Goal: Task Accomplishment & Management: Use online tool/utility

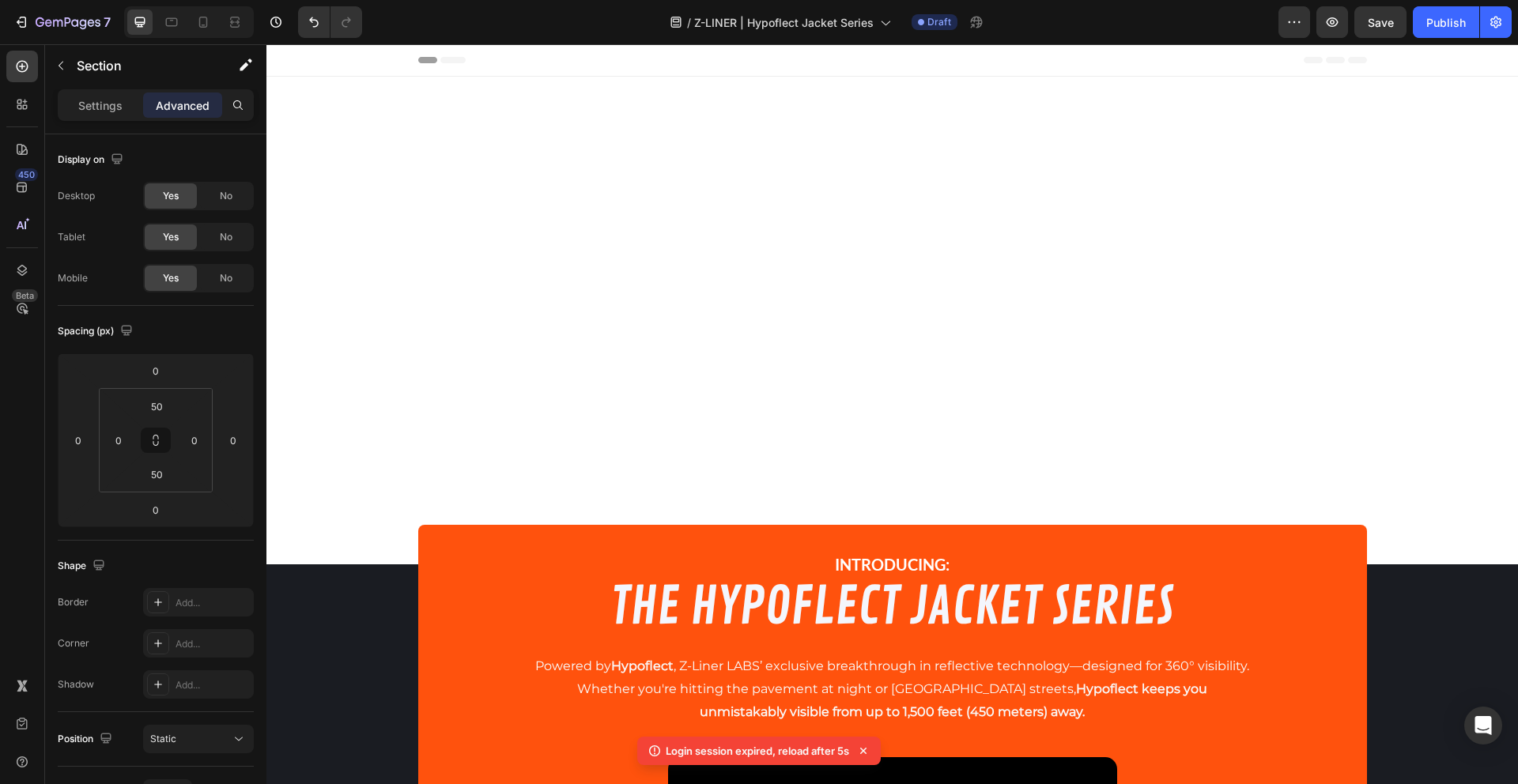
scroll to position [857, 0]
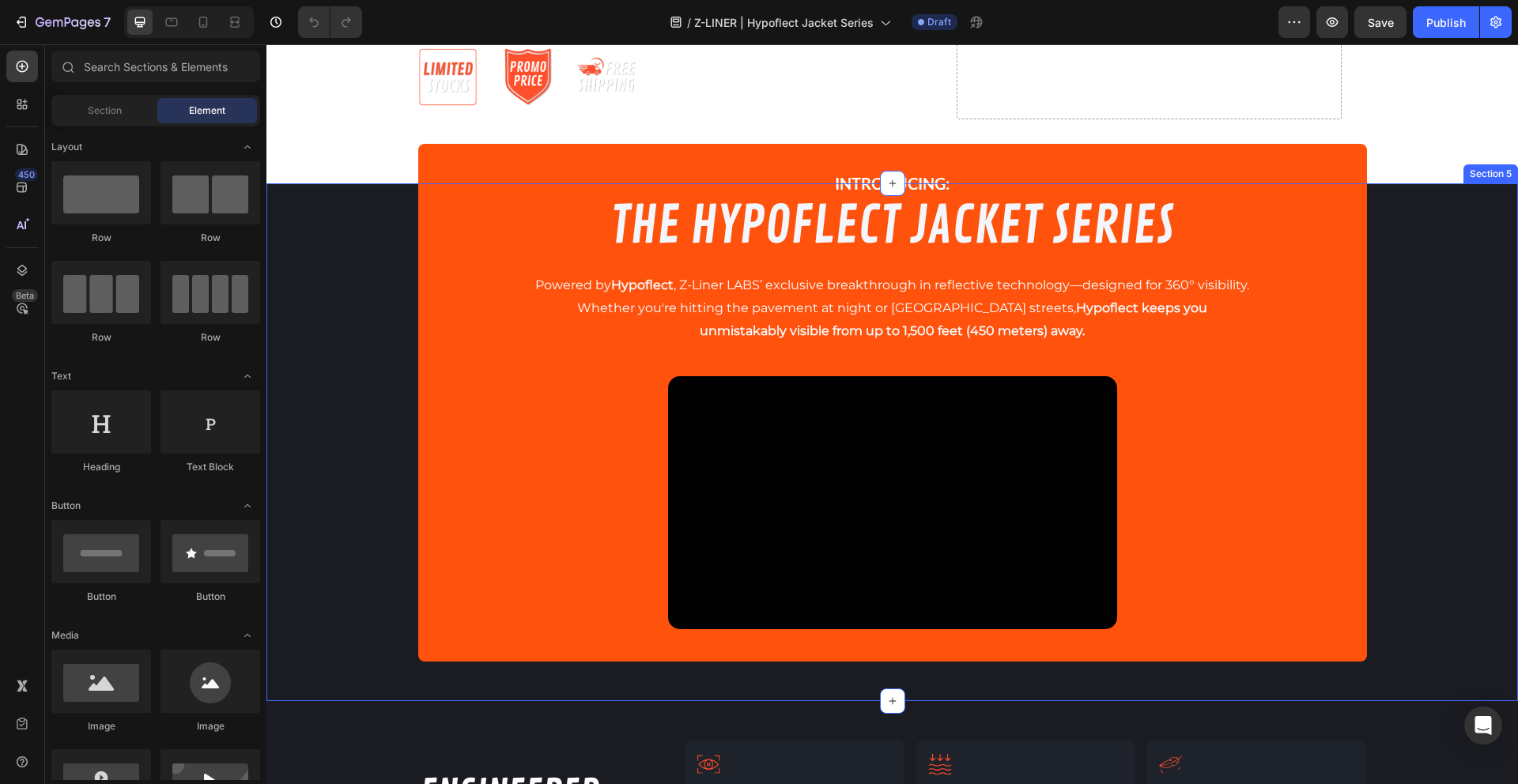
scroll to position [388, 0]
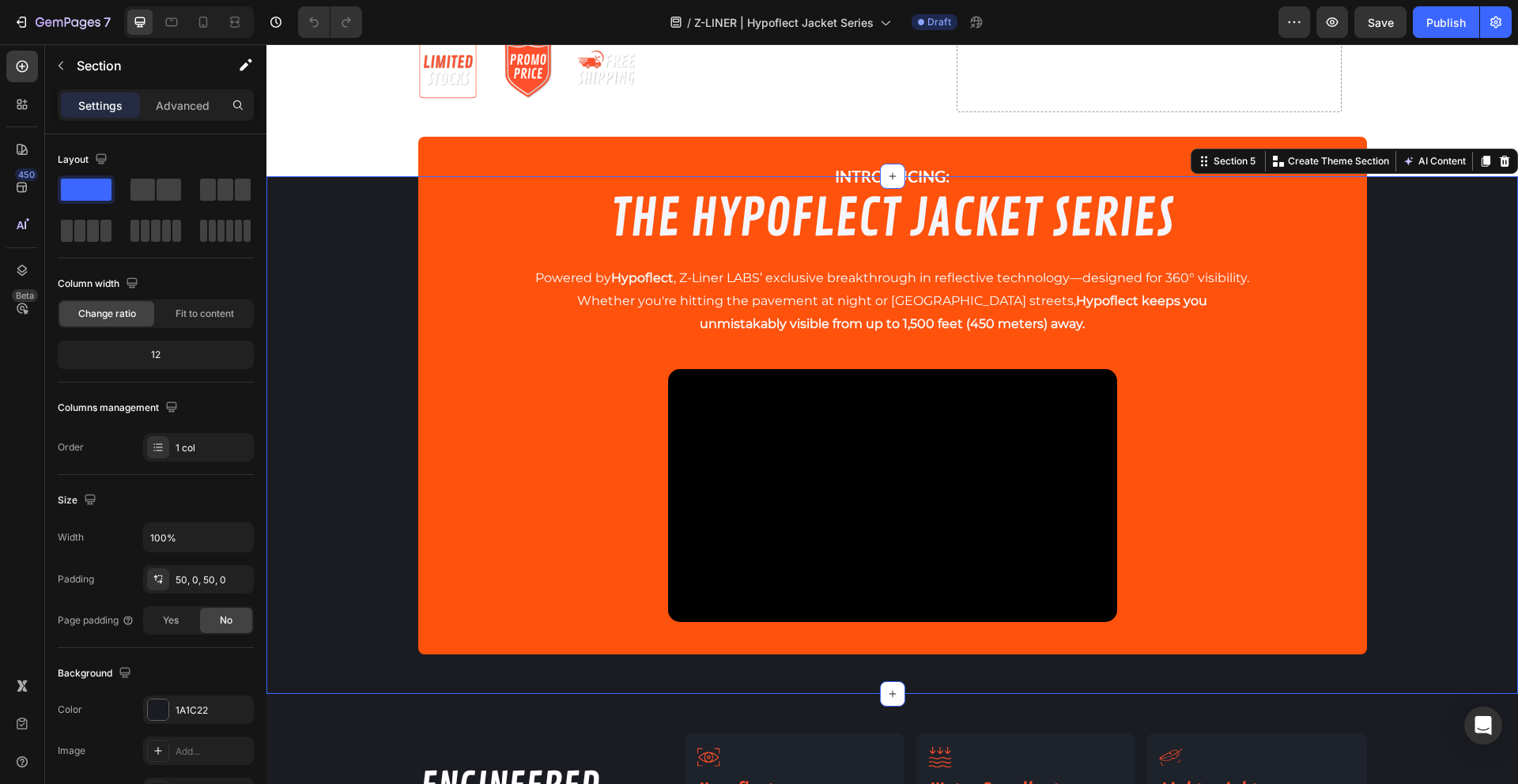
click at [325, 509] on div "INTRODUCING: Text Block THE HYPOFLECT JACKET SERIES Heading Powered by Hypoflec…" at bounding box center [892, 435] width 1251 height 439
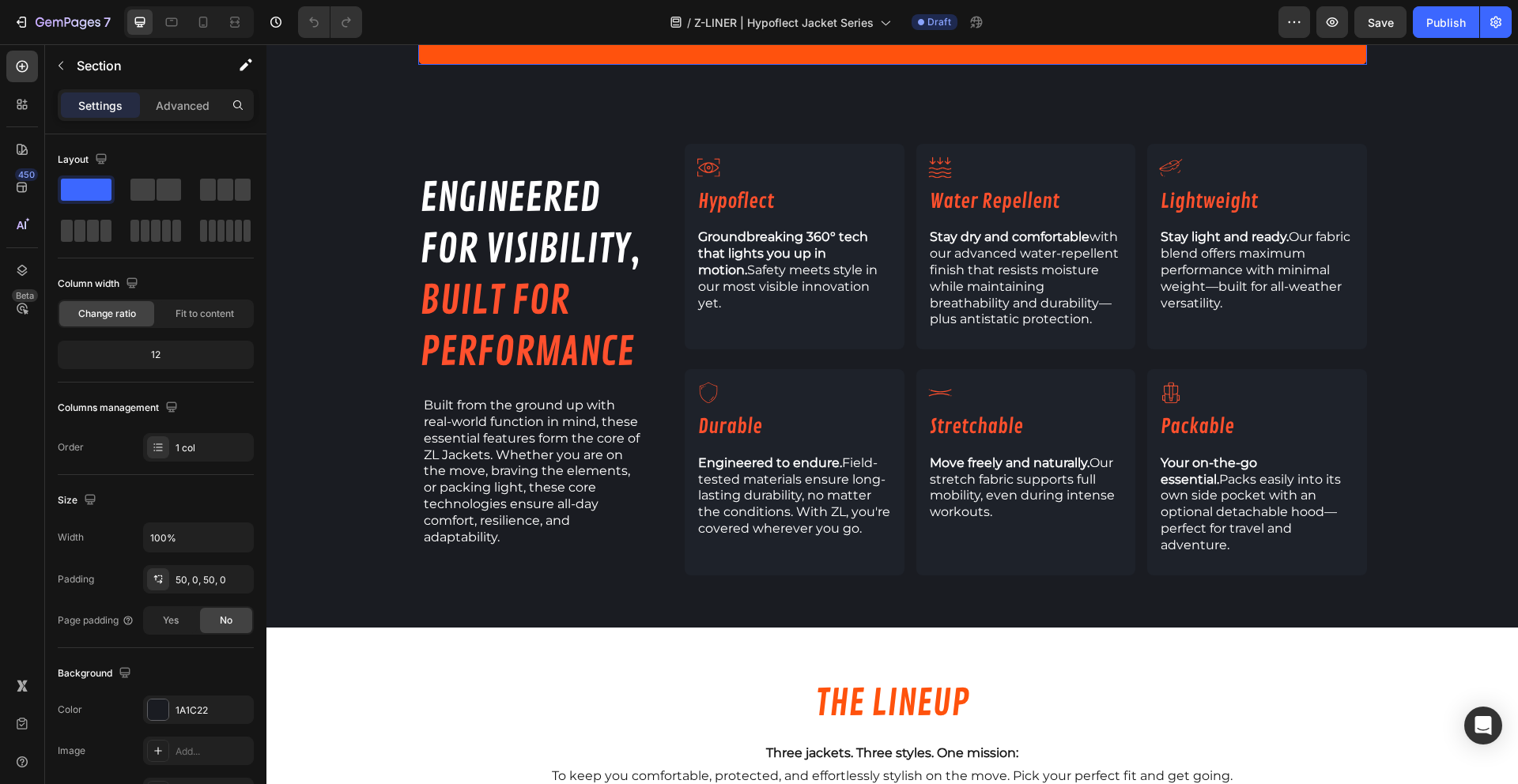
scroll to position [1005, 0]
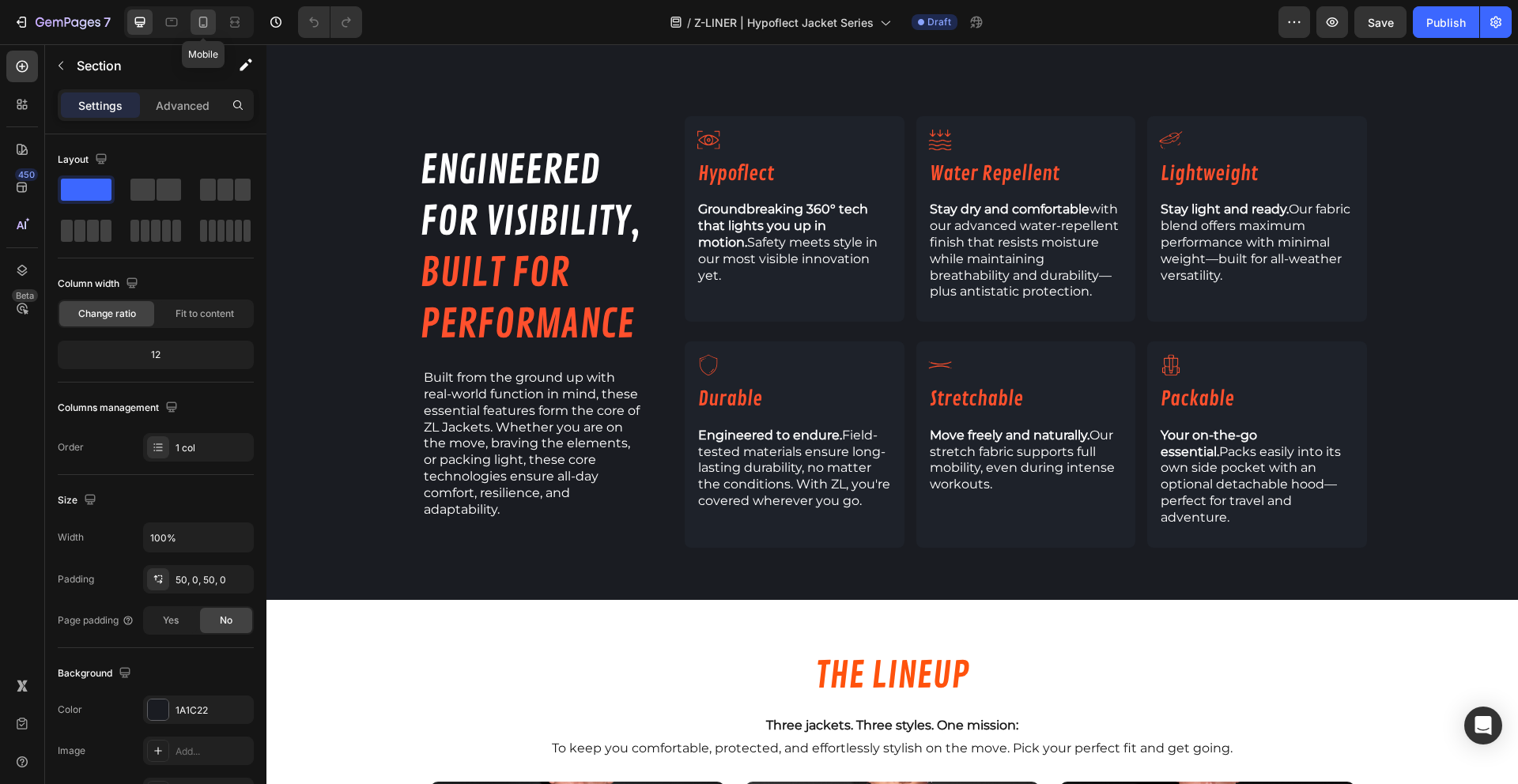
click at [202, 25] on icon at bounding box center [203, 22] width 9 height 11
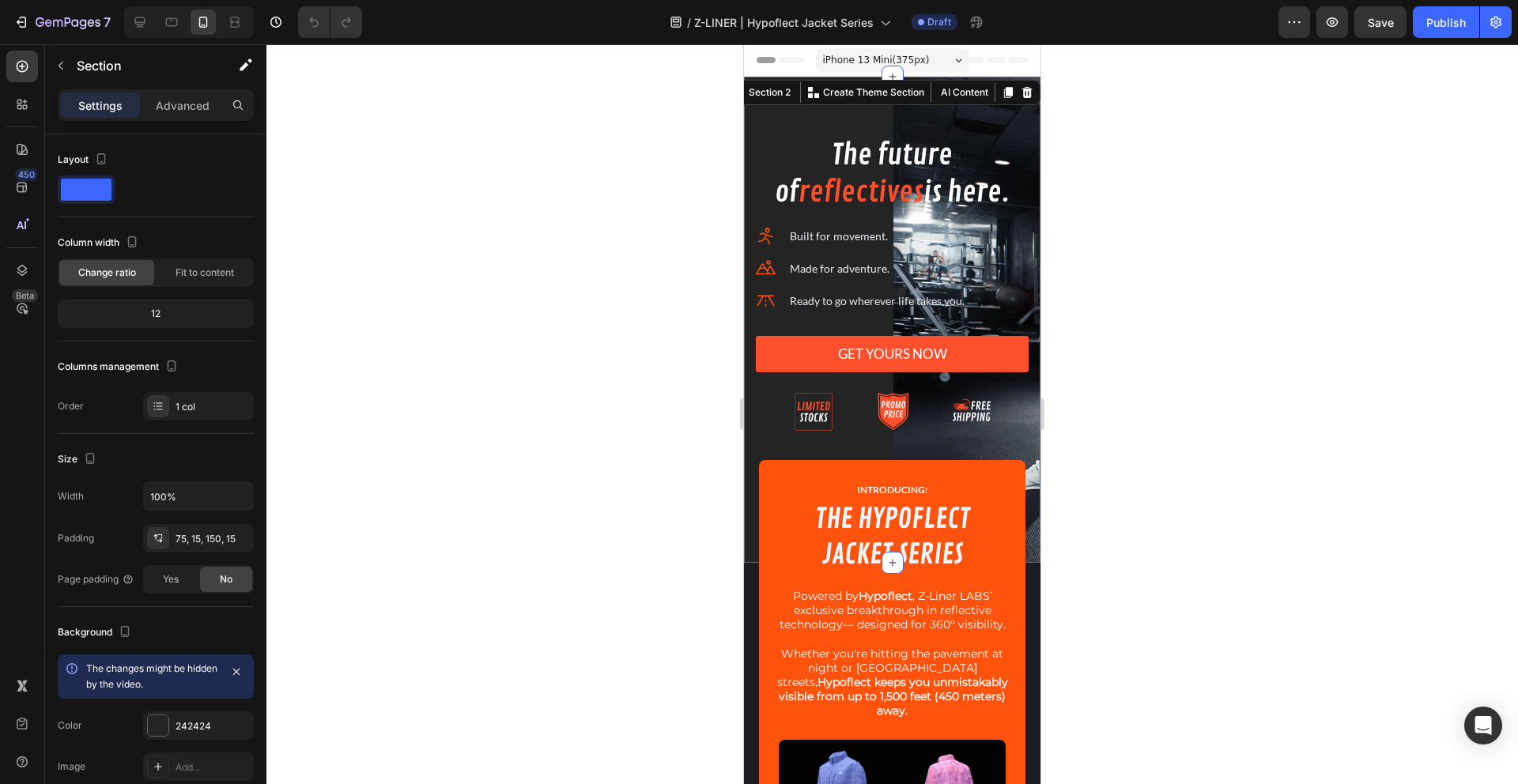
click at [791, 109] on div at bounding box center [892, 319] width 297 height 486
click at [183, 111] on p "Advanced" at bounding box center [182, 105] width 54 height 17
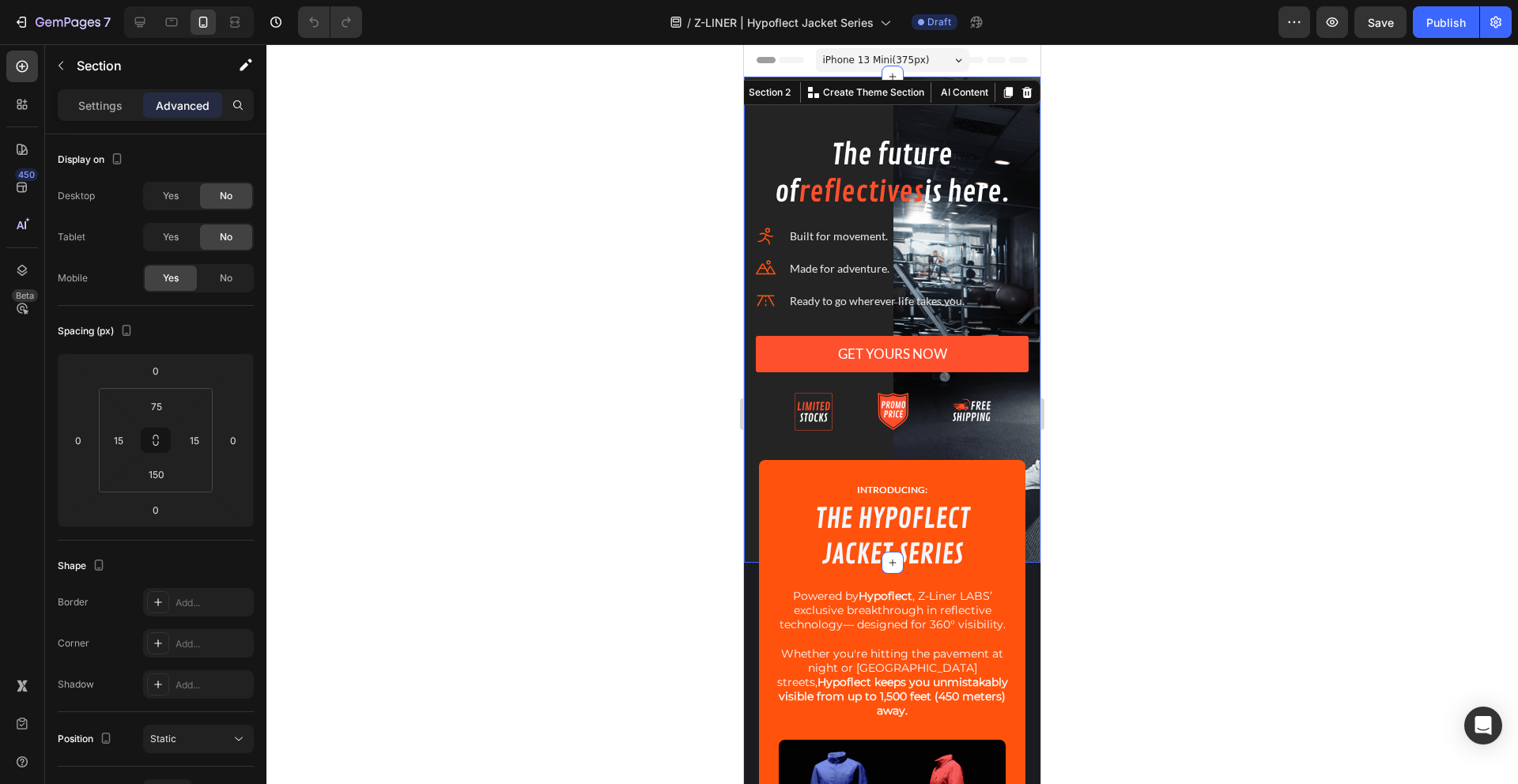
click at [183, 111] on p "Advanced" at bounding box center [182, 105] width 54 height 17
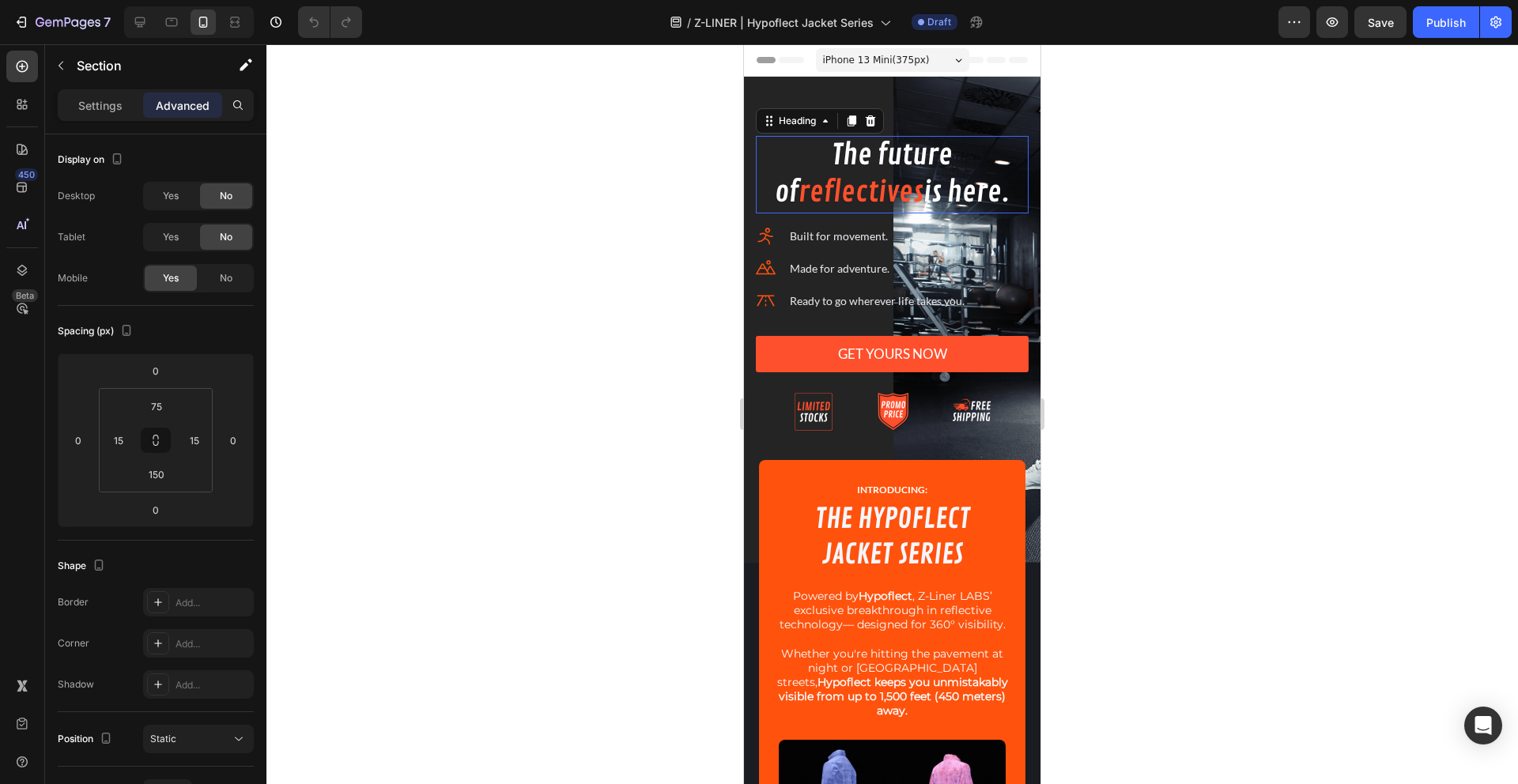
click at [843, 154] on h2 "The future of reflectives is here." at bounding box center [892, 175] width 273 height 78
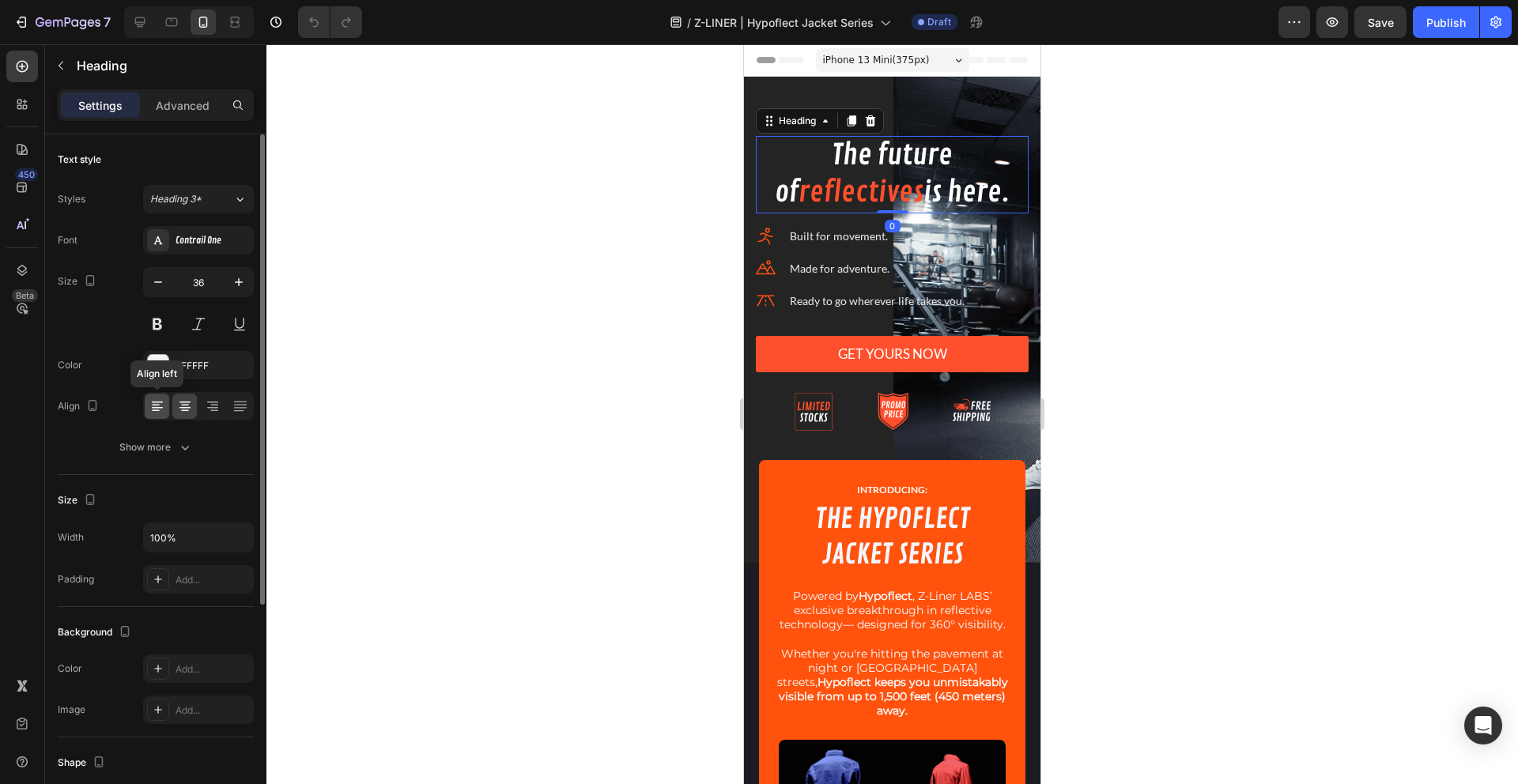
click at [158, 406] on icon at bounding box center [157, 406] width 16 height 16
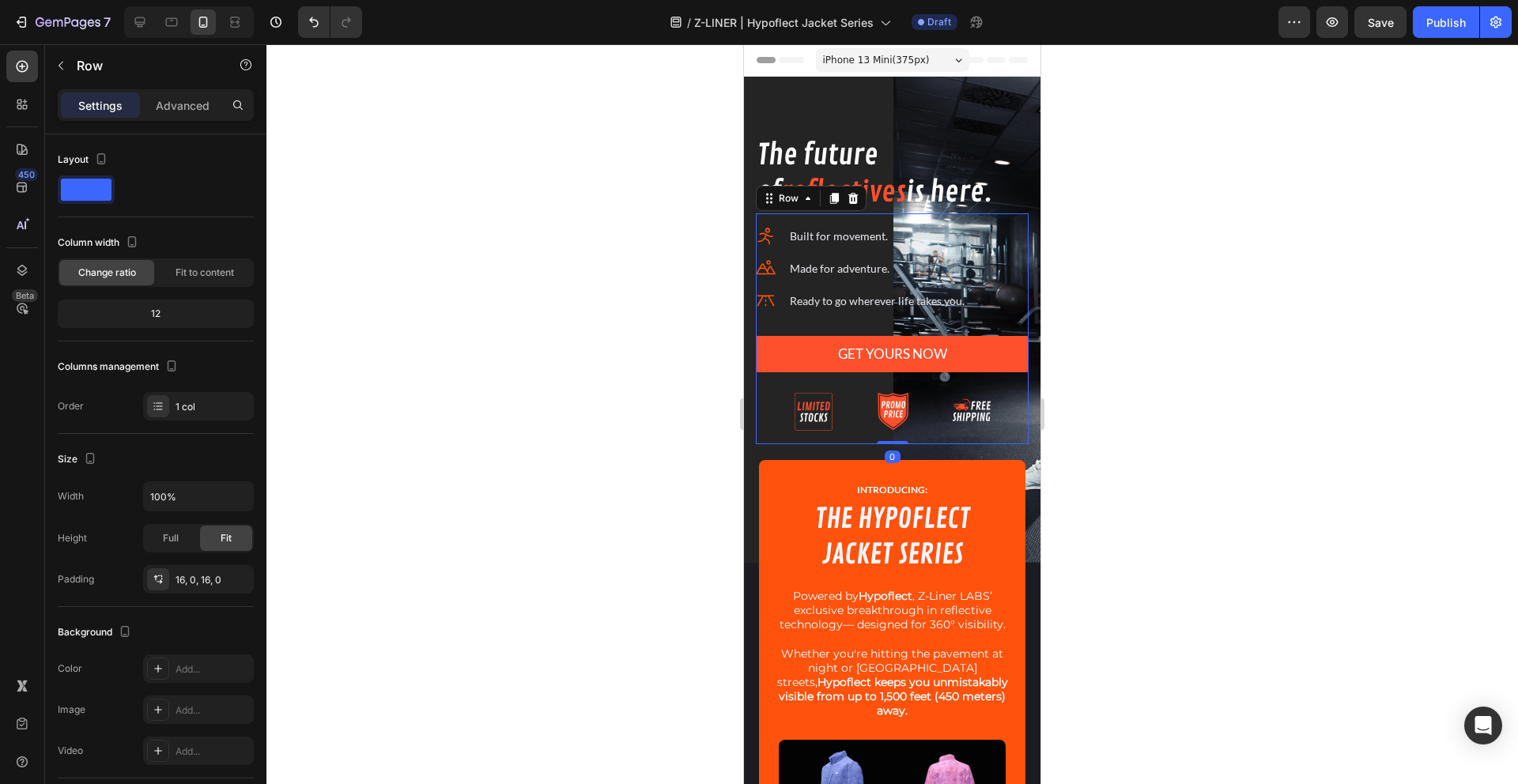
click at [1001, 222] on div "Icon Built for movement. Text block Icon Made for adventure. Text block Icon Re…" at bounding box center [892, 328] width 273 height 232
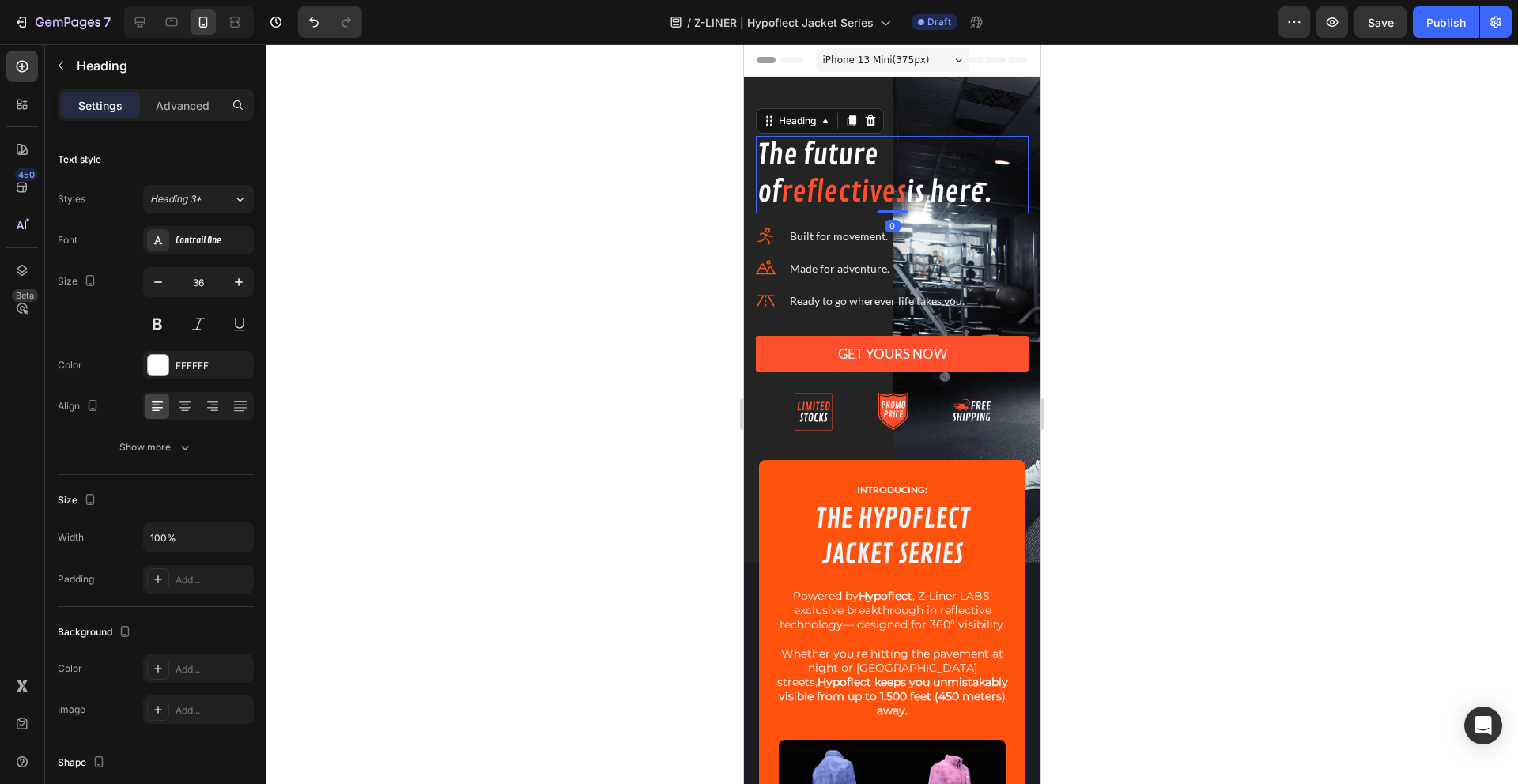
click at [1004, 207] on h2 "The future of reflectives is here." at bounding box center [892, 175] width 273 height 78
click at [763, 117] on icon at bounding box center [768, 120] width 13 height 13
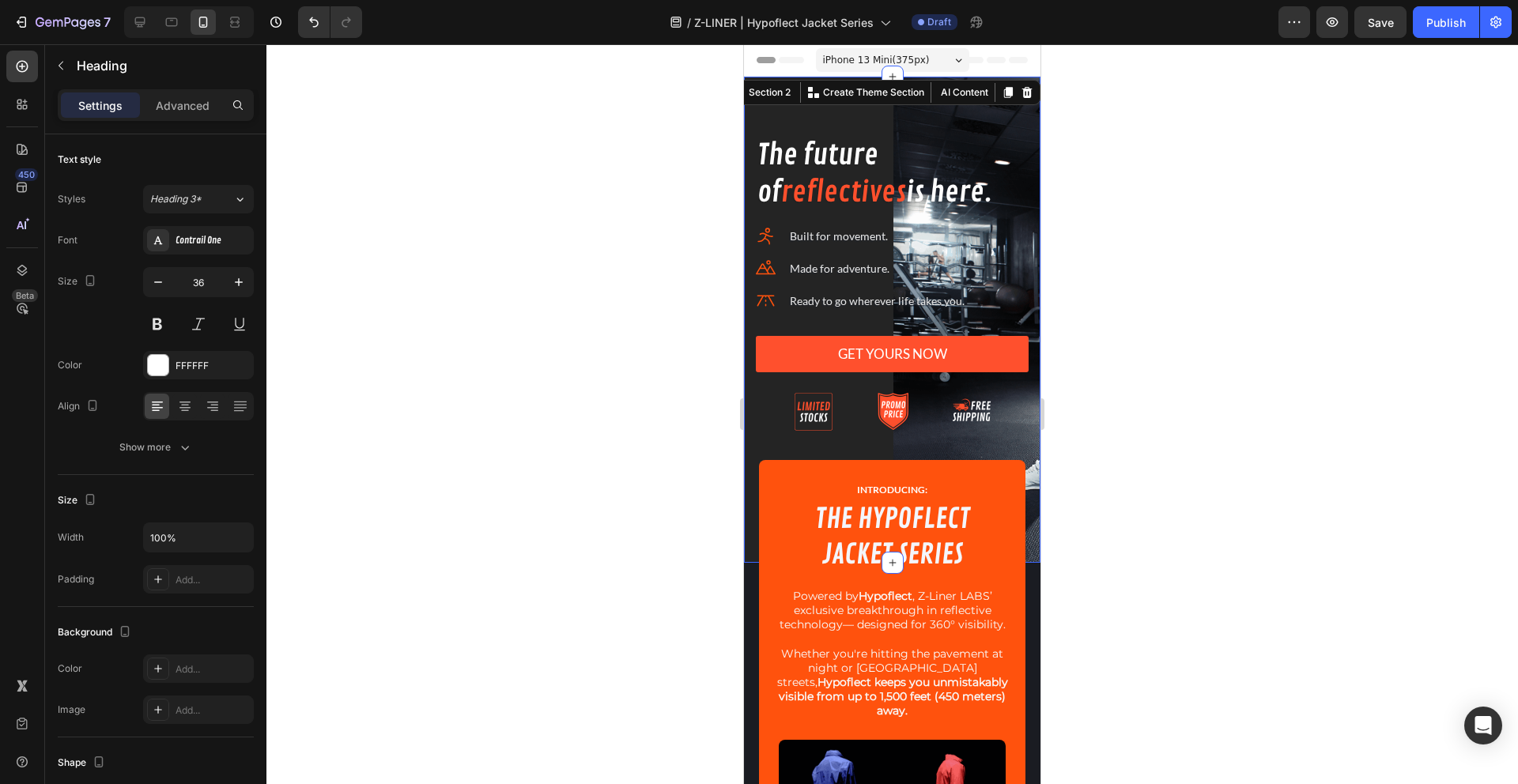
click at [972, 95] on div "The future of reflectives is here. Heading Icon Built for movement. Text block …" at bounding box center [892, 319] width 297 height 486
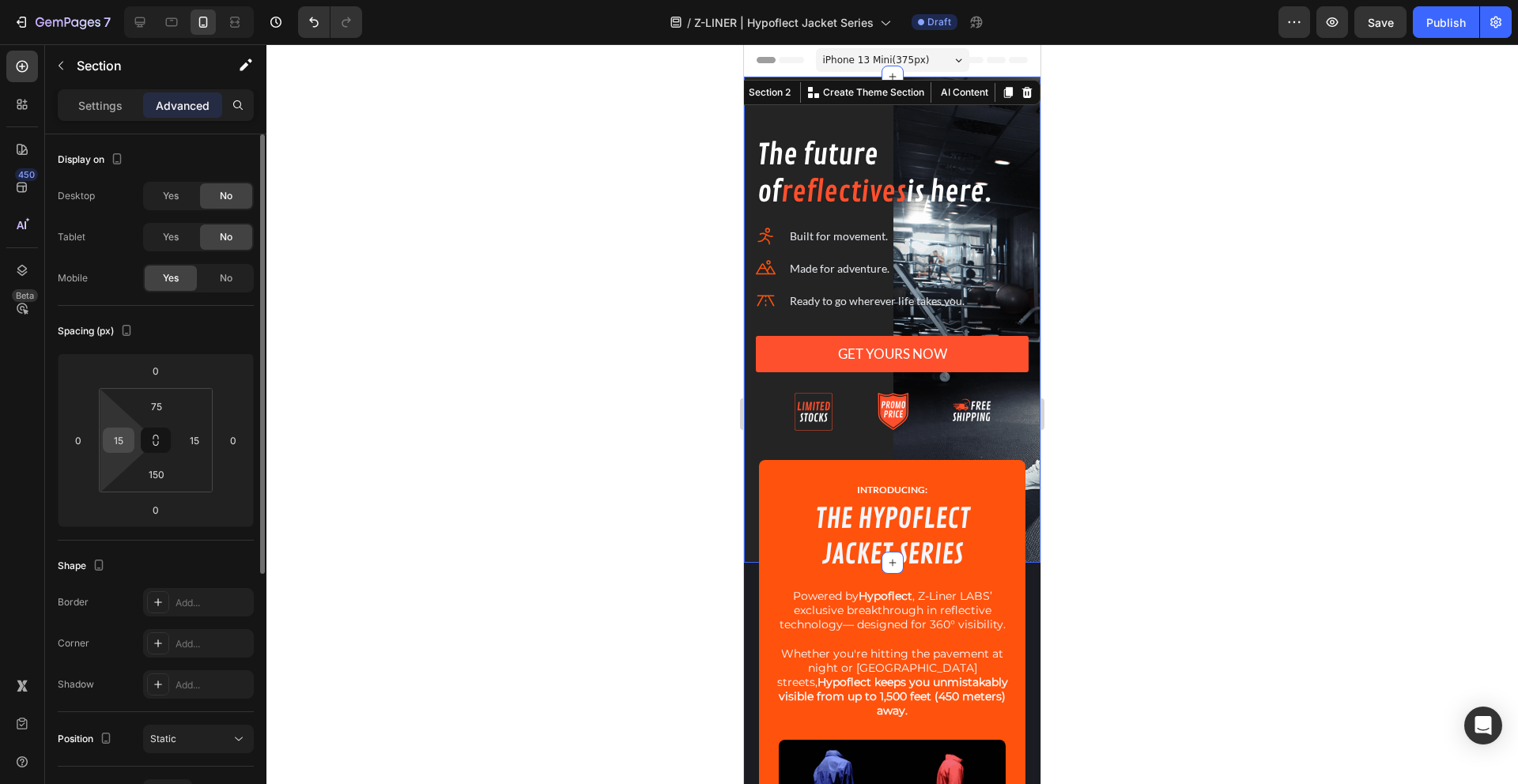
click at [103, 433] on div "15" at bounding box center [118, 440] width 32 height 25
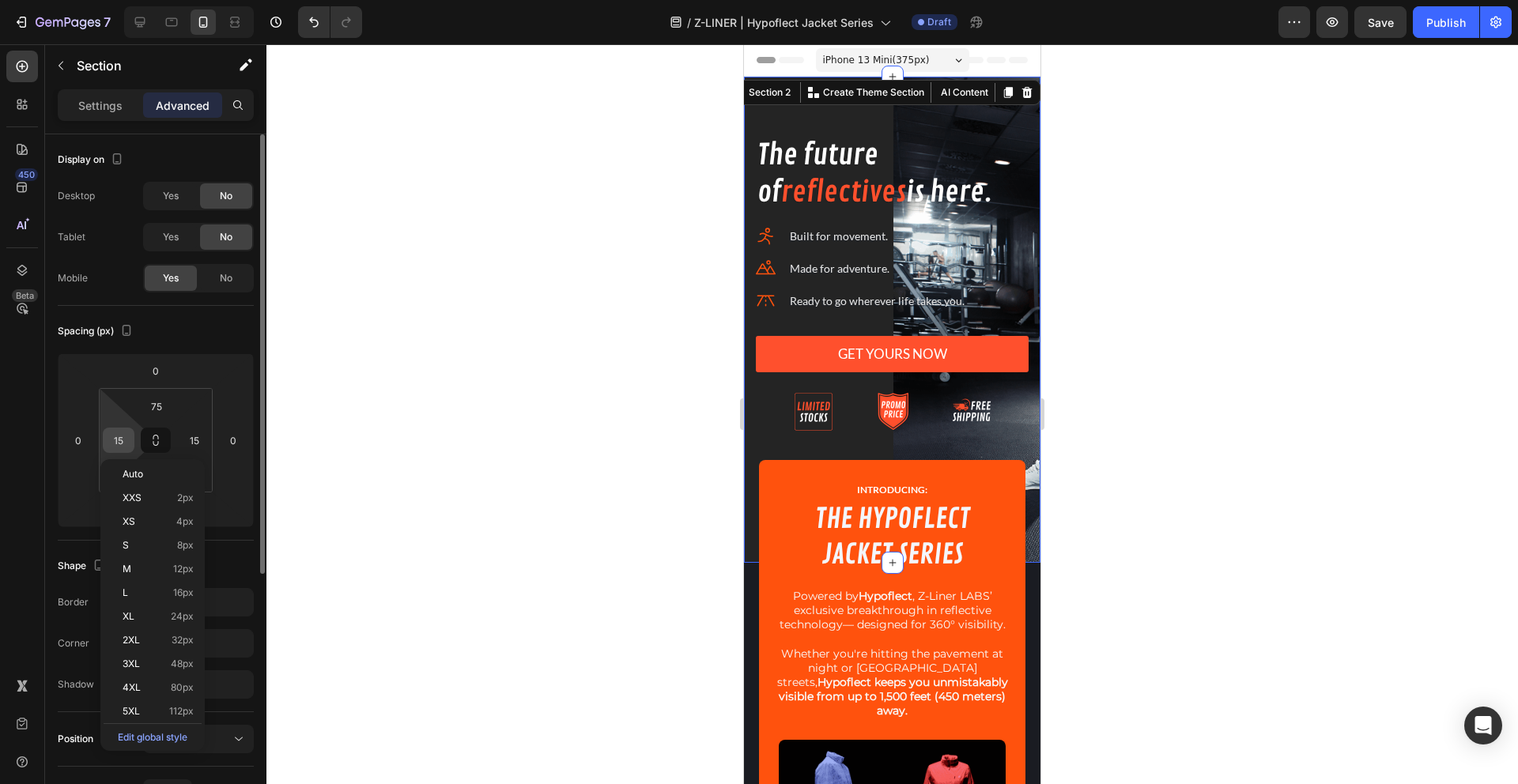
click at [124, 433] on input "15" at bounding box center [118, 440] width 24 height 24
click at [148, 592] on p "L 16px" at bounding box center [157, 592] width 71 height 11
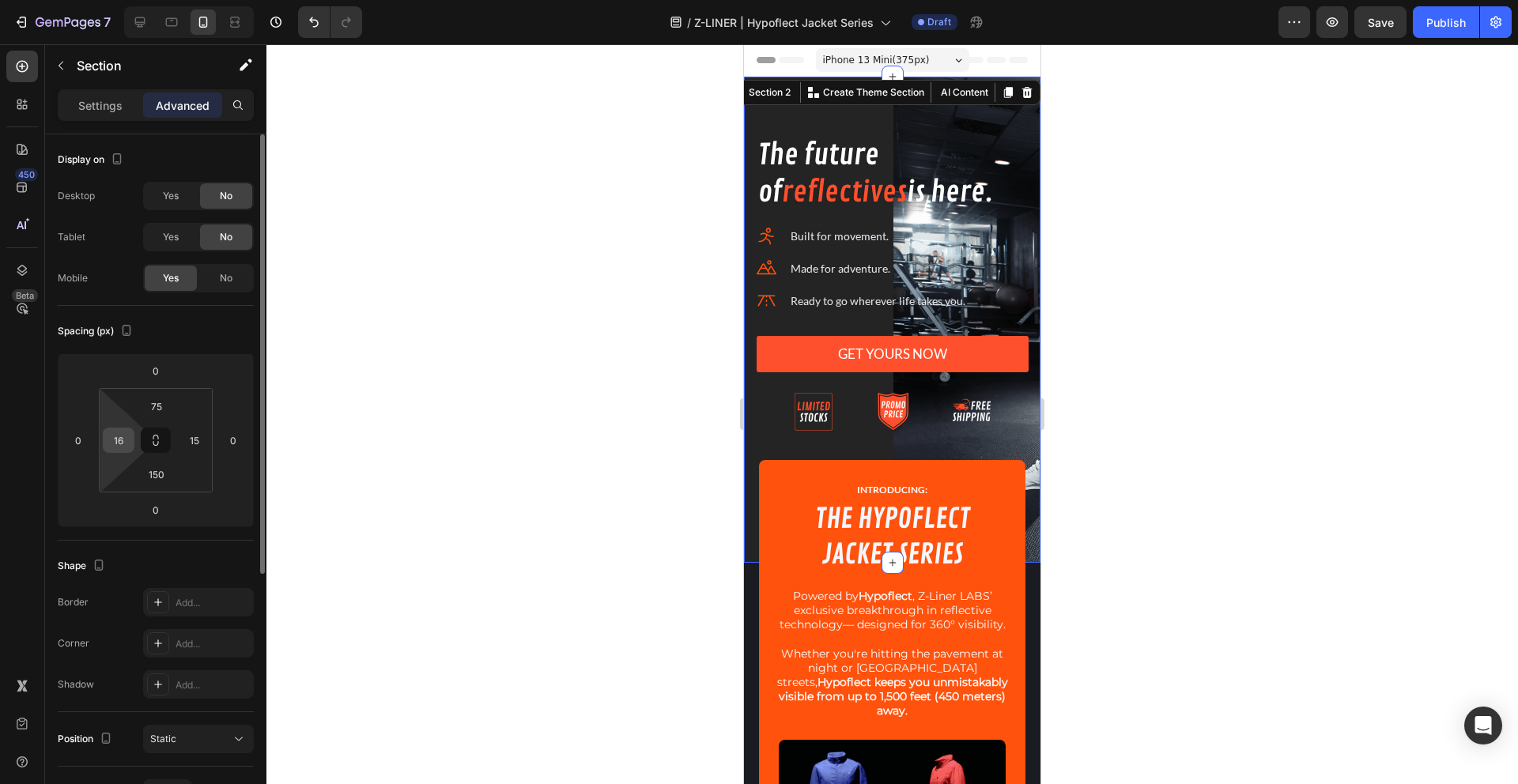
click at [113, 439] on input "16" at bounding box center [118, 440] width 24 height 24
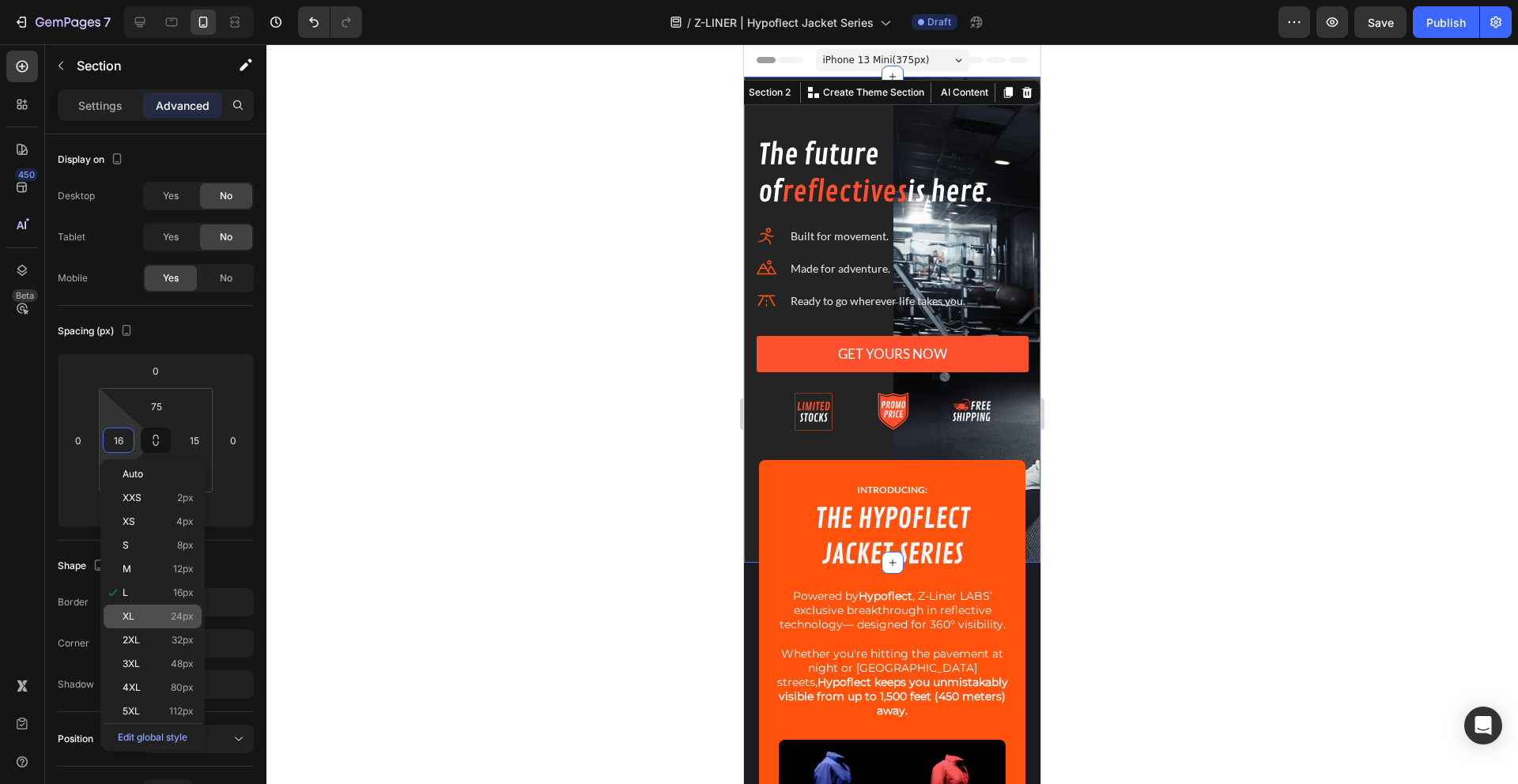
click at [121, 620] on div "XL 24px" at bounding box center [152, 617] width 98 height 24
type input "24"
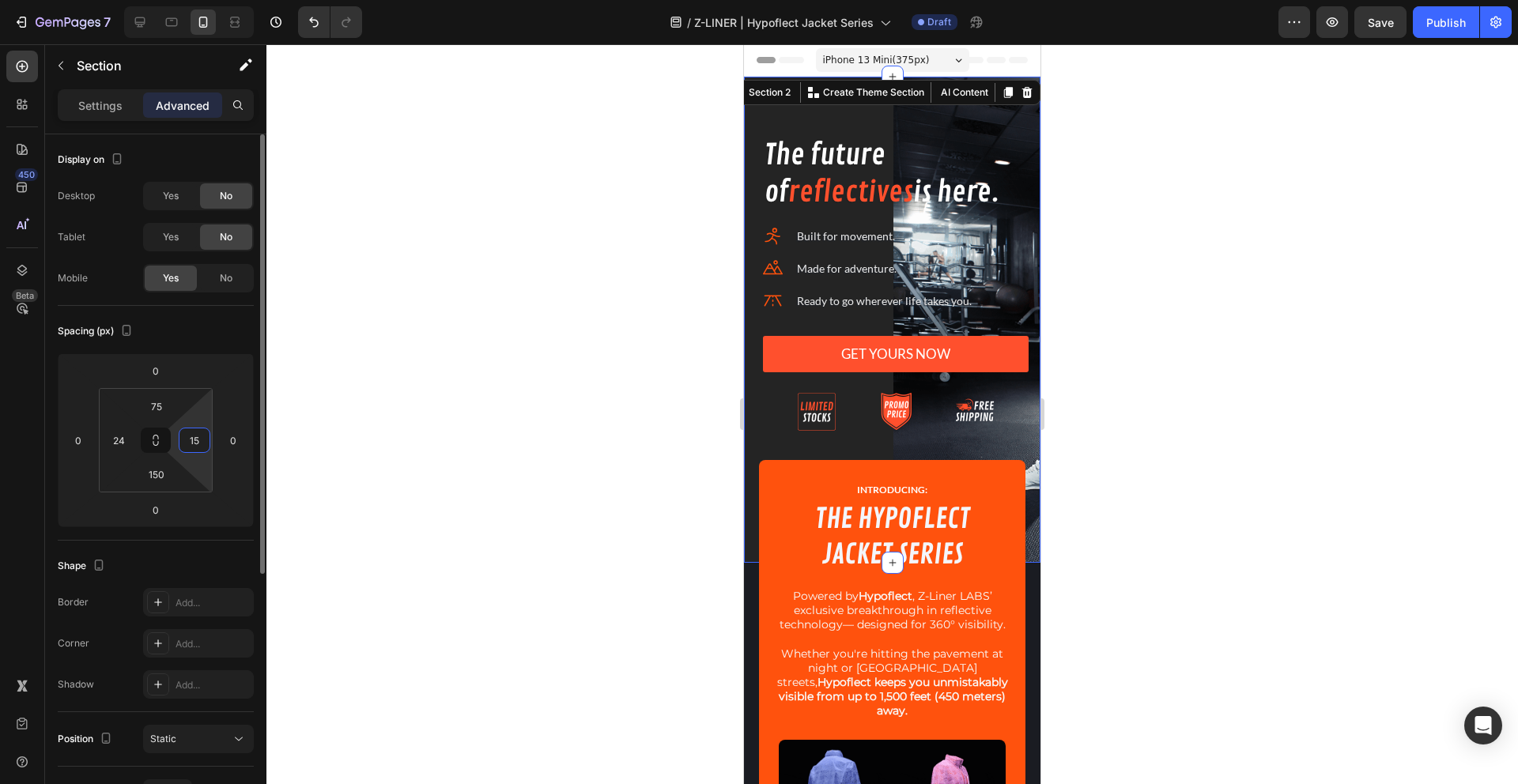
click at [196, 438] on input "15" at bounding box center [194, 440] width 24 height 24
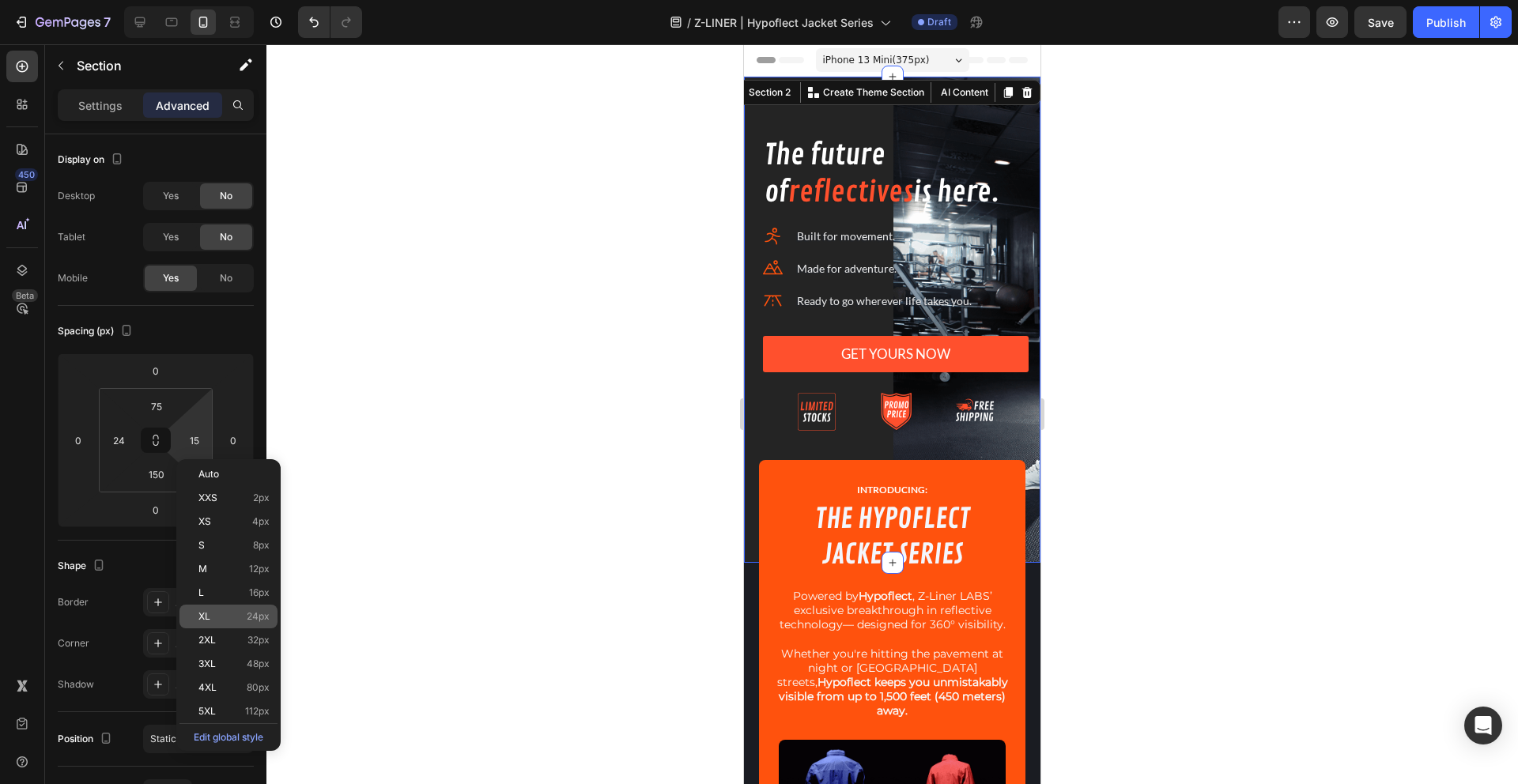
click at [198, 616] on span "XL" at bounding box center [204, 616] width 12 height 11
type input "24"
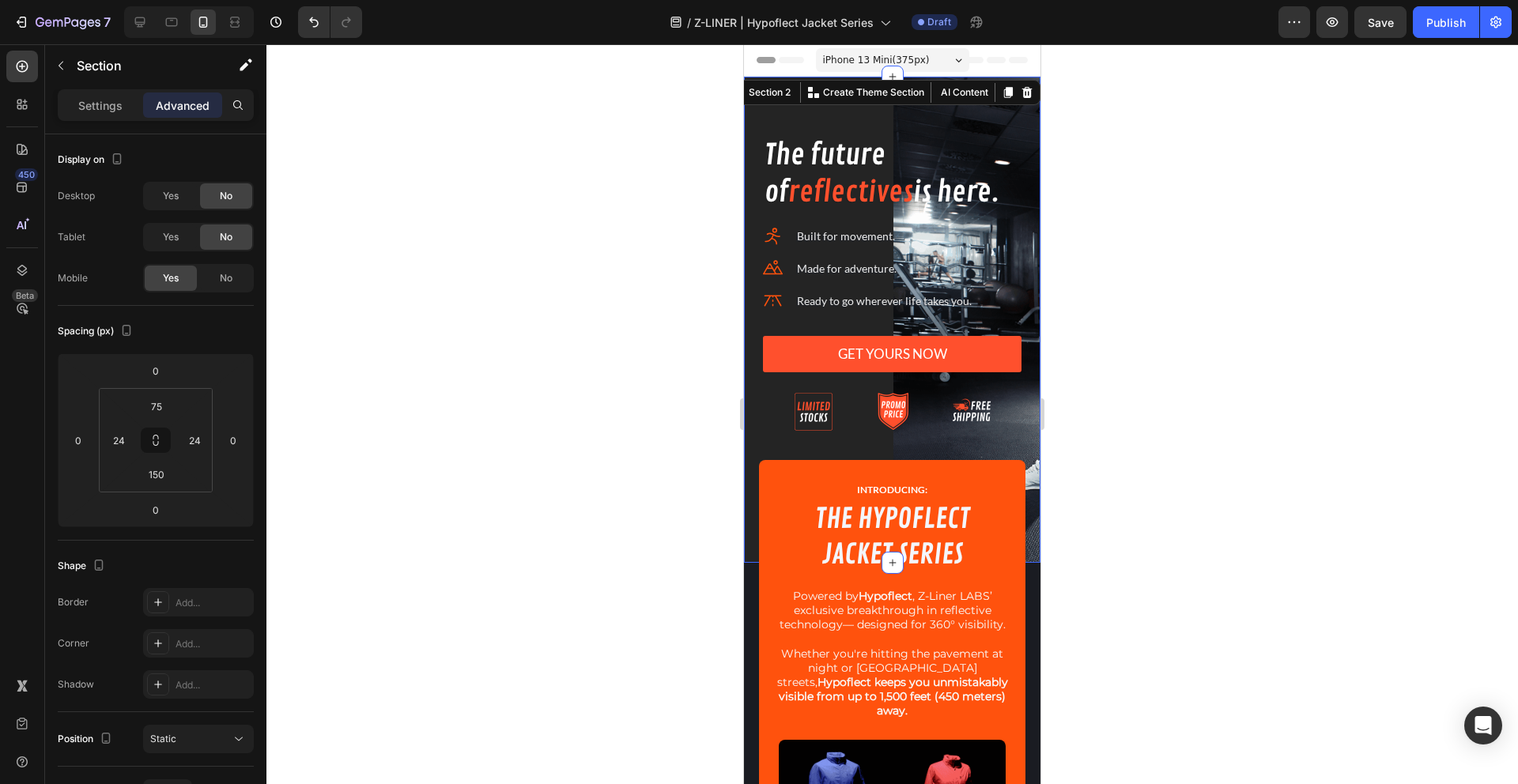
click at [548, 405] on div at bounding box center [892, 413] width 1251 height 739
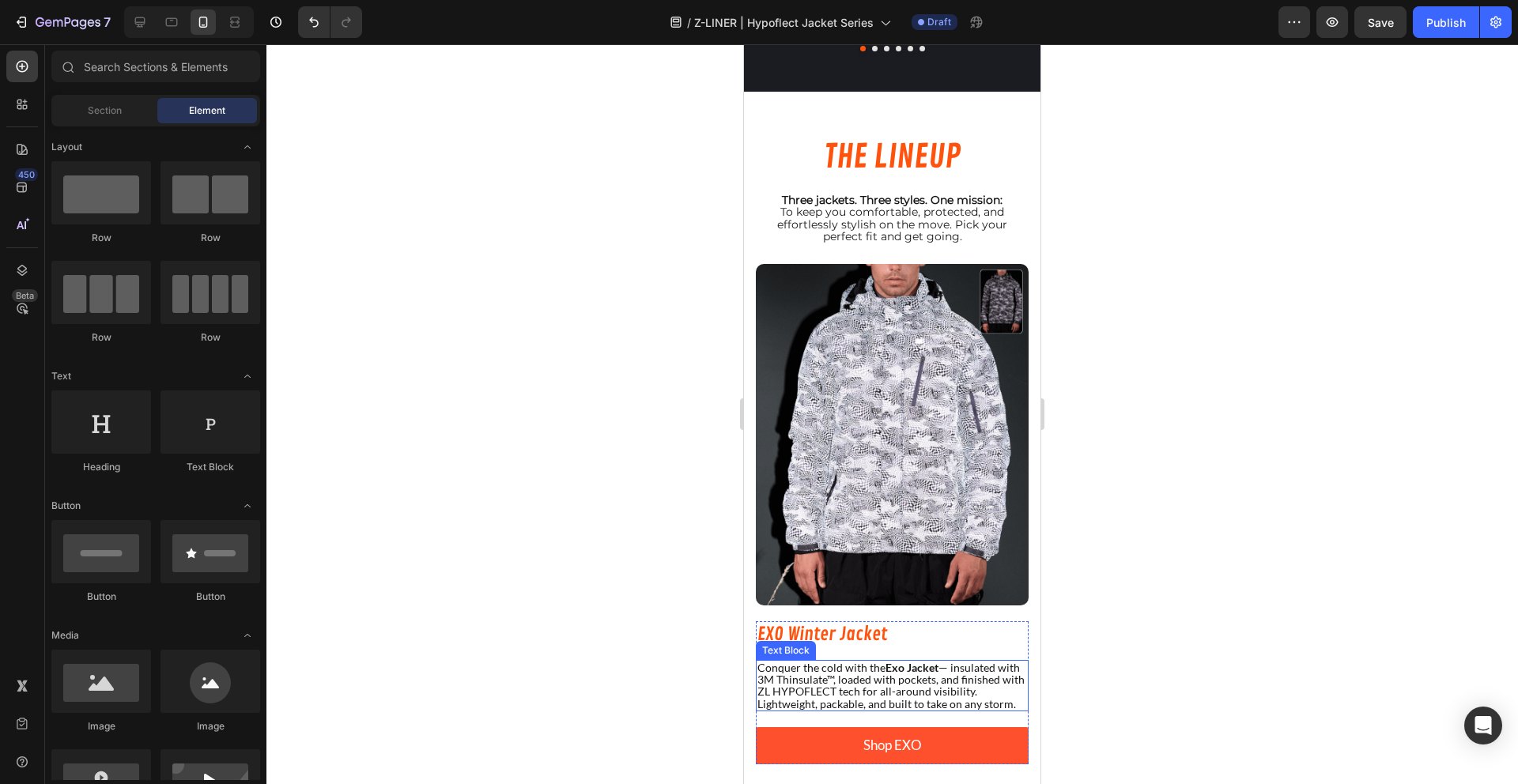
scroll to position [1287, 0]
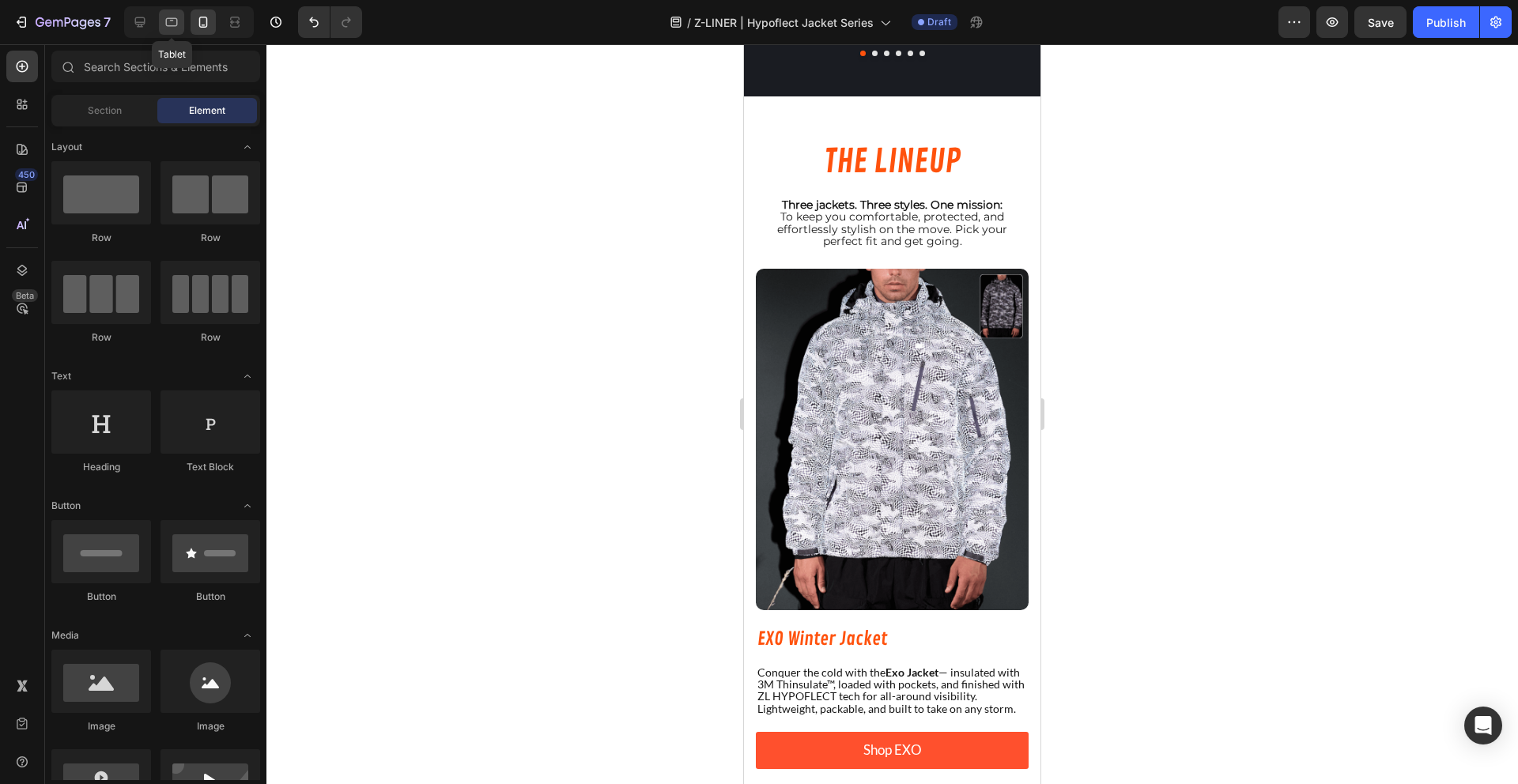
click at [181, 22] on div at bounding box center [171, 22] width 25 height 25
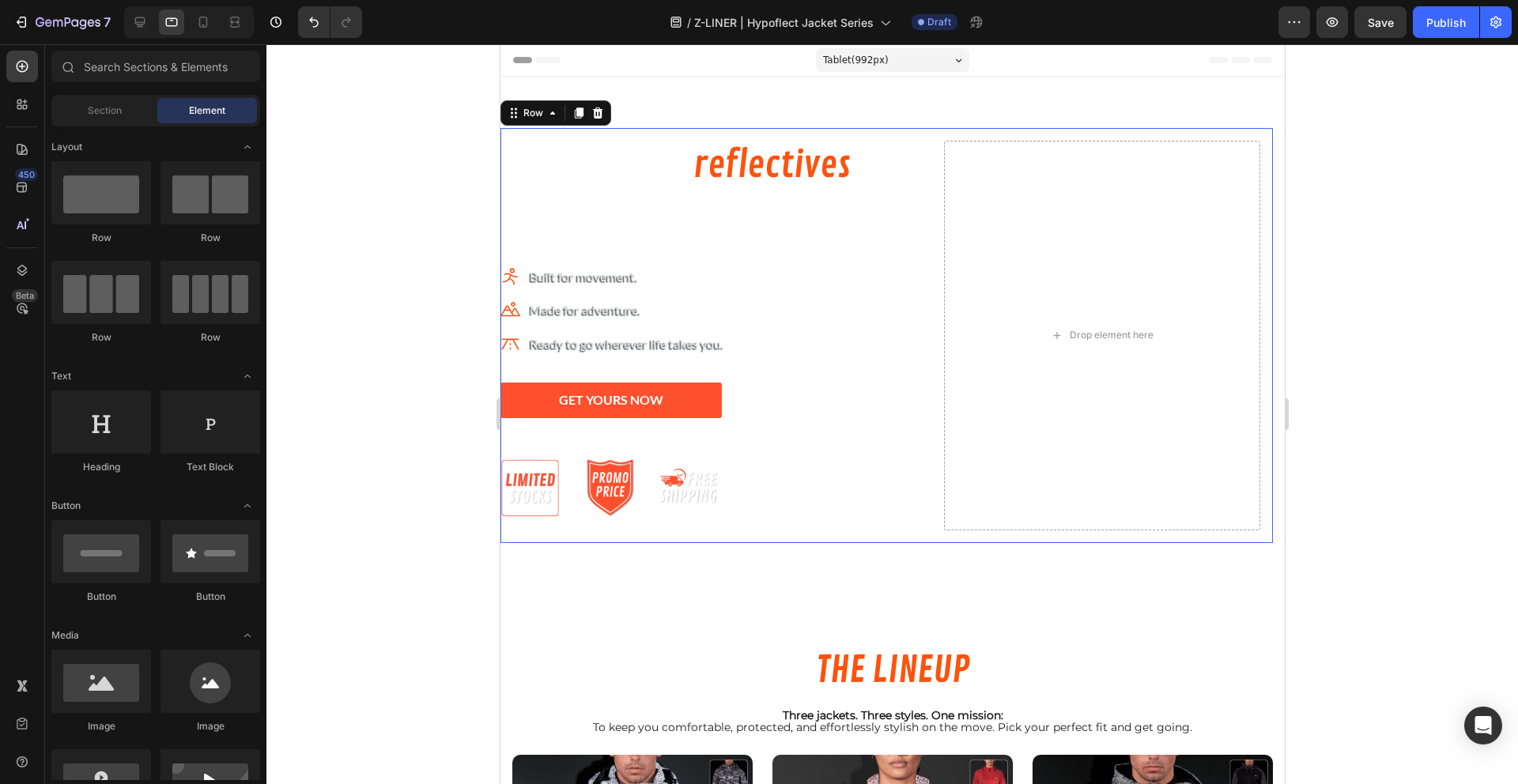
click at [729, 136] on div "The future of reflectives is here. Heading Icon Built for movement. Text block …" at bounding box center [886, 335] width 772 height 415
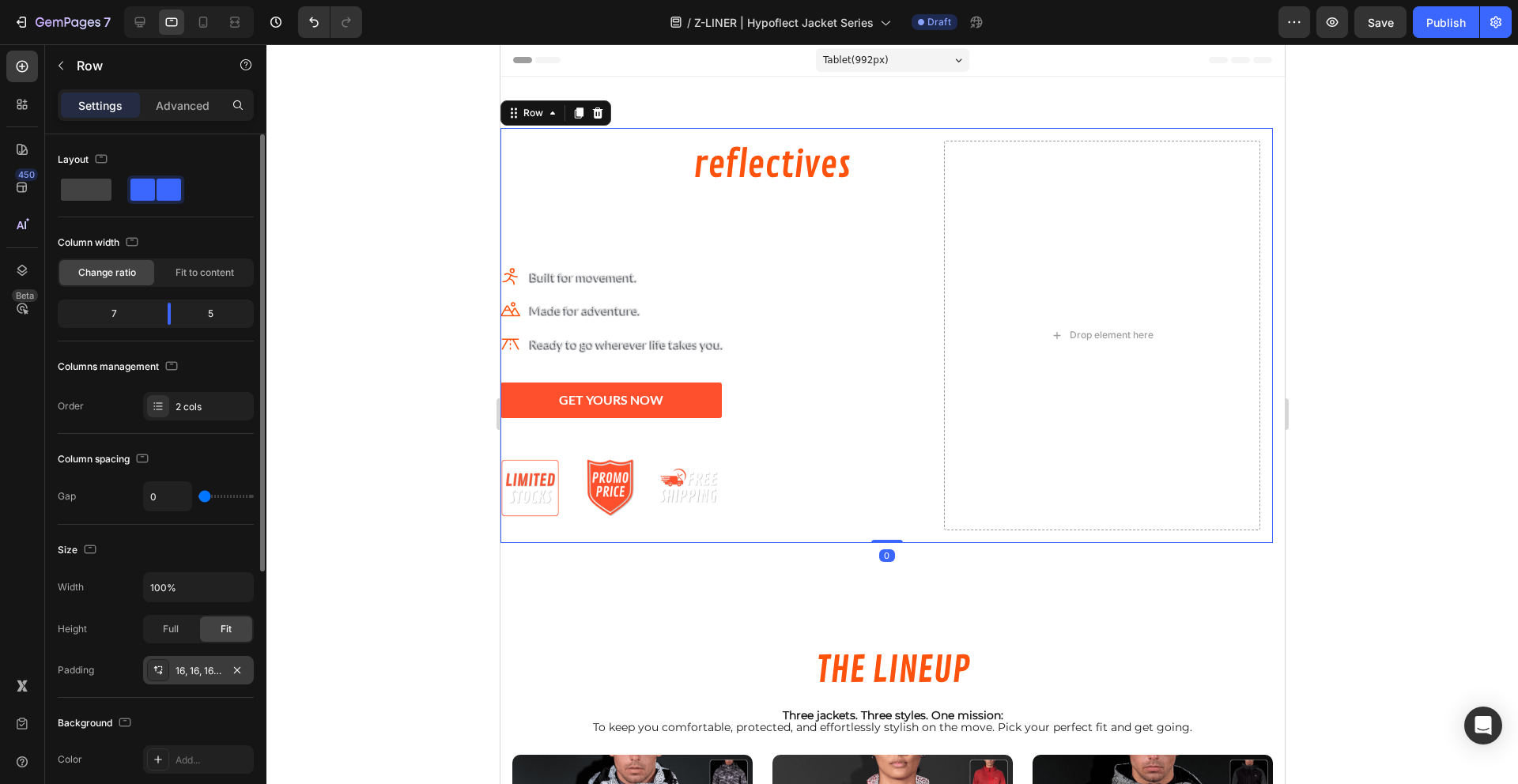
click at [198, 669] on div "16, 16, 16, 0" at bounding box center [198, 671] width 46 height 14
click at [173, 109] on p "Advanced" at bounding box center [182, 105] width 54 height 17
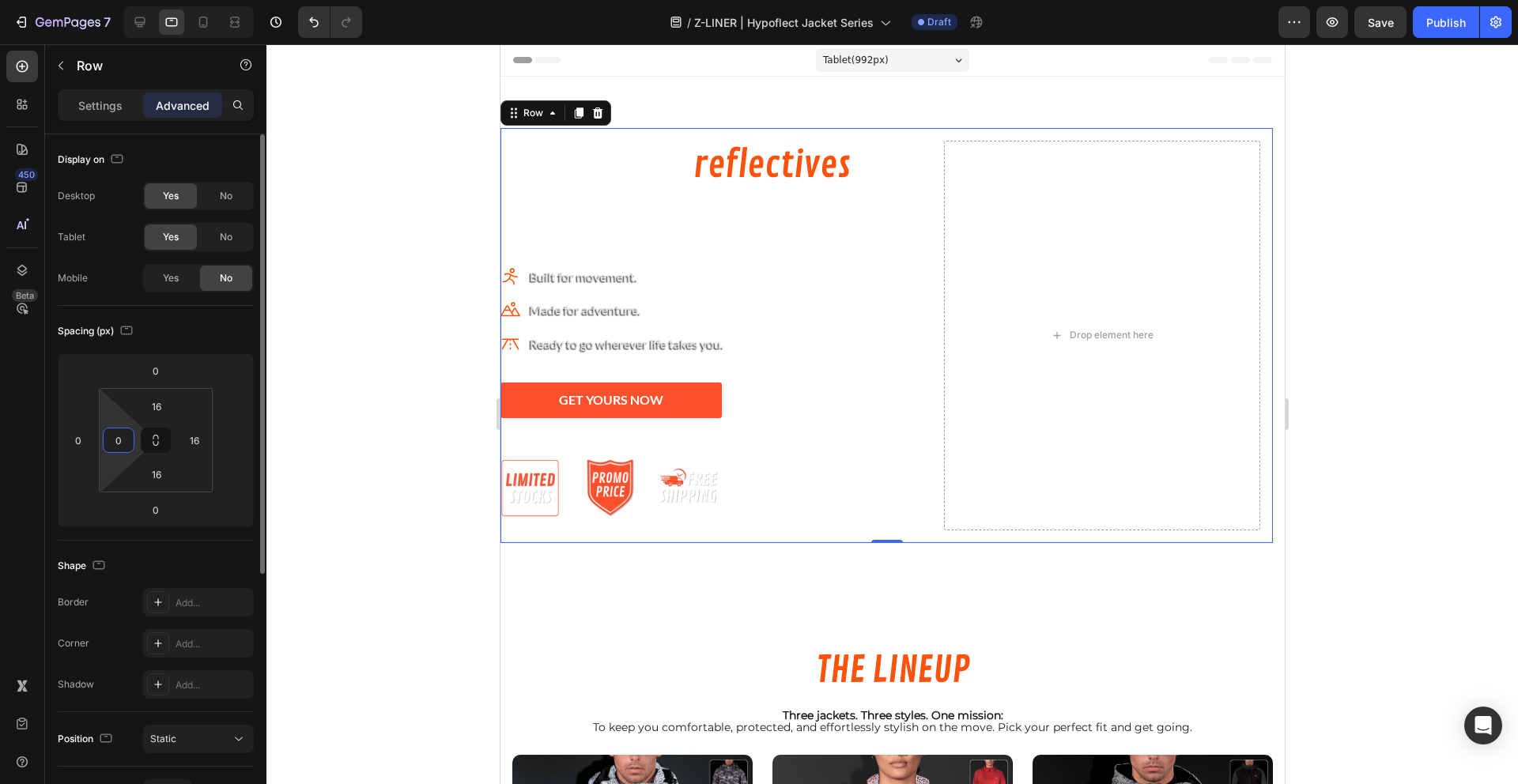
click at [119, 452] on input "0" at bounding box center [118, 440] width 24 height 24
type input "16"
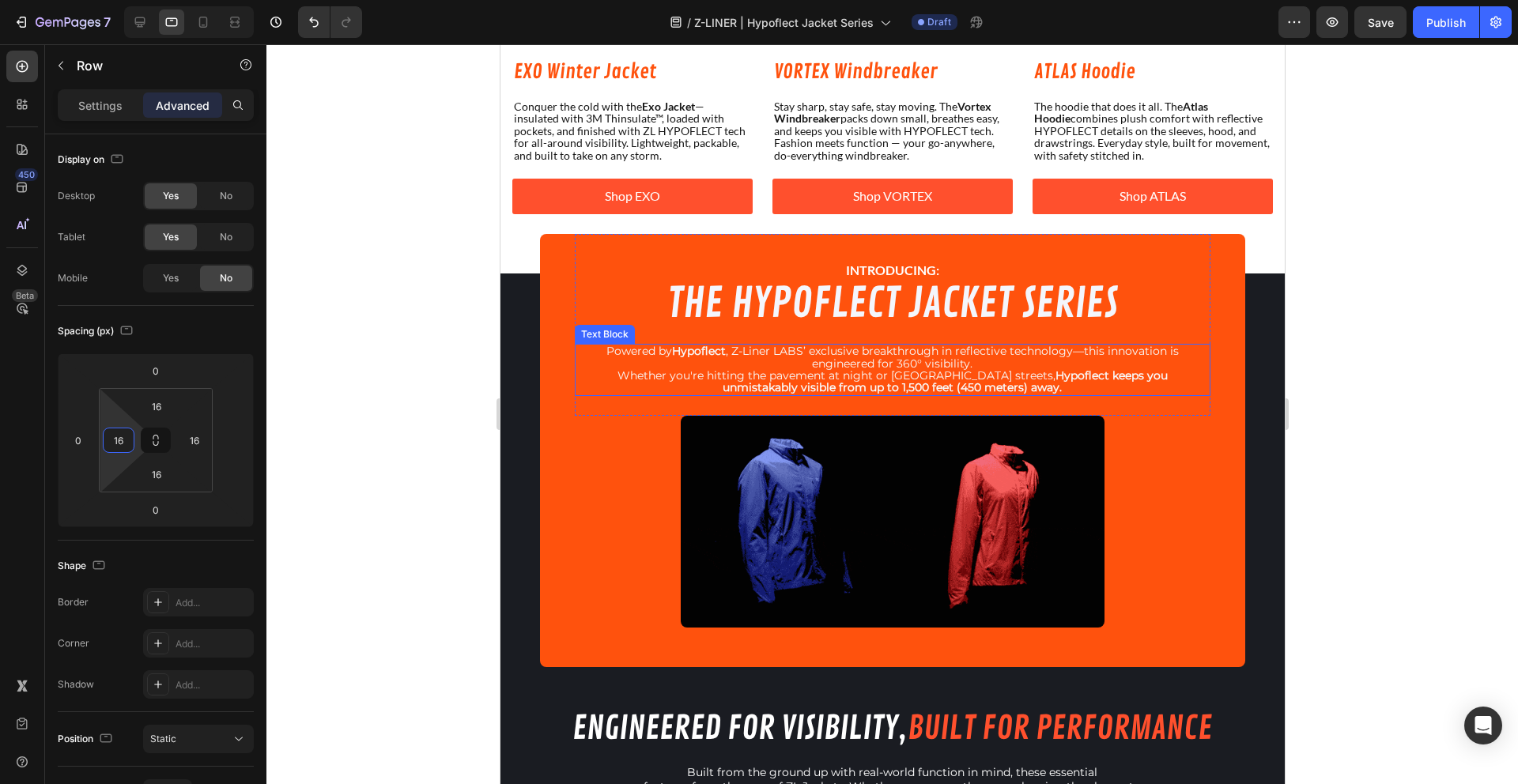
scroll to position [1016, 0]
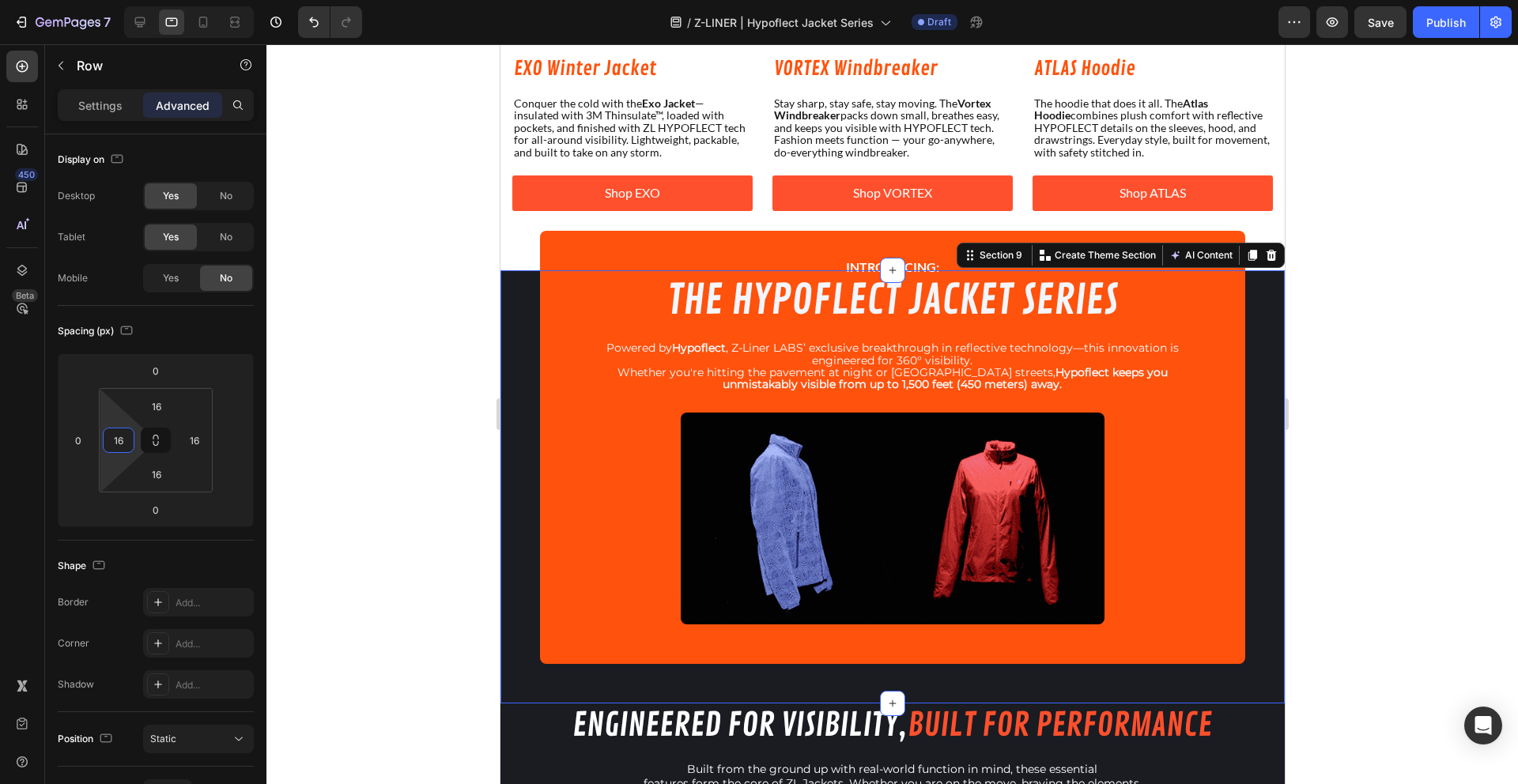
click at [525, 286] on div "INTRODUCING: Text Block THE HYPOFLECT JACKET SERIES Heading Powered by Hypoflec…" at bounding box center [892, 487] width 784 height 433
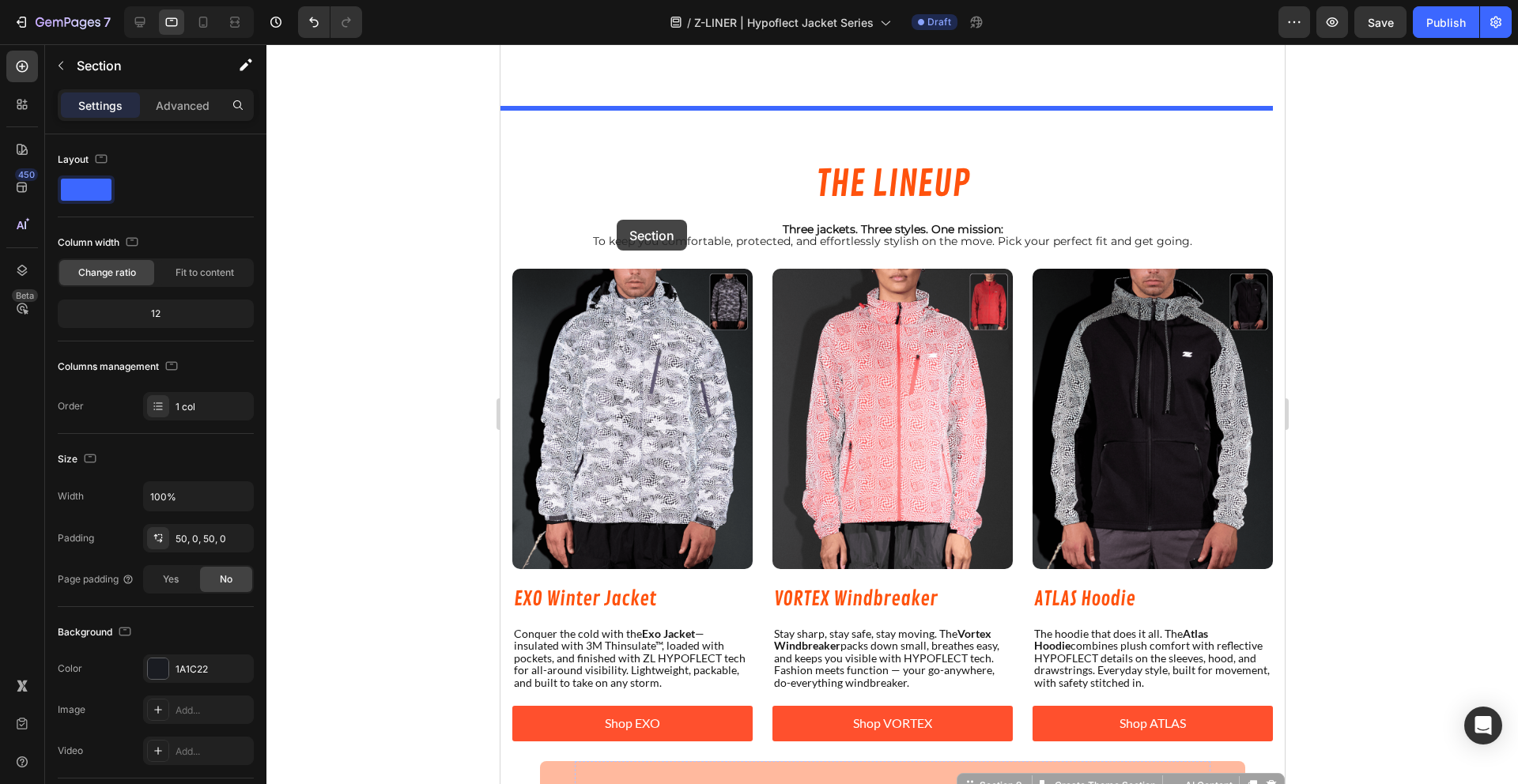
scroll to position [479, 0]
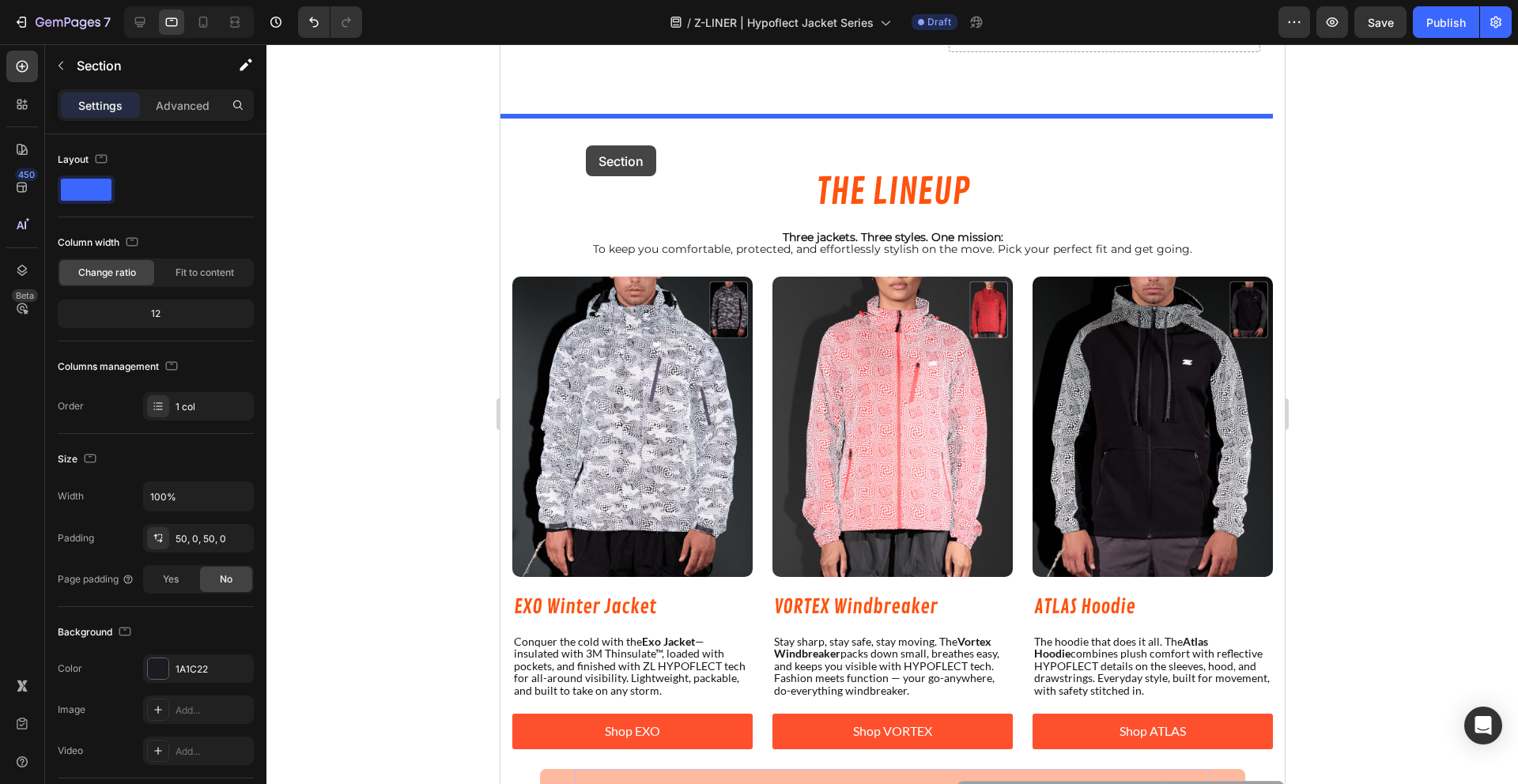
drag, startPoint x: 994, startPoint y: 251, endPoint x: 584, endPoint y: 144, distance: 423.7
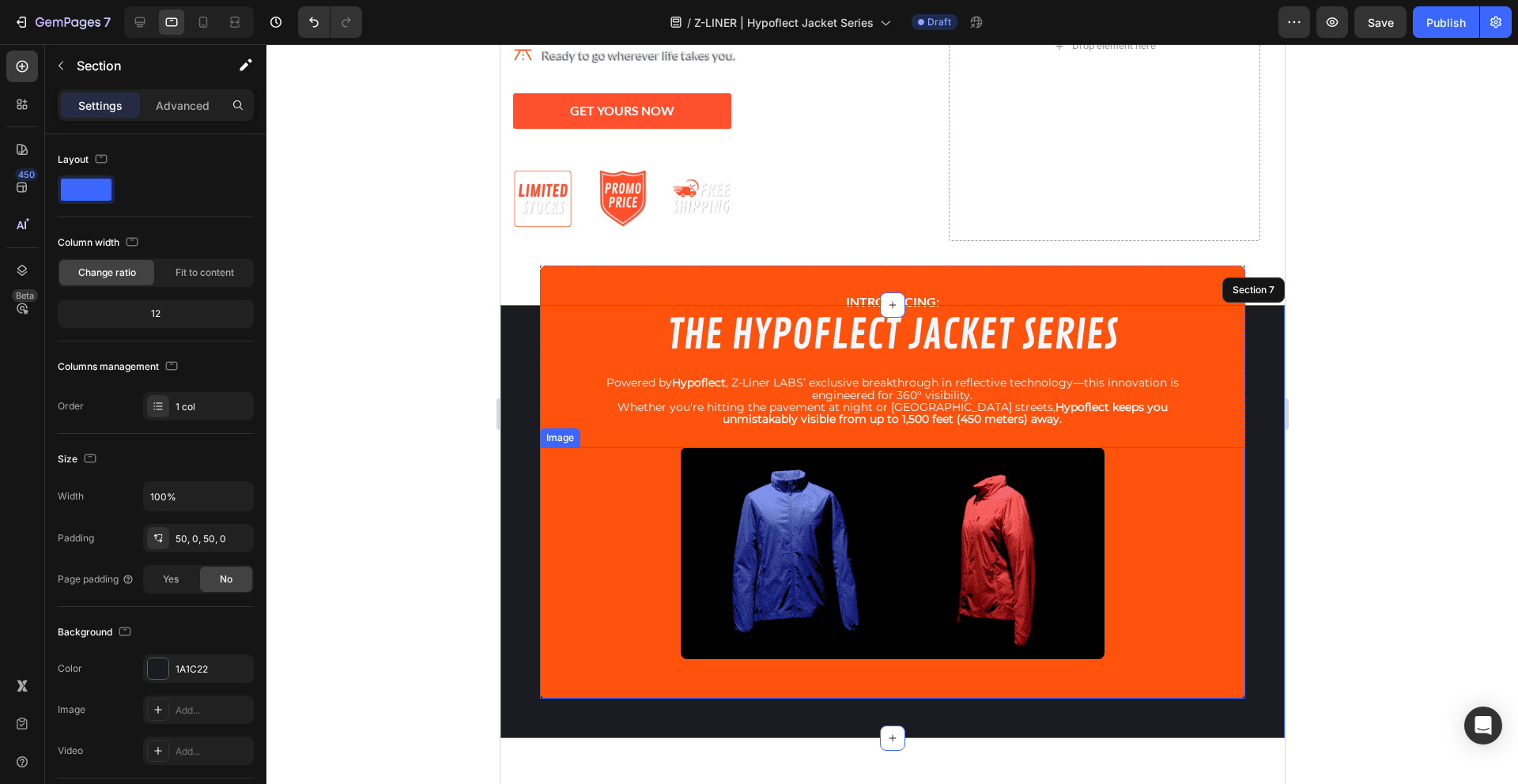
scroll to position [96, 0]
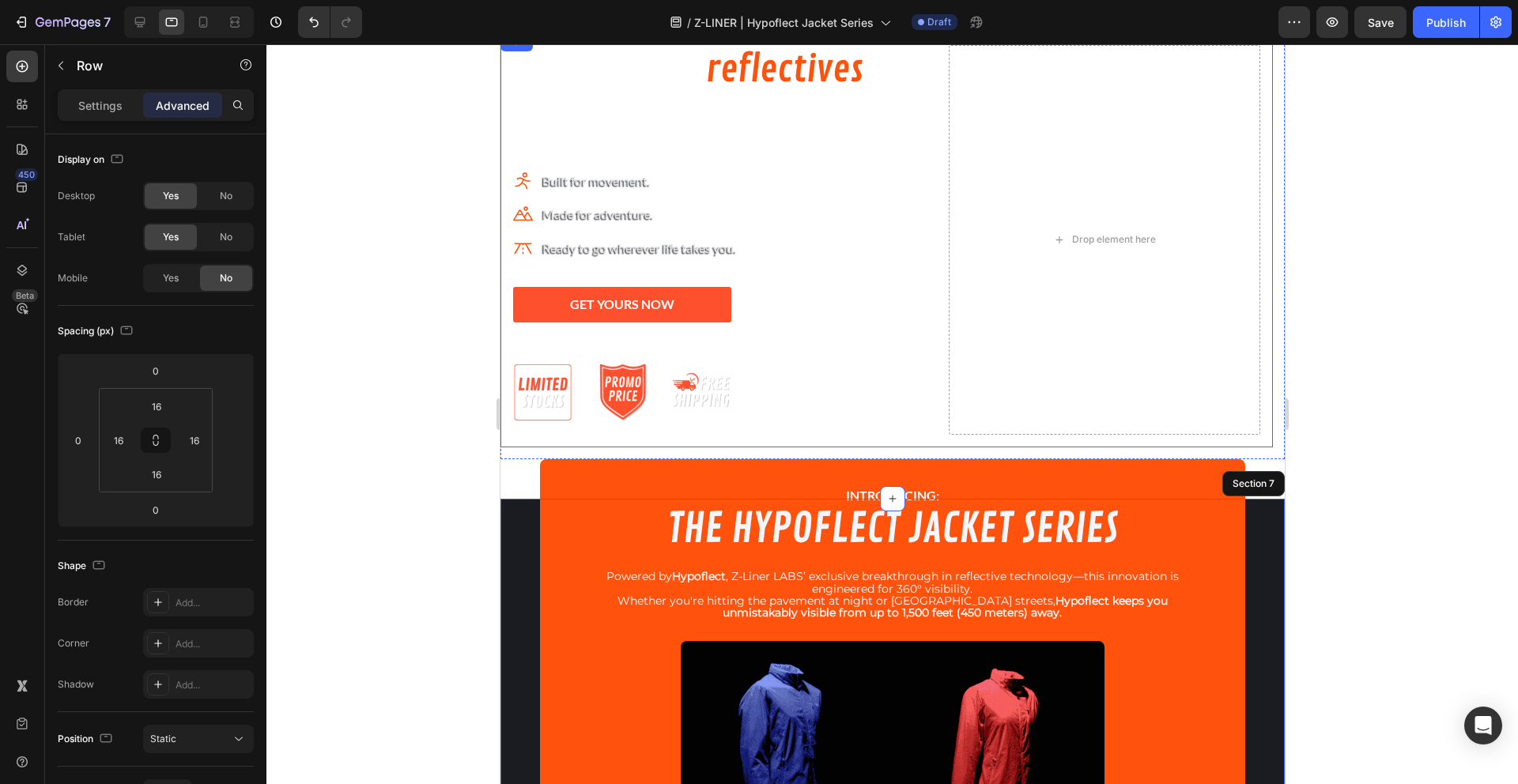
click at [816, 144] on div "The future of reflectives is here. Heading Icon Built for movement. Text block …" at bounding box center [731, 240] width 436 height 390
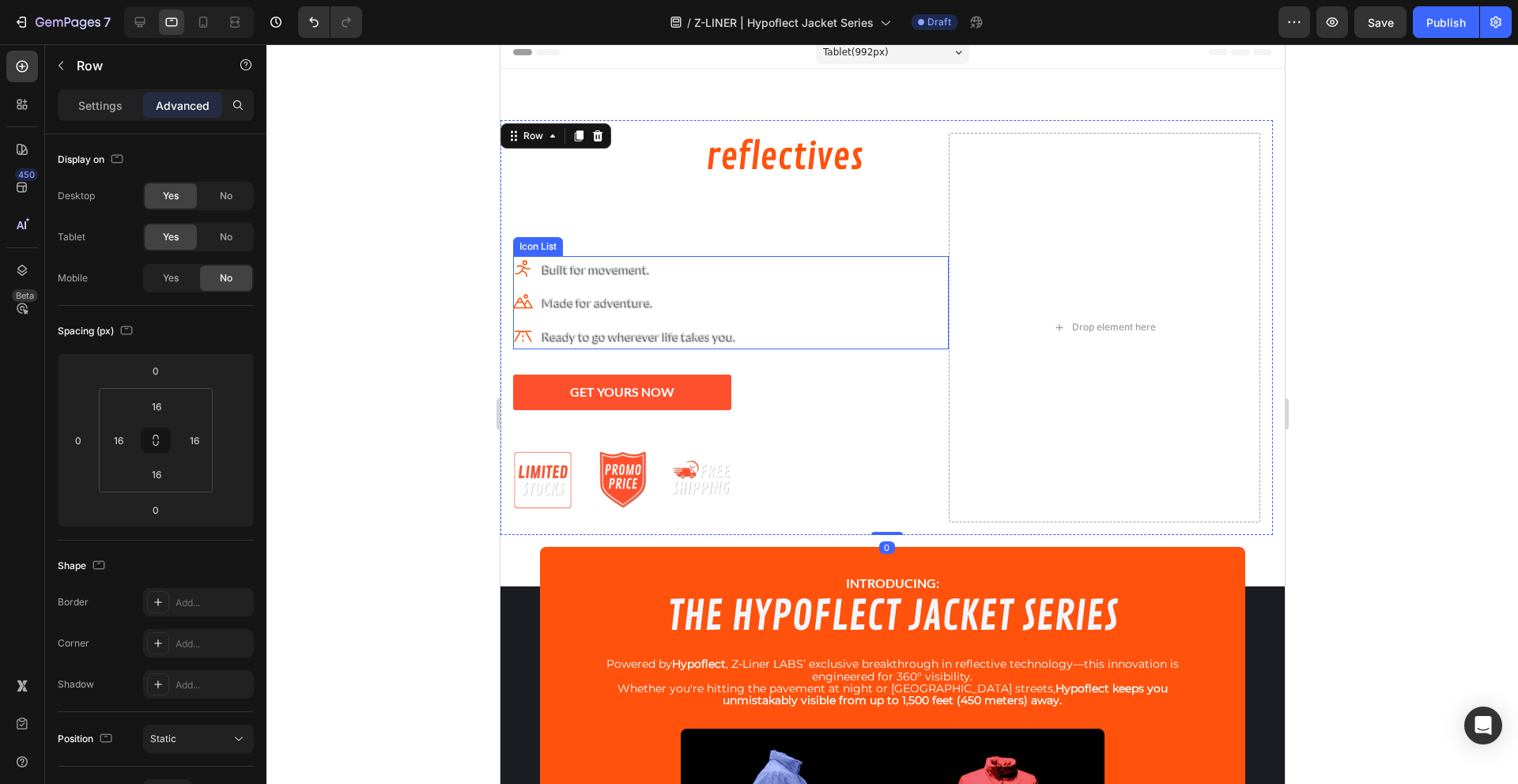
scroll to position [2, 0]
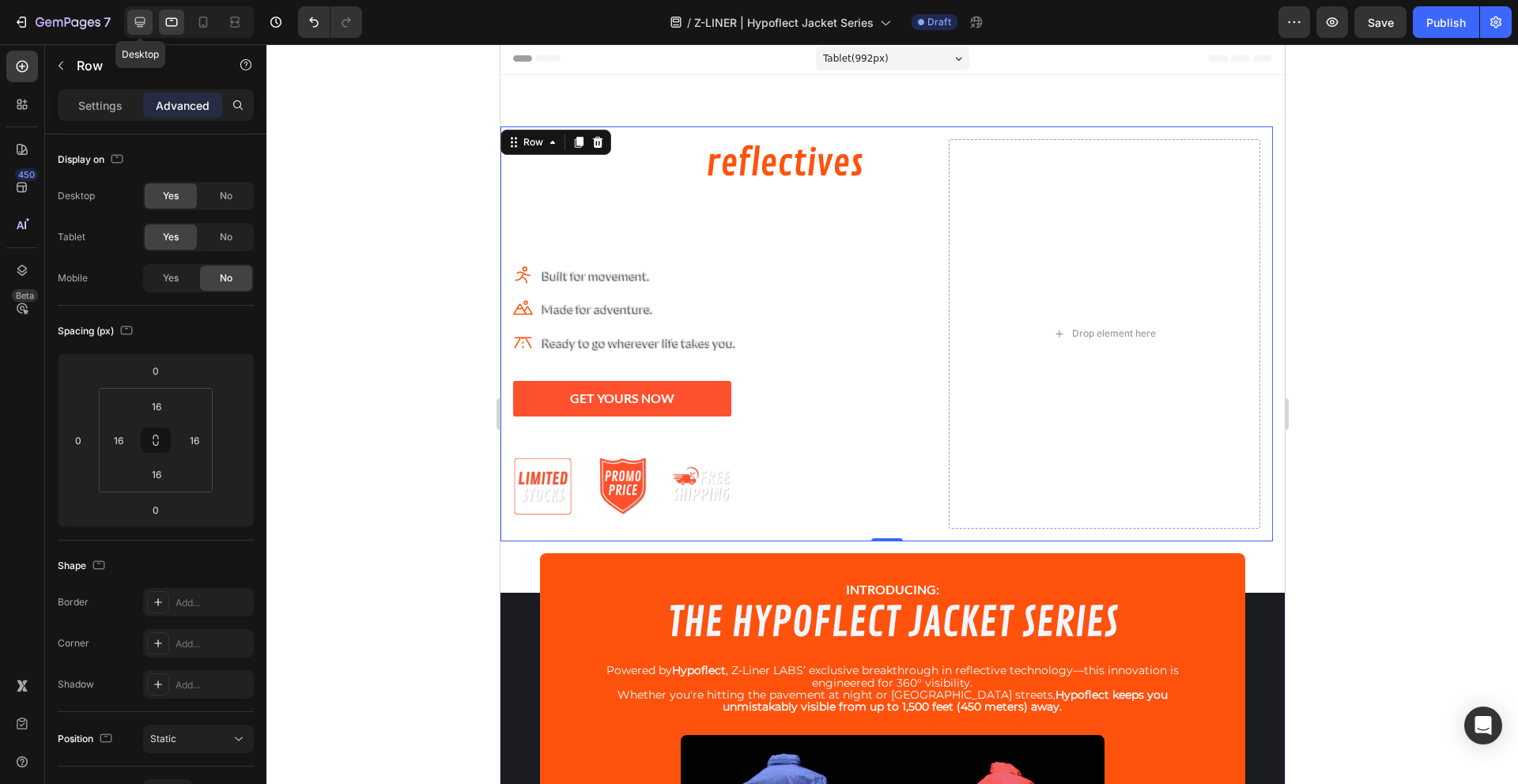
click at [136, 18] on icon at bounding box center [140, 22] width 16 height 16
type input "0"
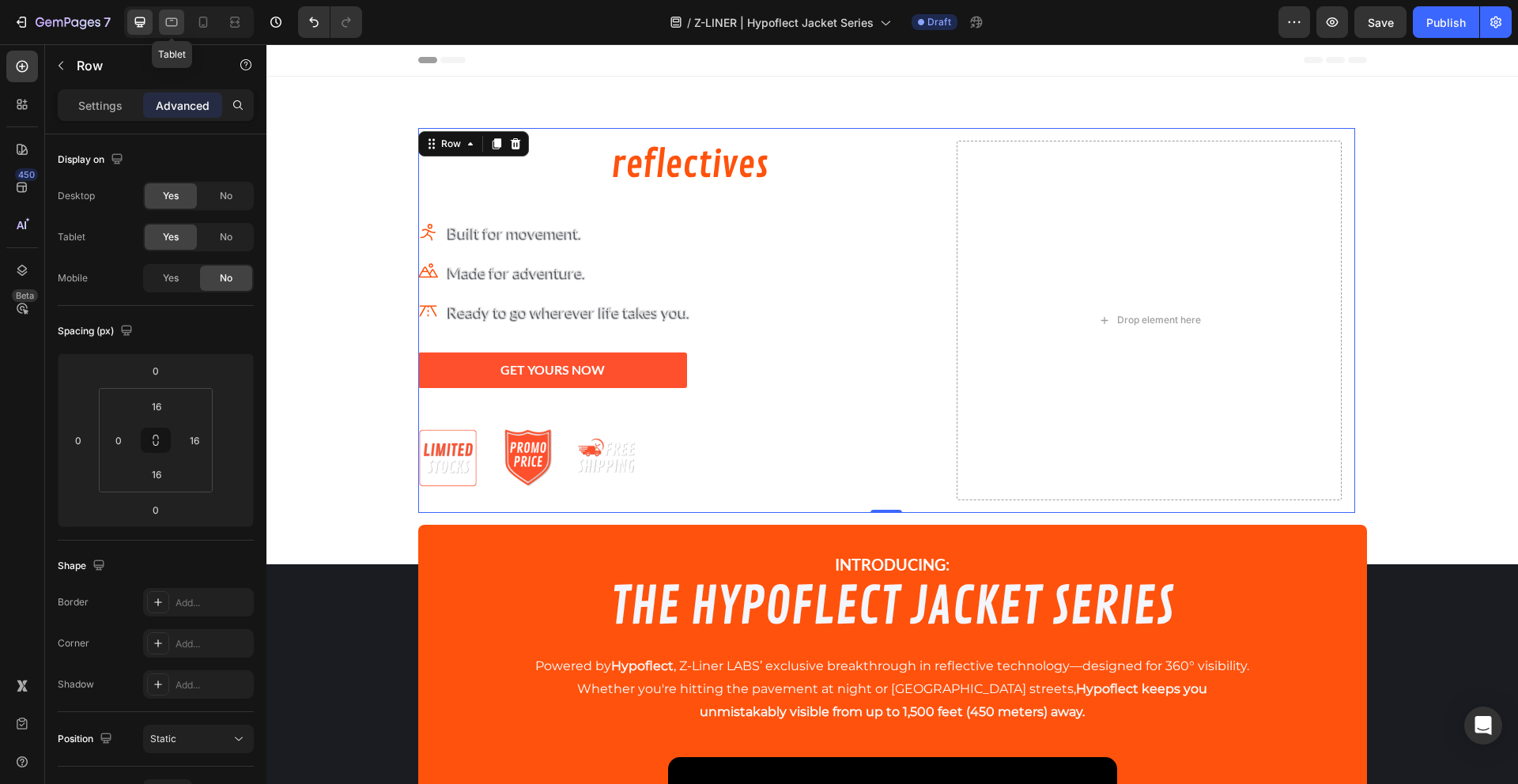
click at [171, 27] on icon at bounding box center [171, 22] width 16 height 16
type input "16"
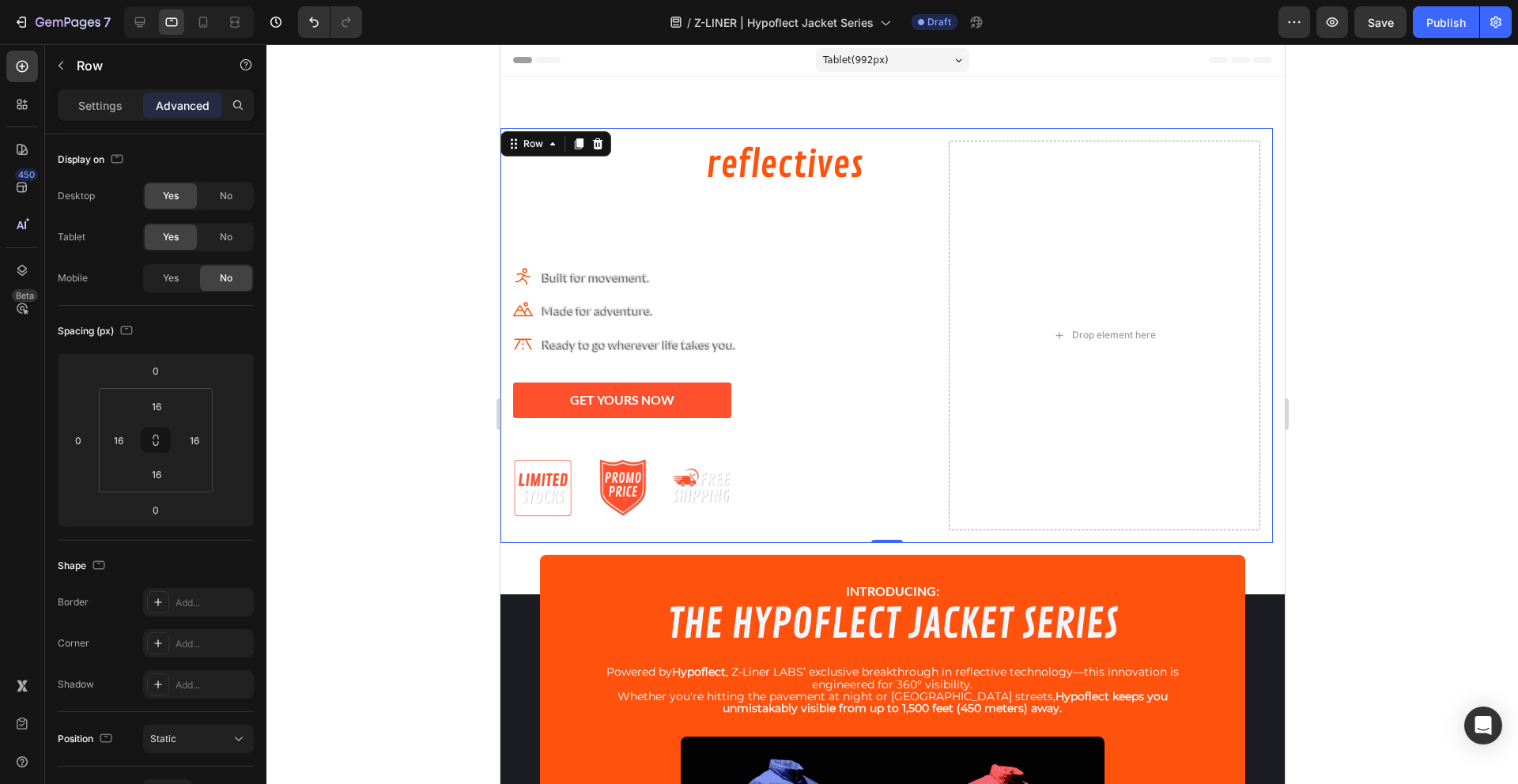
scroll to position [29, 0]
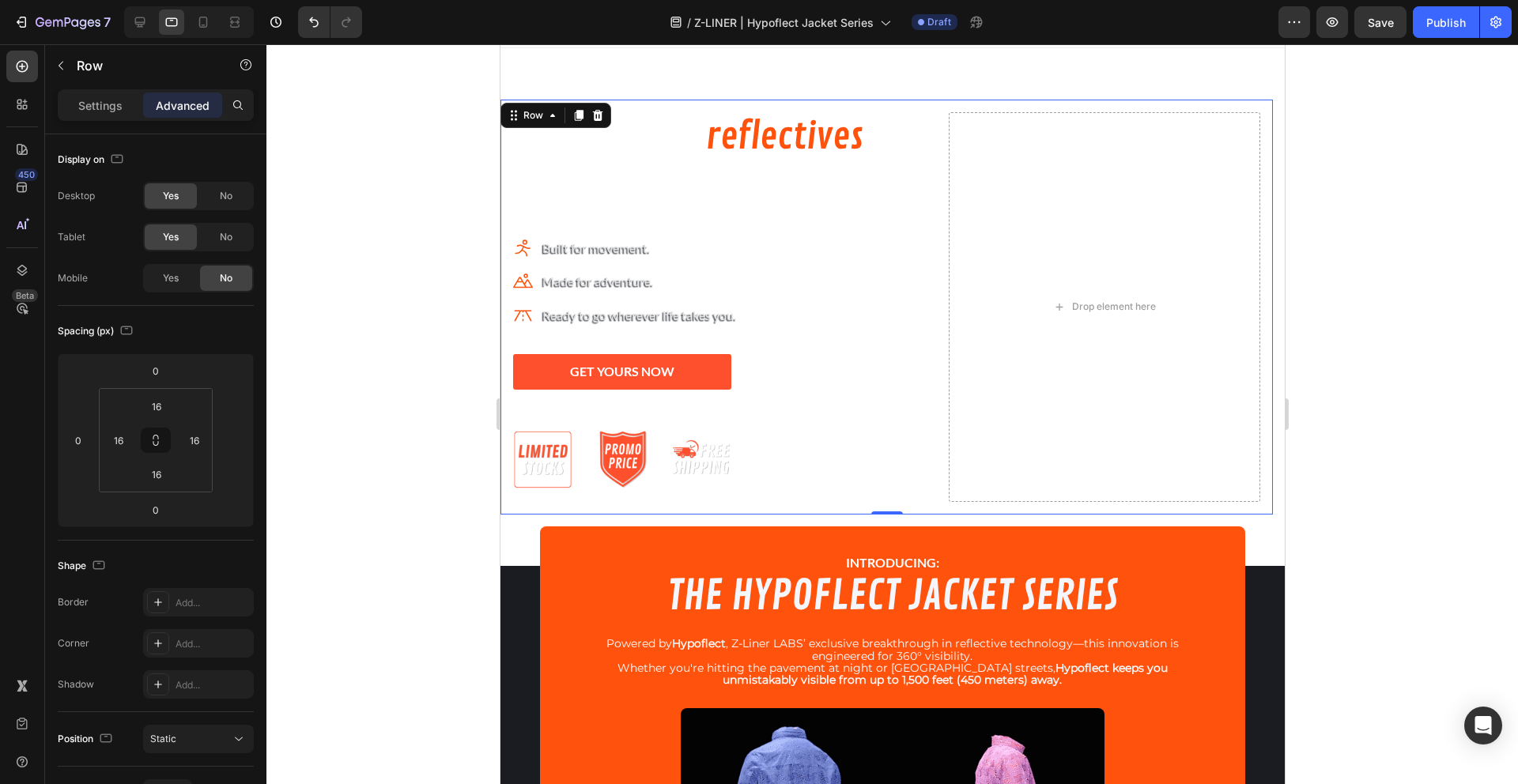
click at [1248, 511] on div "The future of reflectives is here. Heading Icon Built for movement. Text block …" at bounding box center [886, 306] width 772 height 415
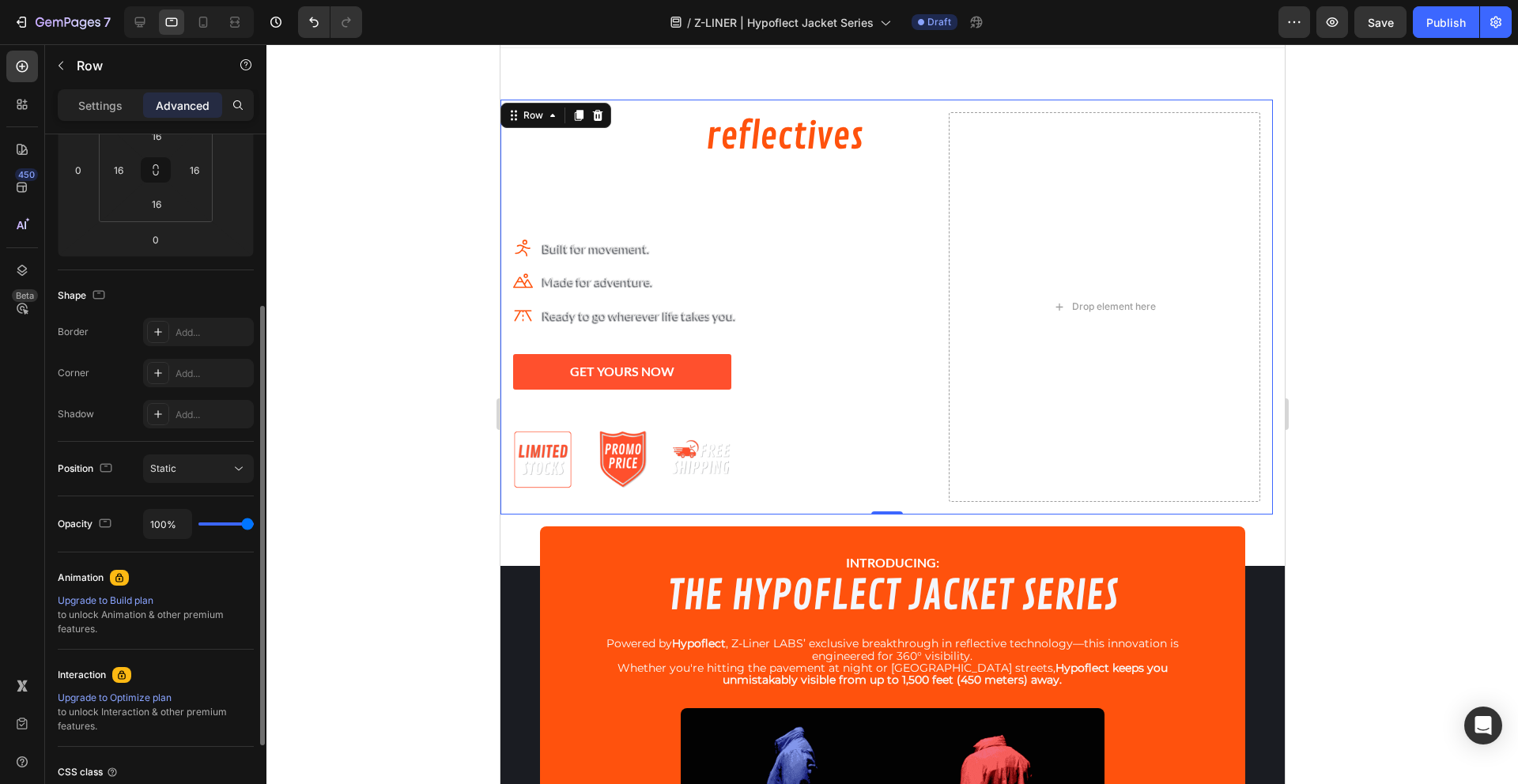
scroll to position [402, 0]
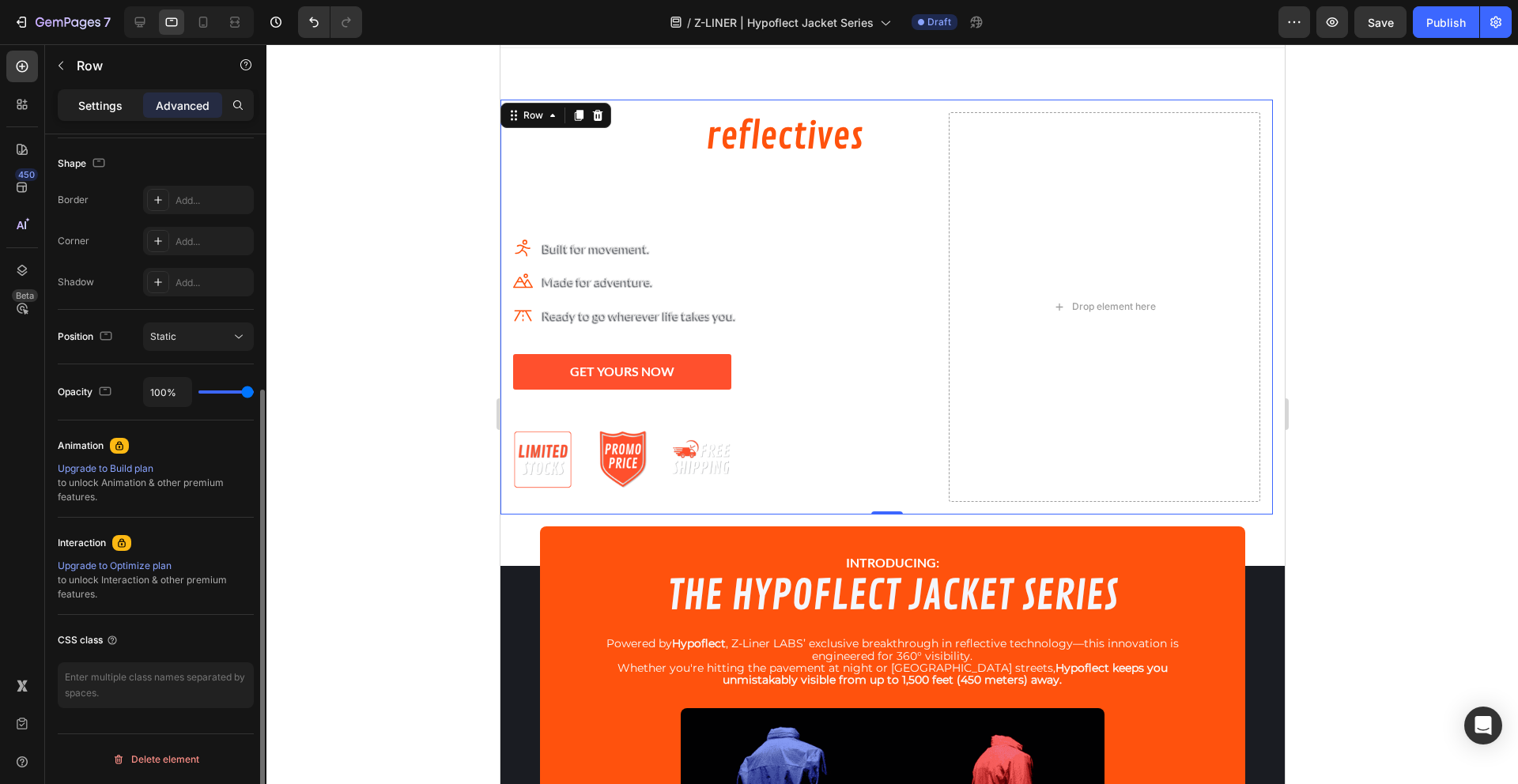
click at [117, 109] on p "Settings" at bounding box center [101, 105] width 44 height 17
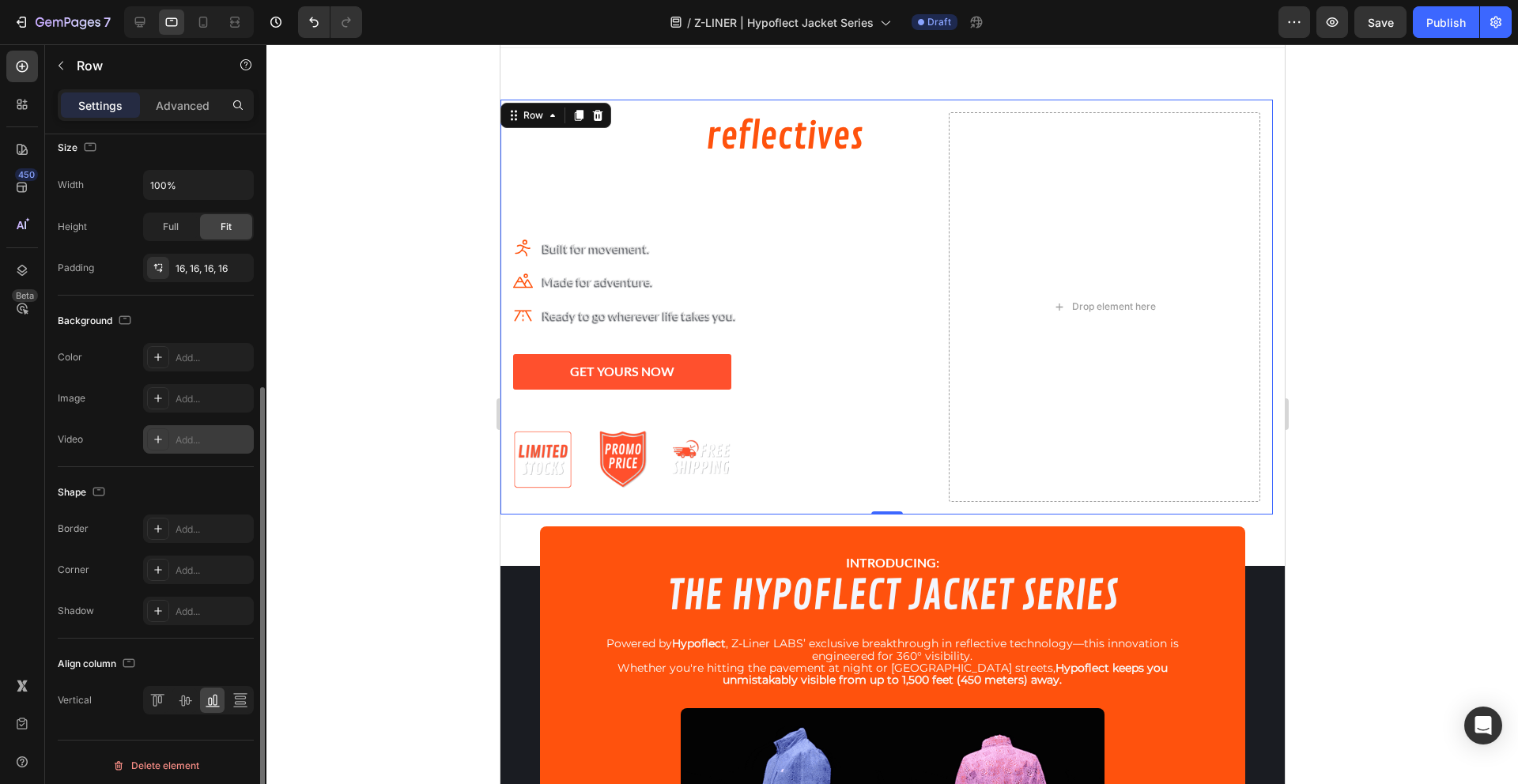
scroll to position [409, 0]
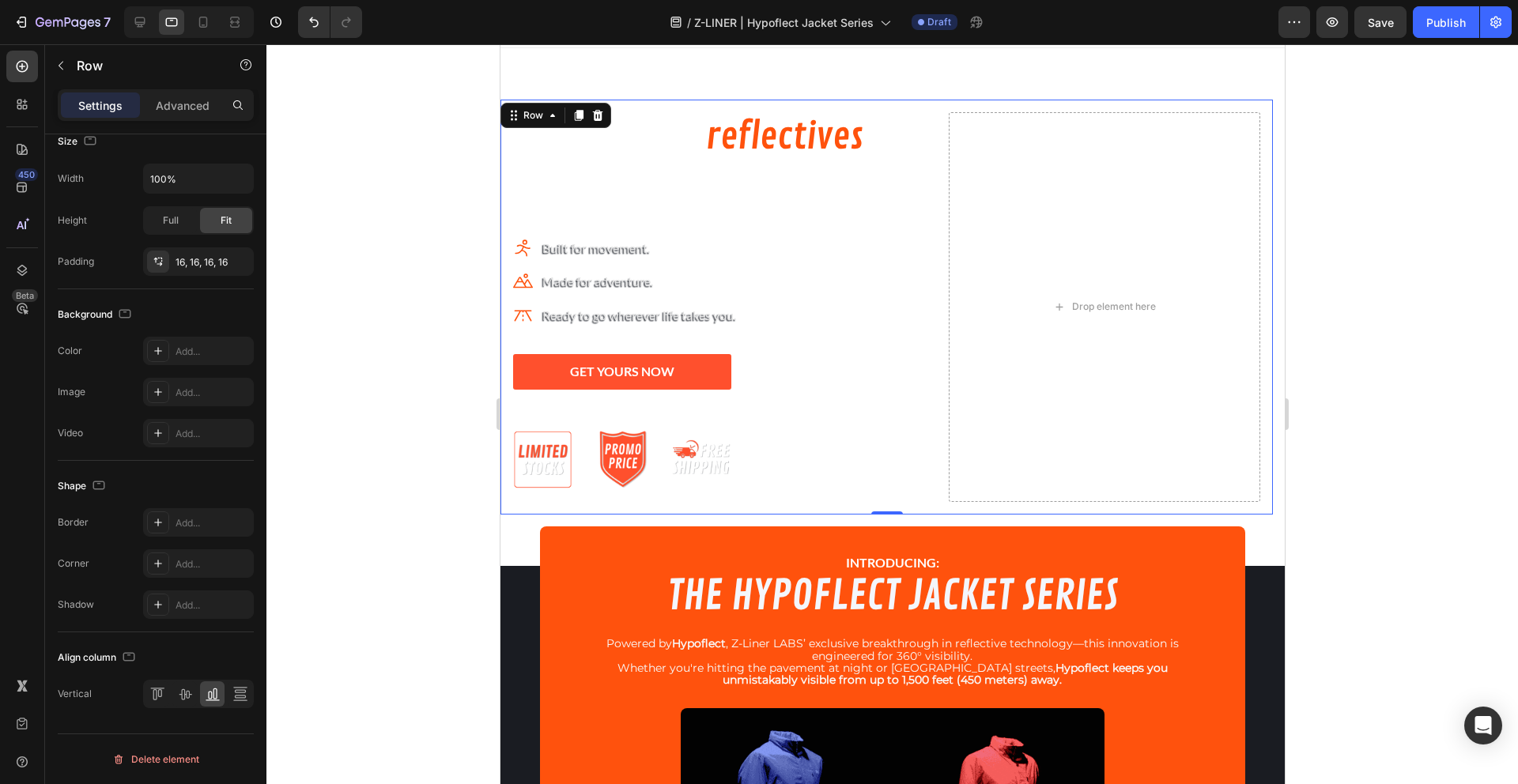
click at [1253, 421] on div "The future of reflectives is here. Heading Icon Built for movement. Text block …" at bounding box center [886, 306] width 772 height 415
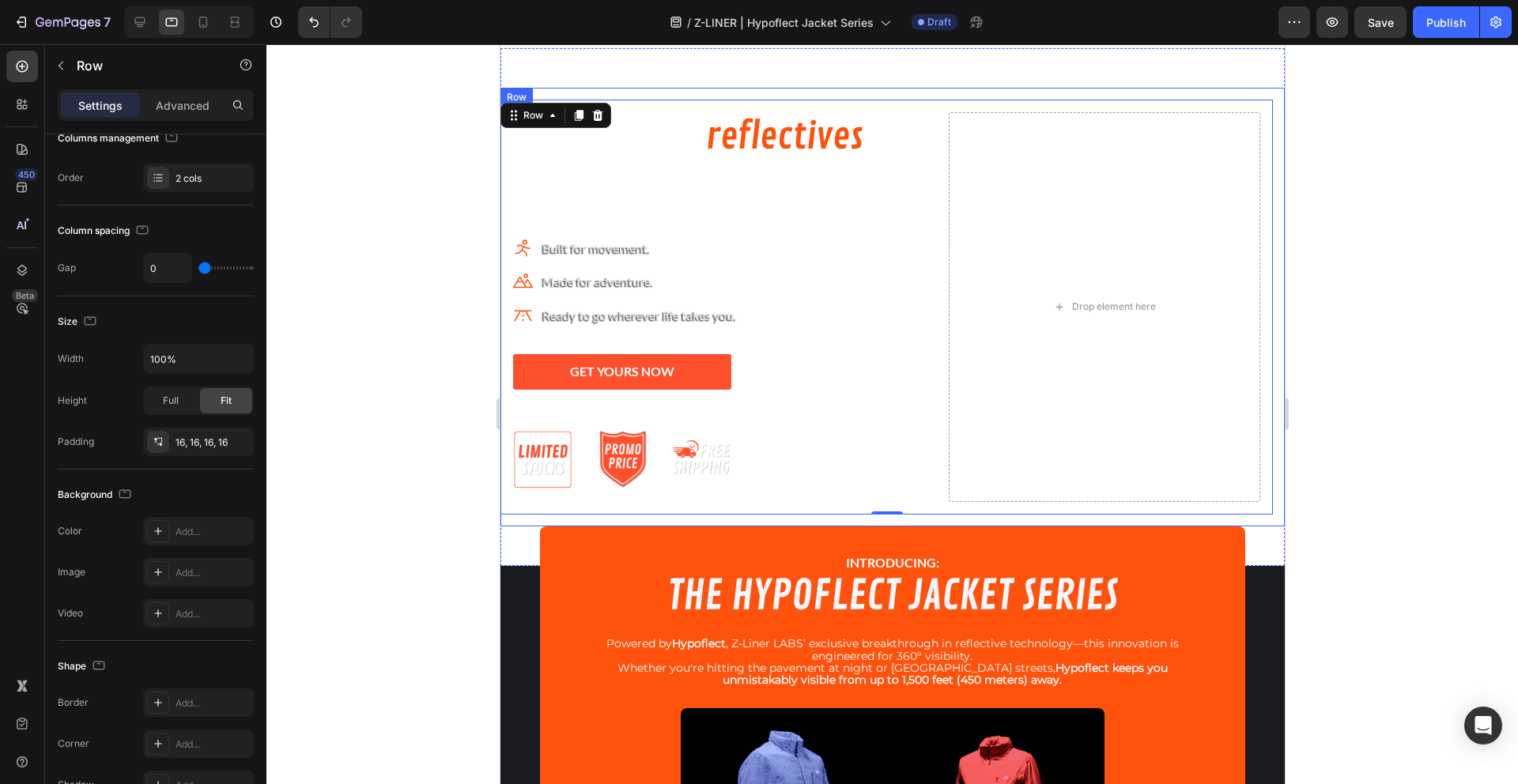
click at [593, 95] on div "The future of reflectives is here. Heading Icon Built for movement. Text block …" at bounding box center [892, 306] width 784 height 439
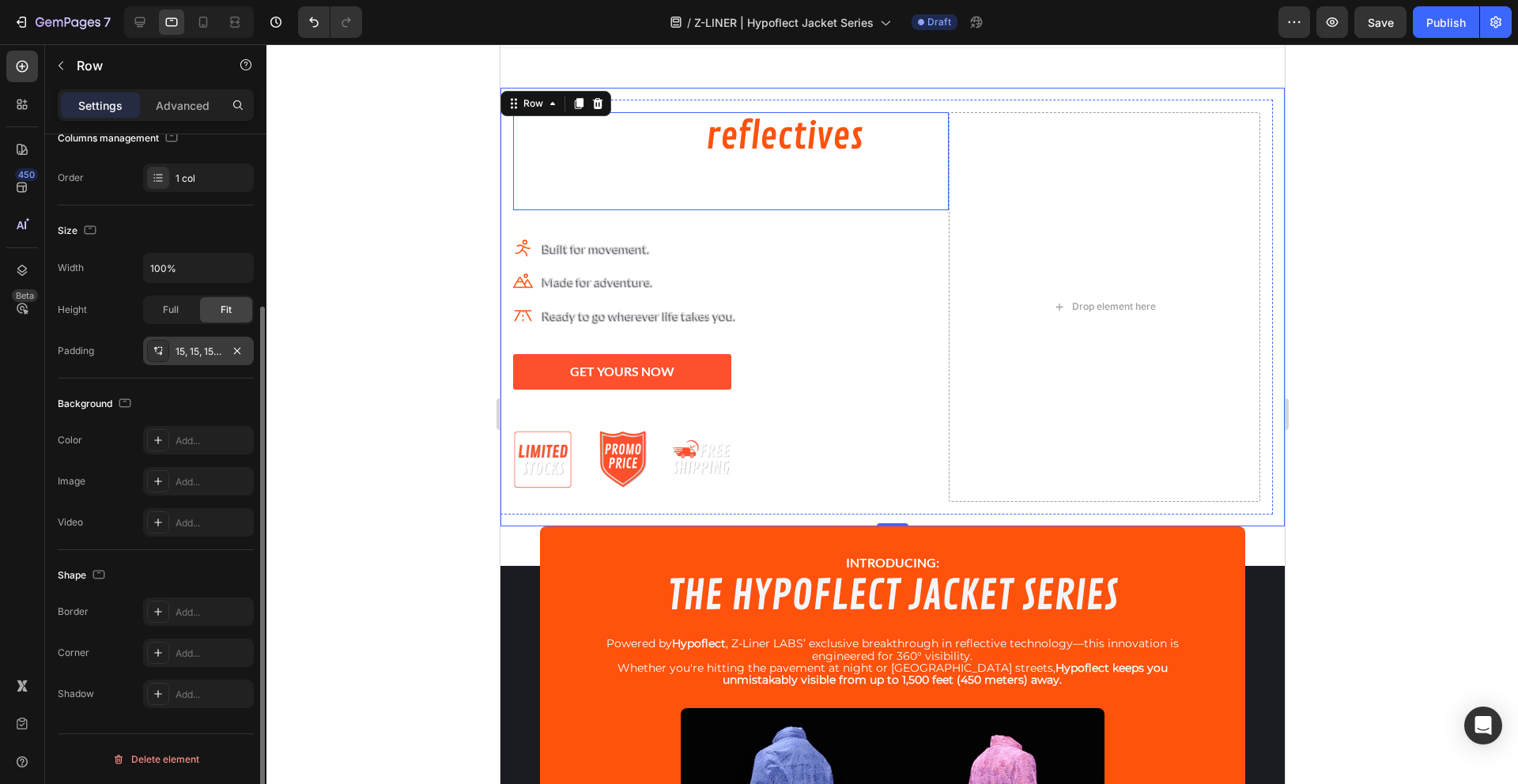
click at [222, 348] on div "15, 15, 15, 0" at bounding box center [198, 350] width 110 height 29
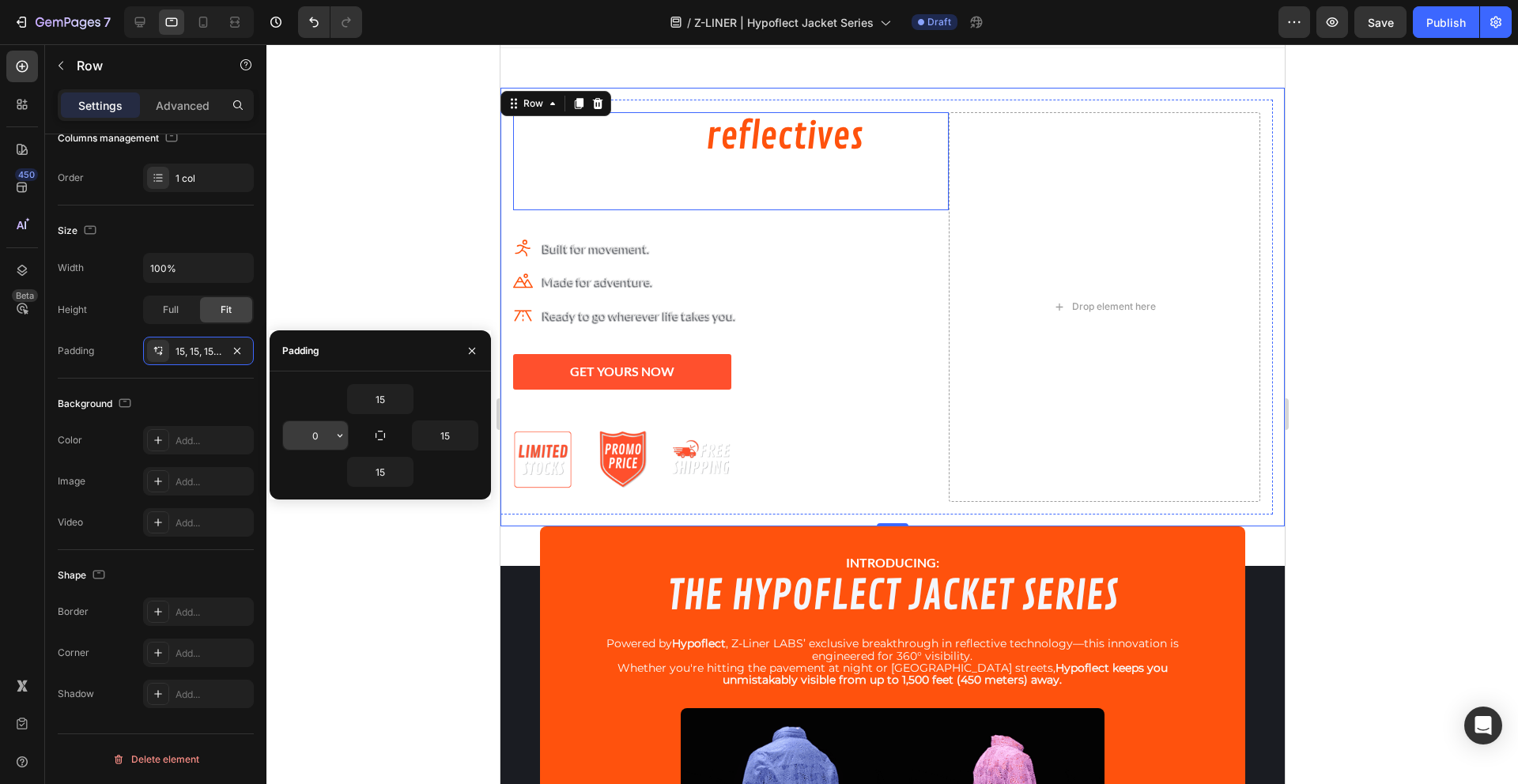
click at [317, 433] on input "0" at bounding box center [315, 435] width 65 height 29
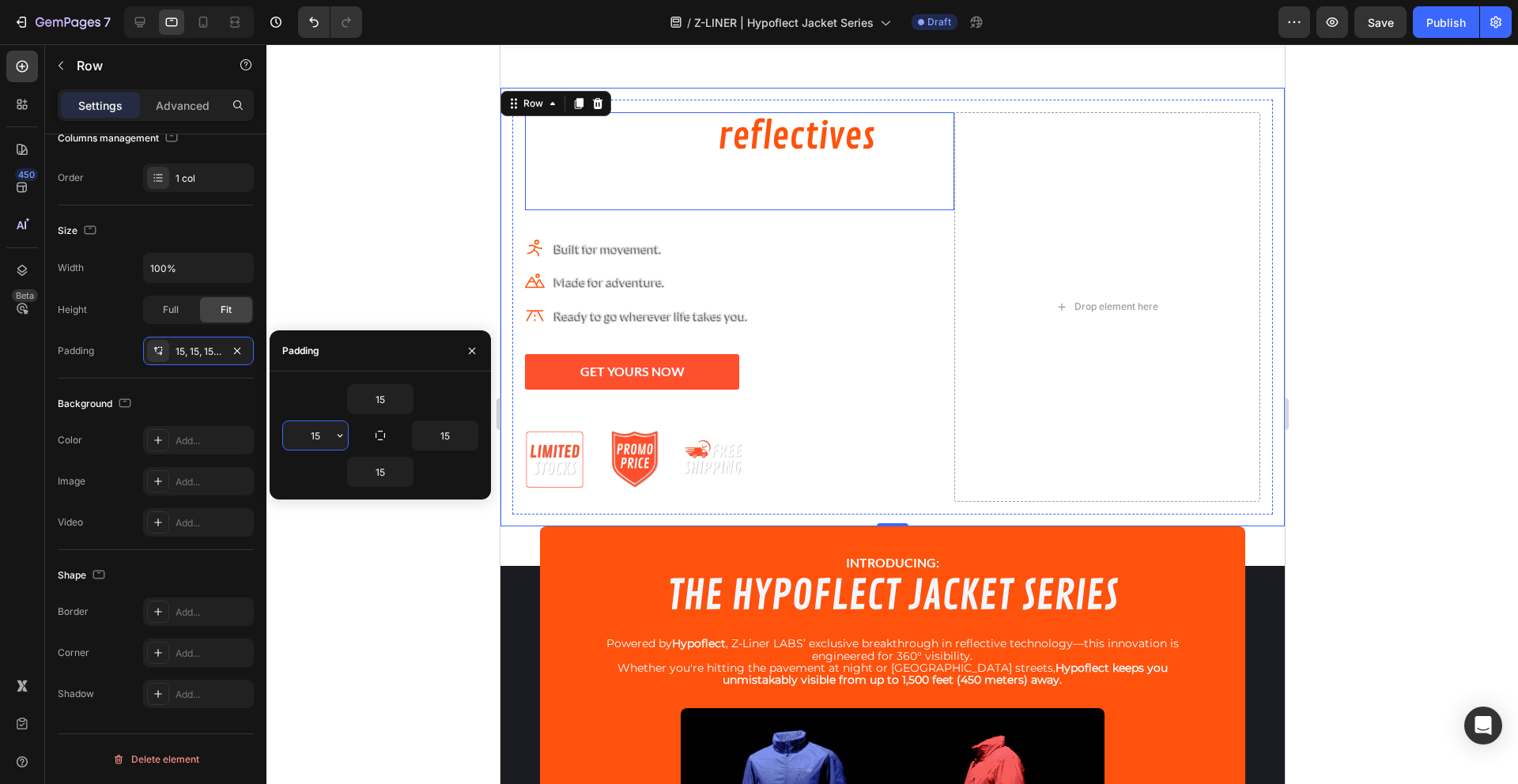
click at [315, 433] on input "15" at bounding box center [315, 435] width 65 height 29
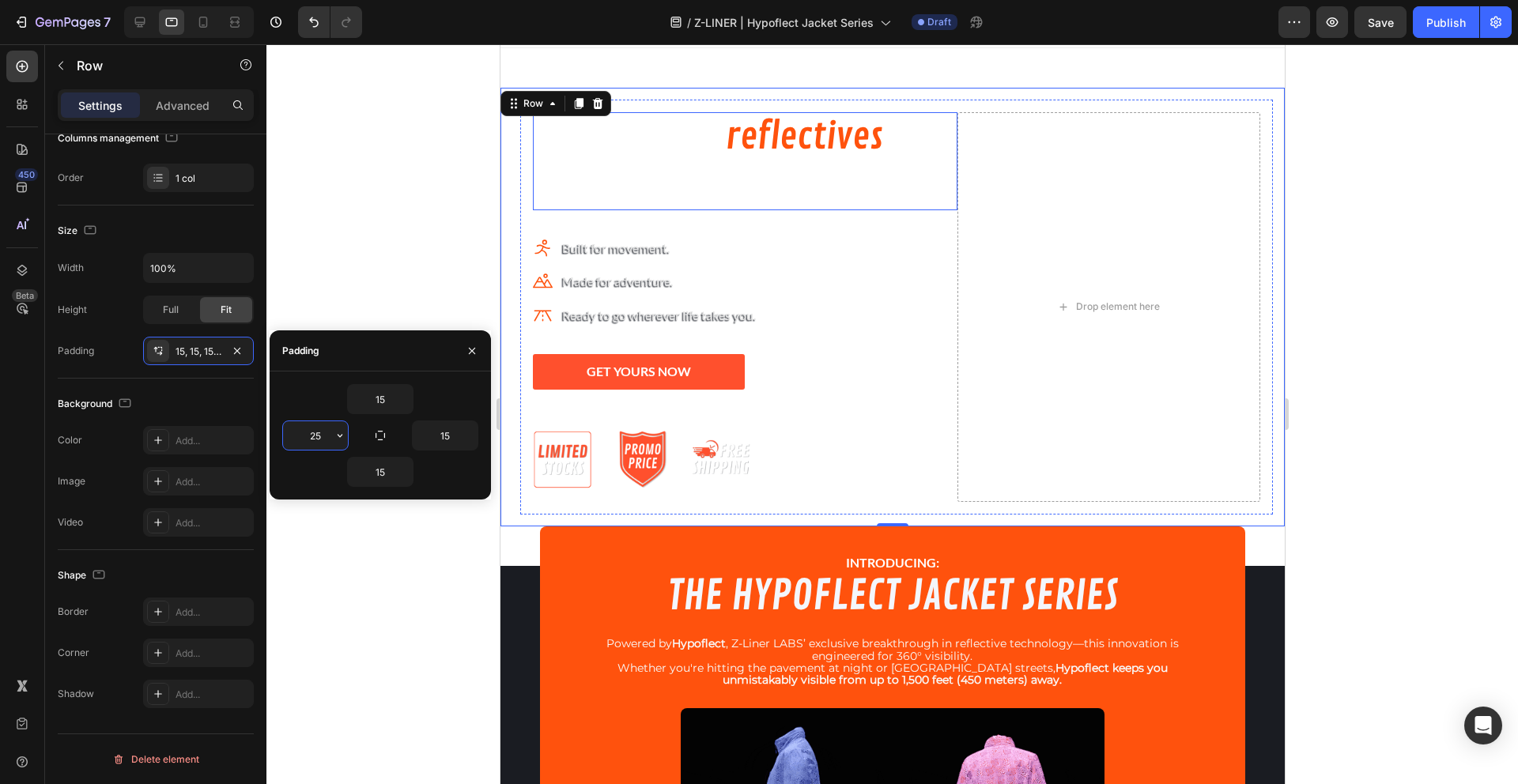
click at [321, 439] on input "25" at bounding box center [315, 435] width 65 height 29
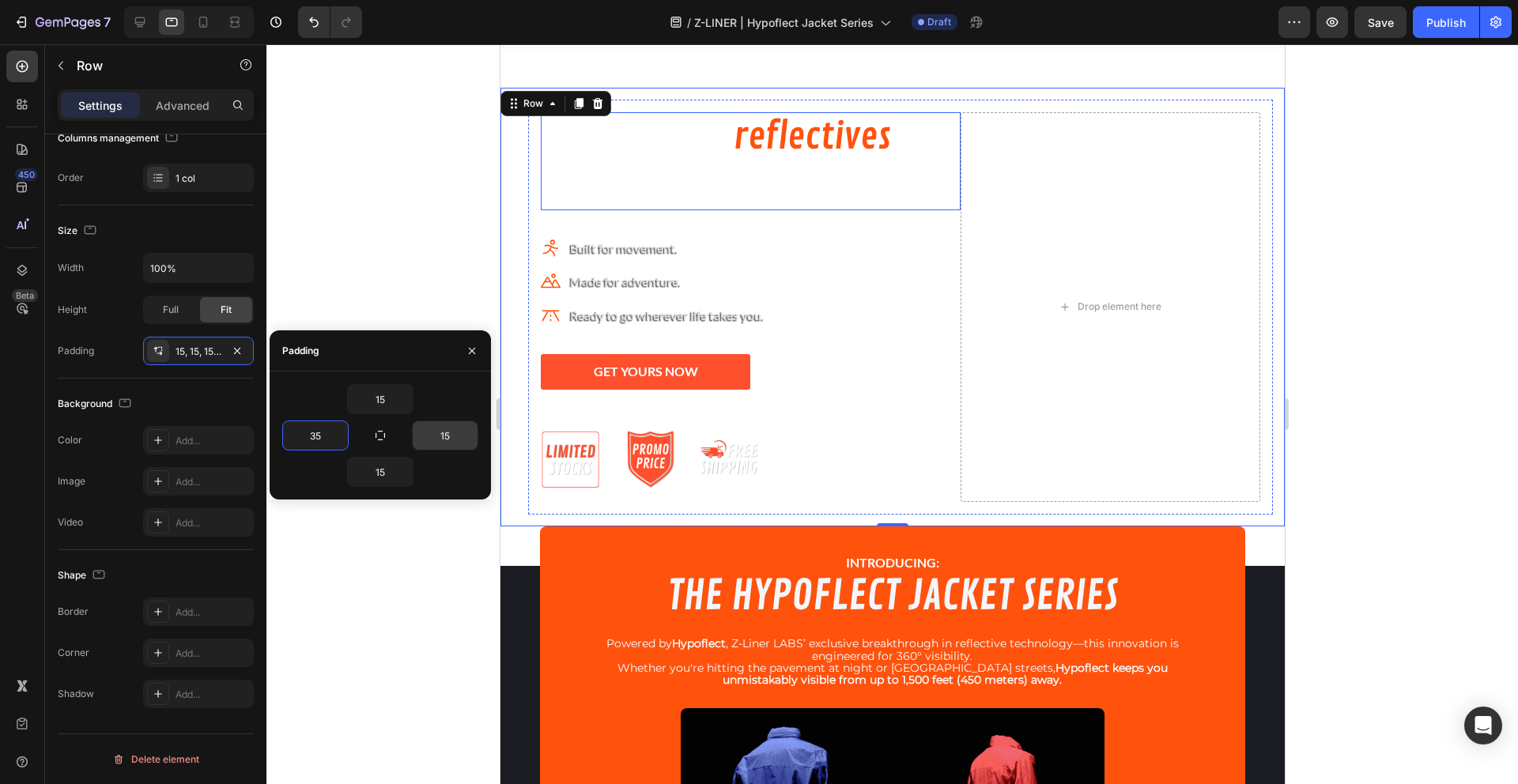
type input "35"
click at [444, 439] on input "15" at bounding box center [445, 435] width 65 height 29
type input "35"
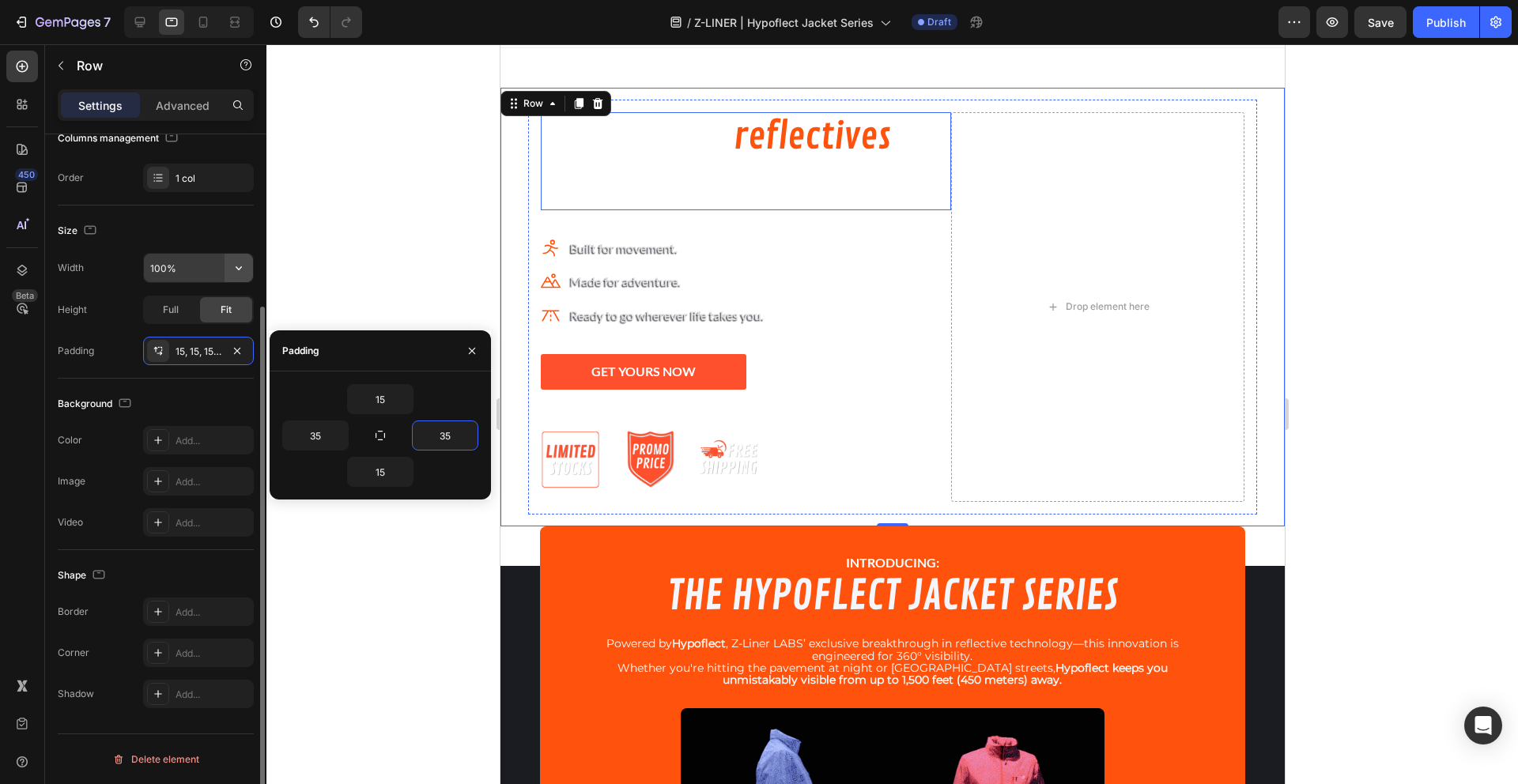
click at [244, 267] on icon "button" at bounding box center [239, 268] width 16 height 16
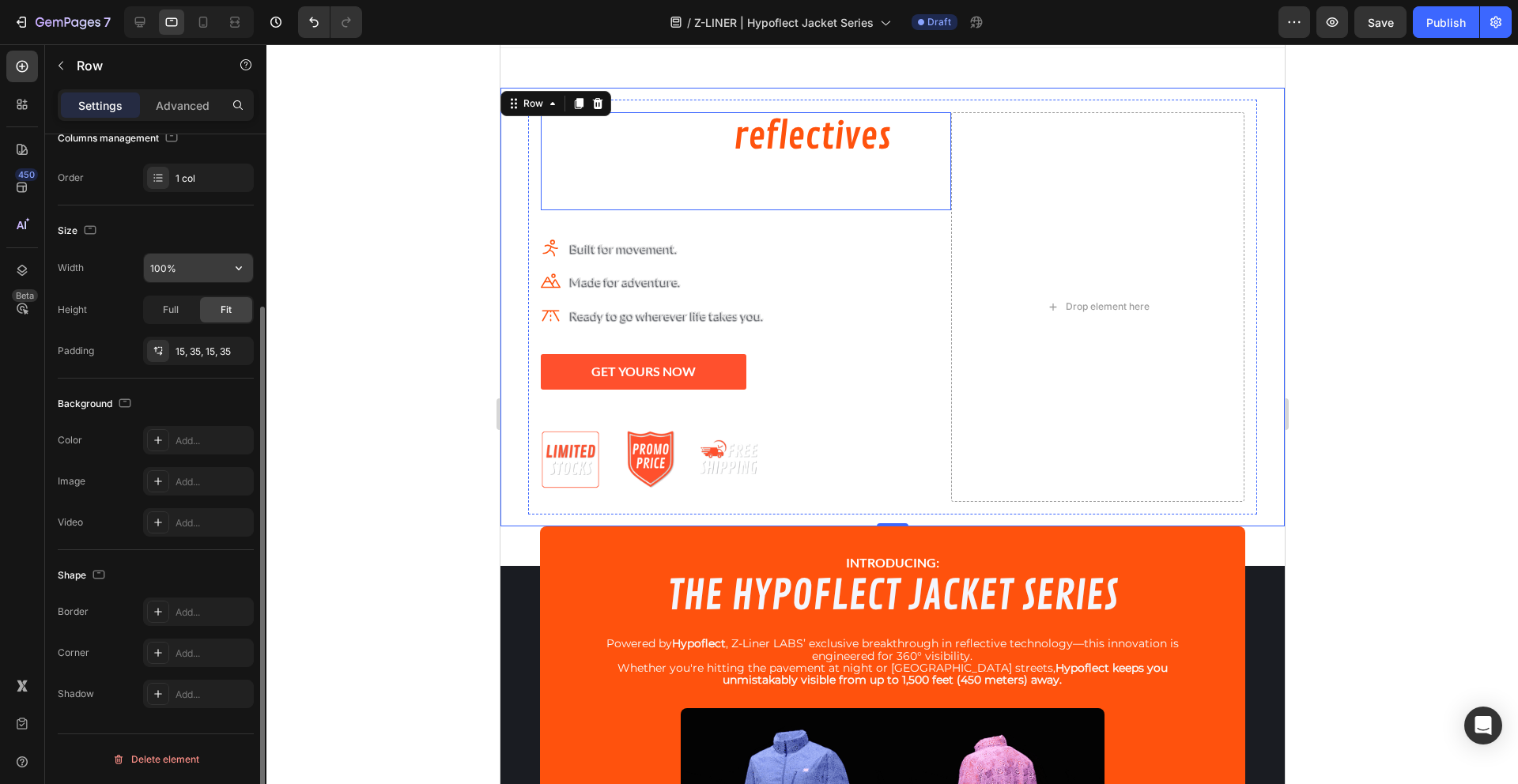
click at [244, 267] on icon "button" at bounding box center [239, 268] width 16 height 16
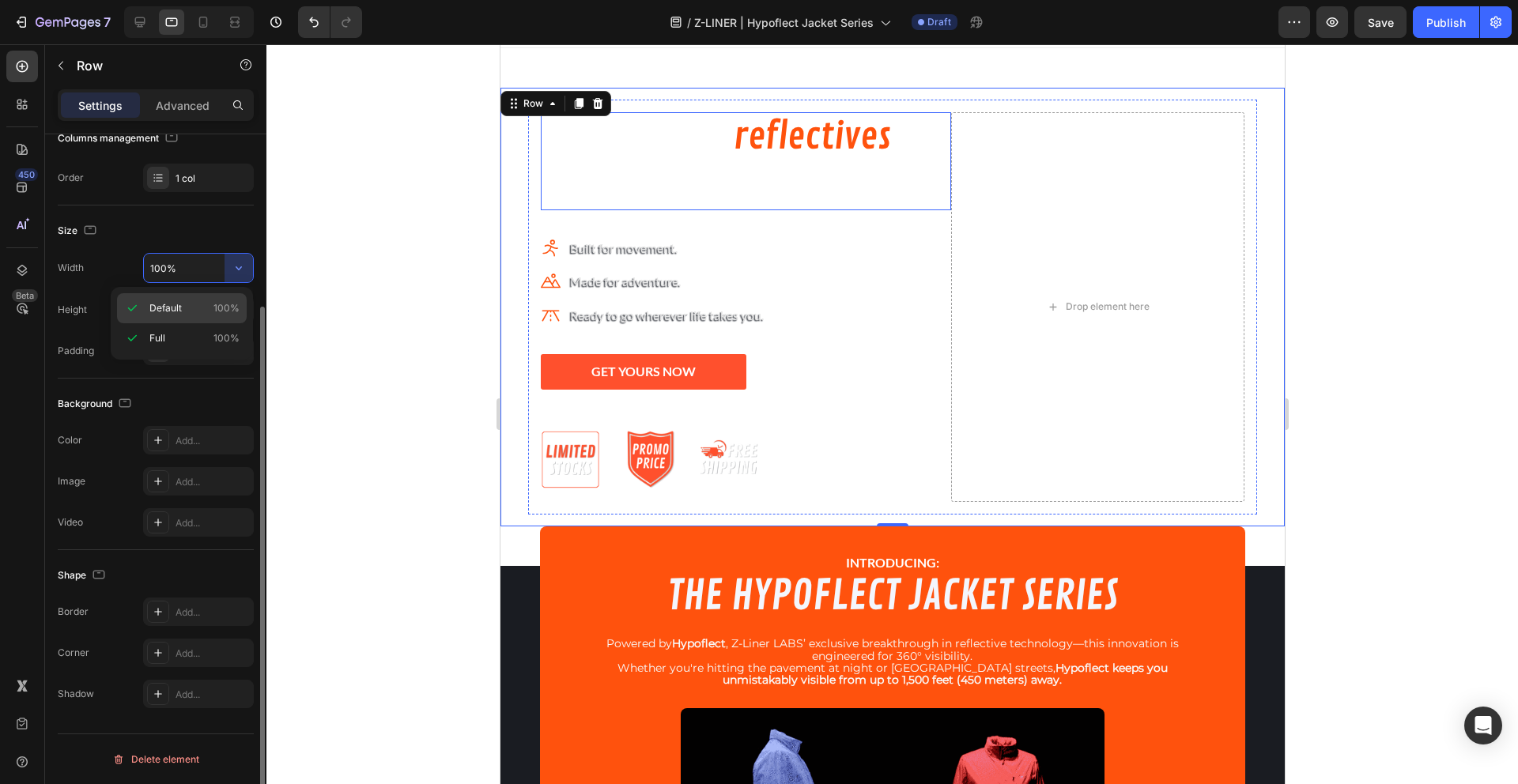
click at [224, 306] on span "100%" at bounding box center [226, 308] width 26 height 14
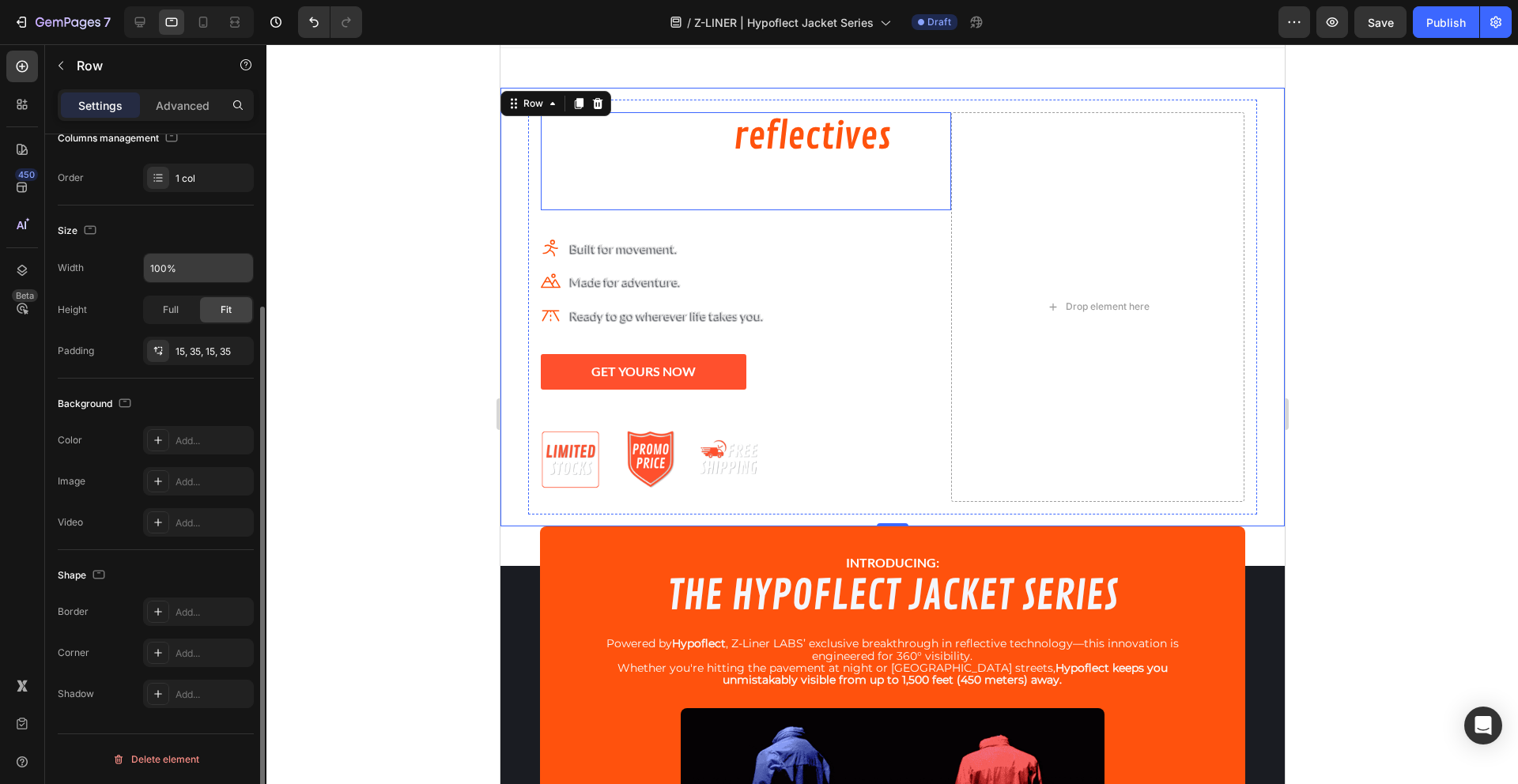
click at [217, 210] on div "Size Width 100% Height Full Fit Padding 15, 35, 15, 35" at bounding box center [155, 293] width 196 height 173
click at [347, 376] on div at bounding box center [892, 413] width 1251 height 739
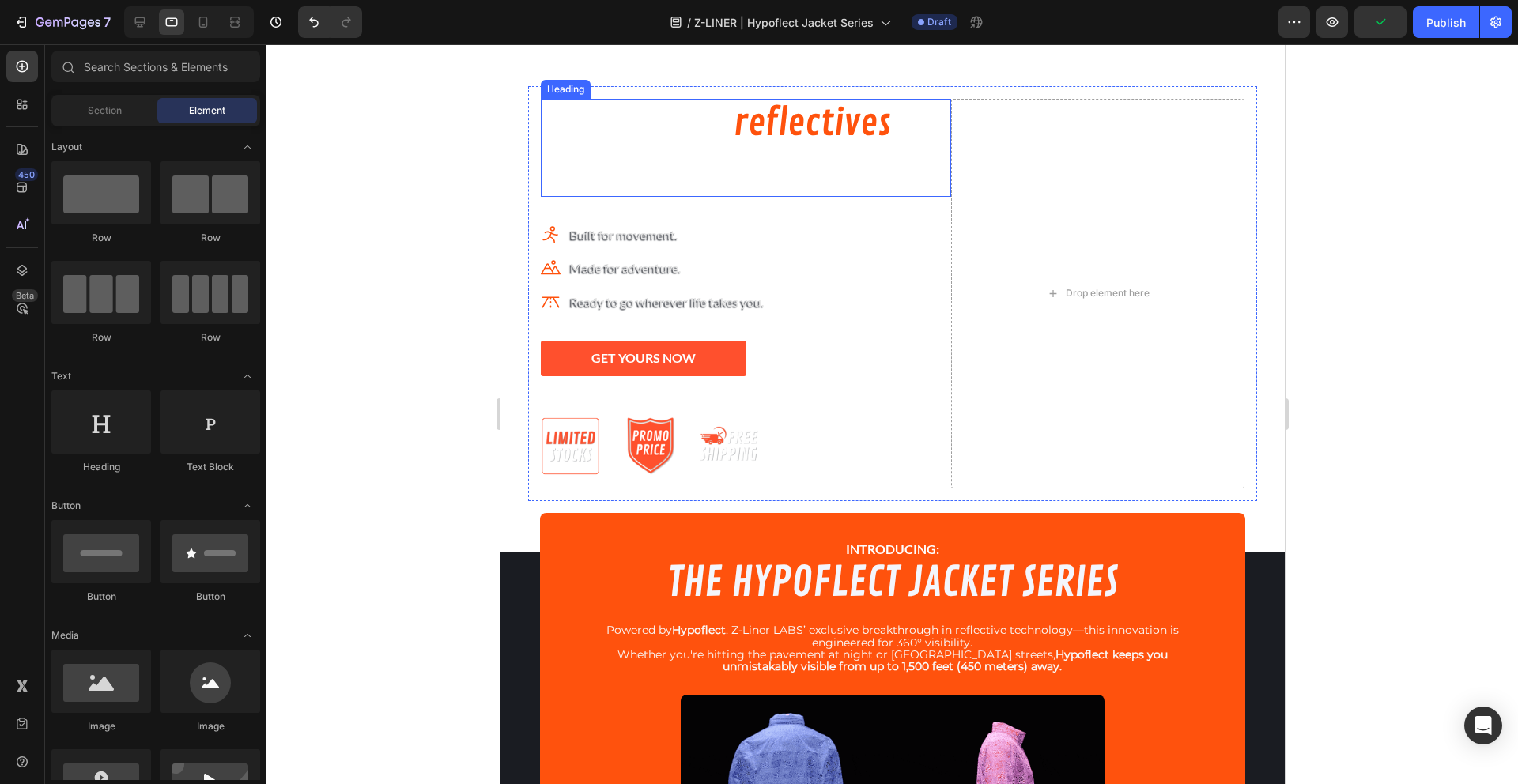
scroll to position [0, 0]
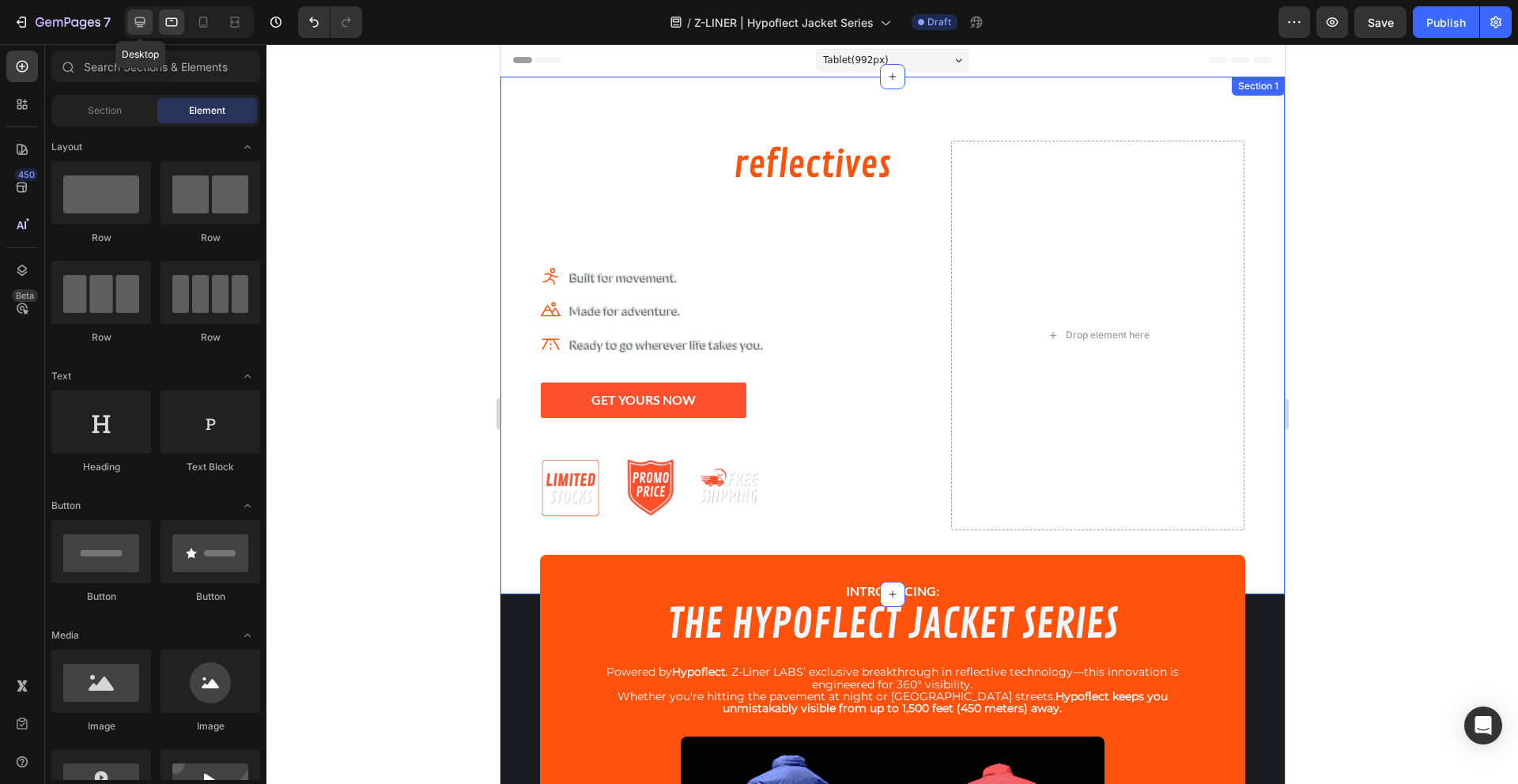
click at [138, 19] on icon at bounding box center [140, 22] width 16 height 16
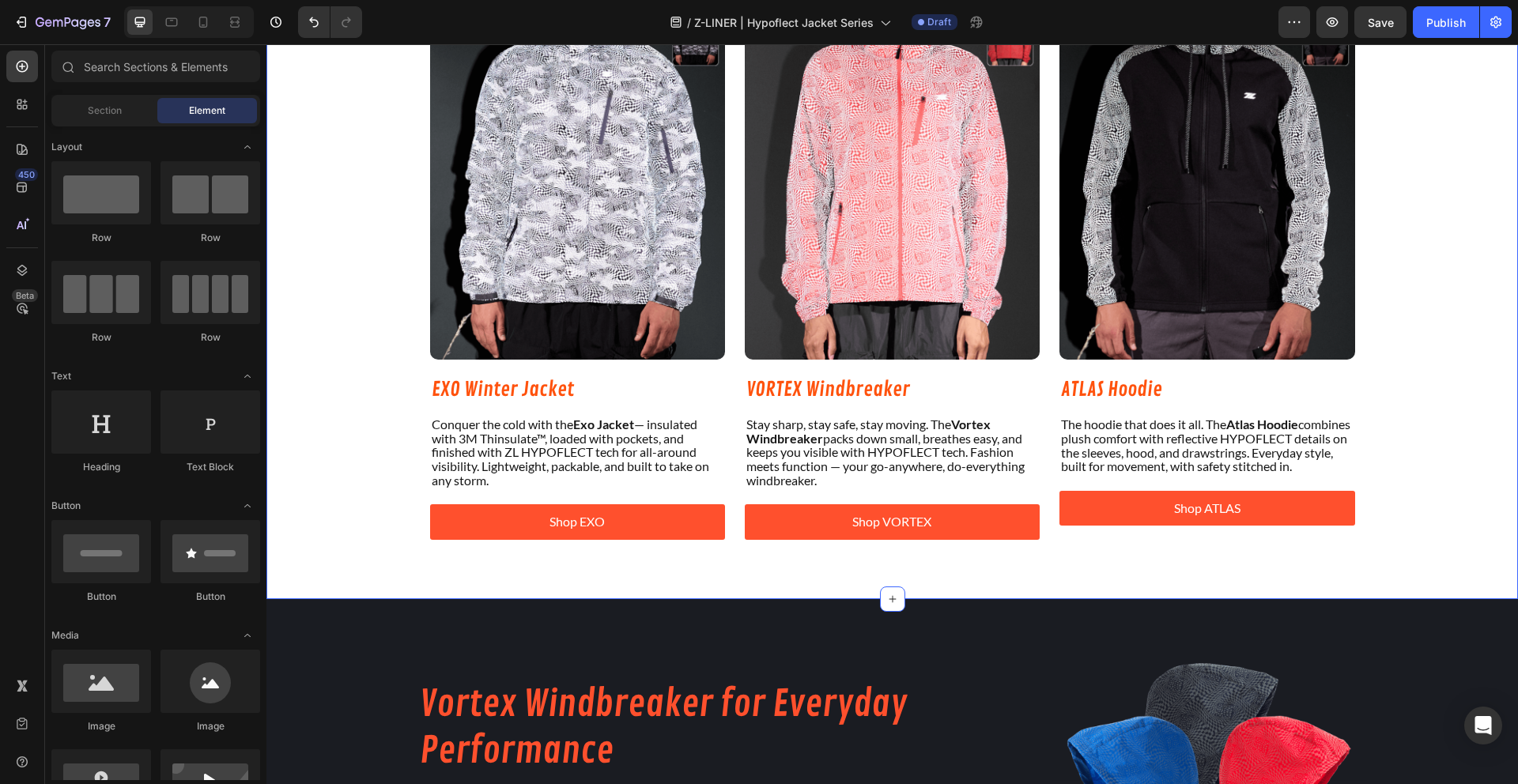
scroll to position [1957, 0]
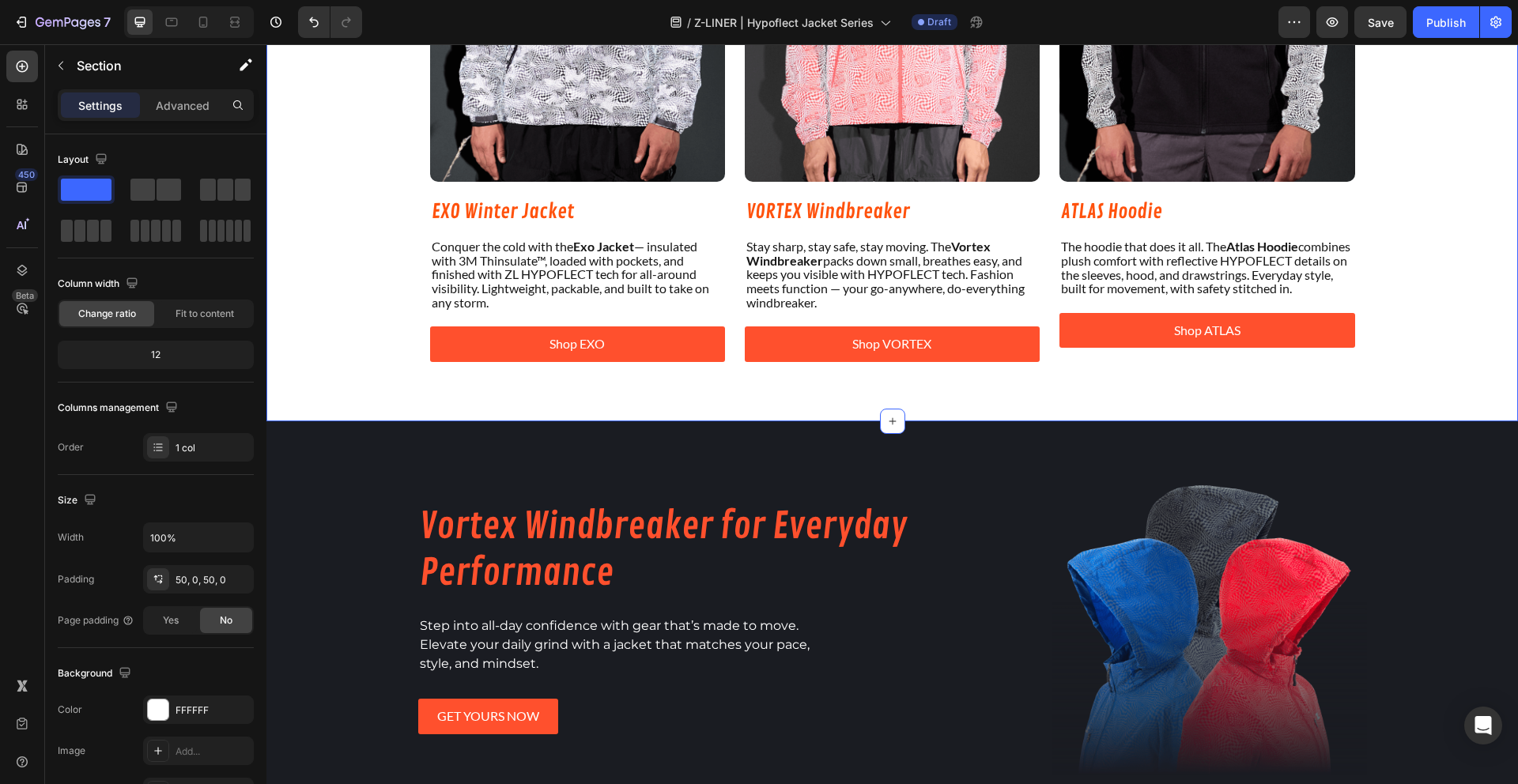
click at [388, 416] on div "THE LINEUP Heading Three jackets. Three styles. One mission: To keep you comfor…" at bounding box center [892, 26] width 1251 height 790
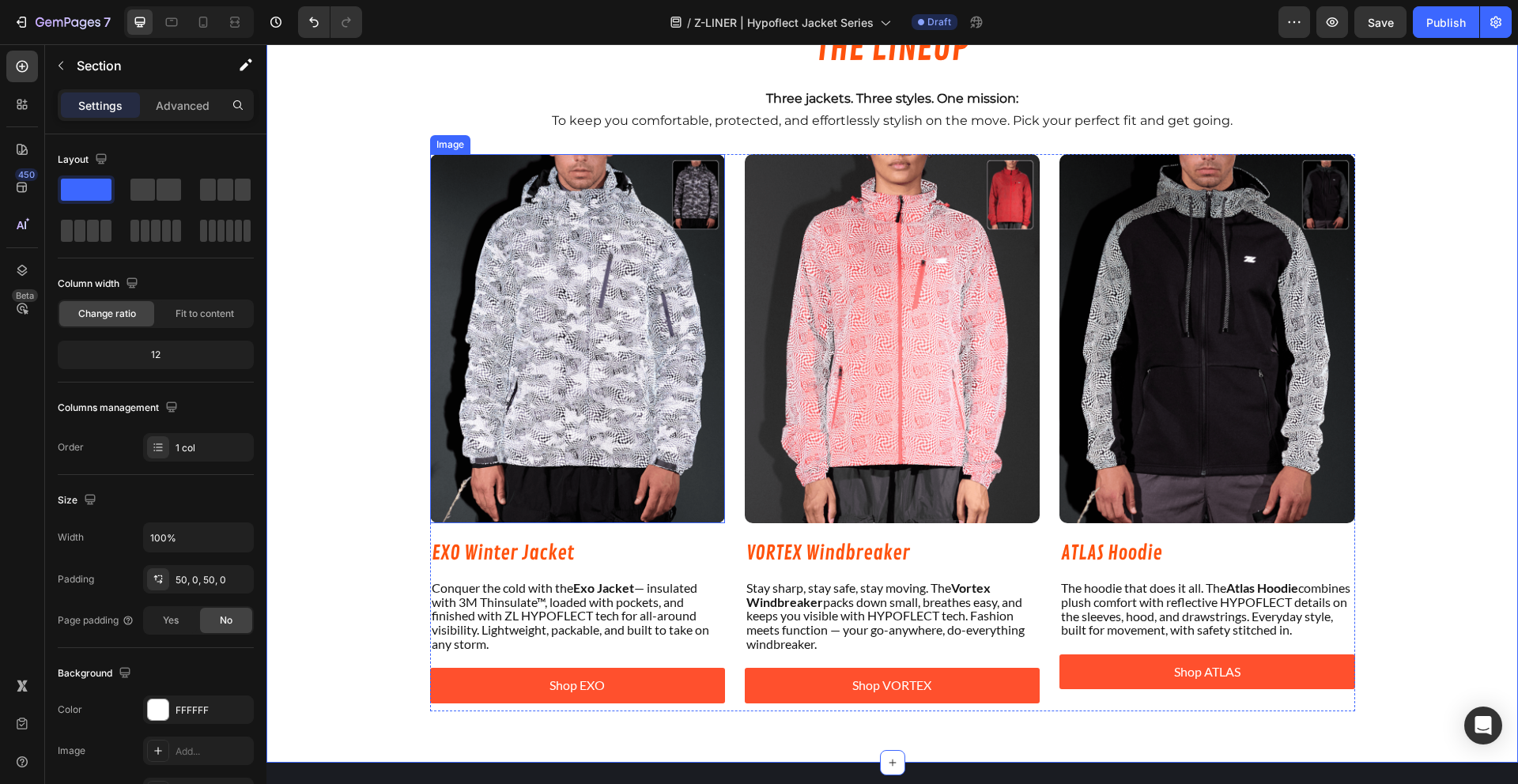
scroll to position [1730, 0]
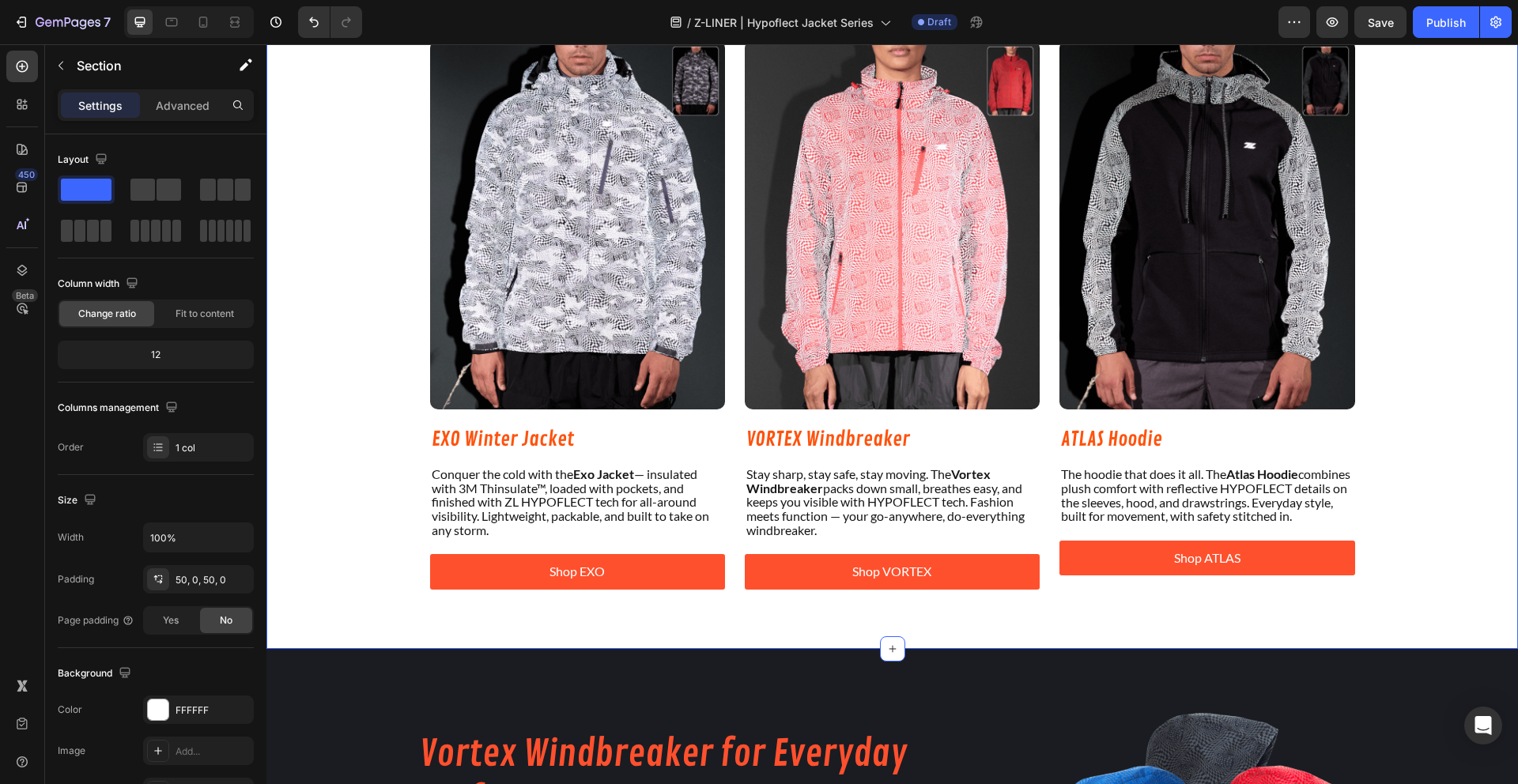
click at [347, 481] on div "THE LINEUP Heading Three jackets. Three styles. One mission: To keep you comfor…" at bounding box center [892, 254] width 1251 height 711
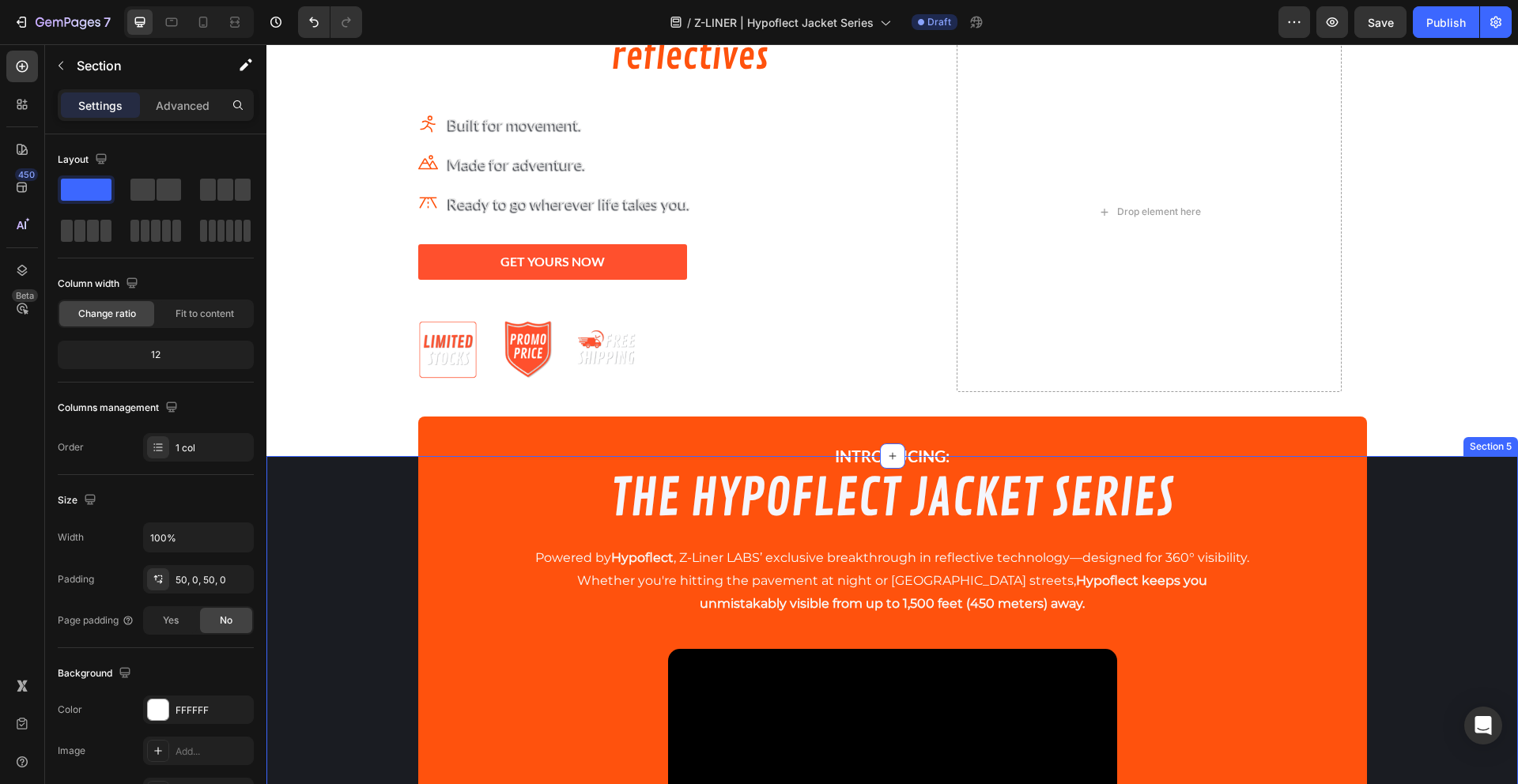
scroll to position [0, 0]
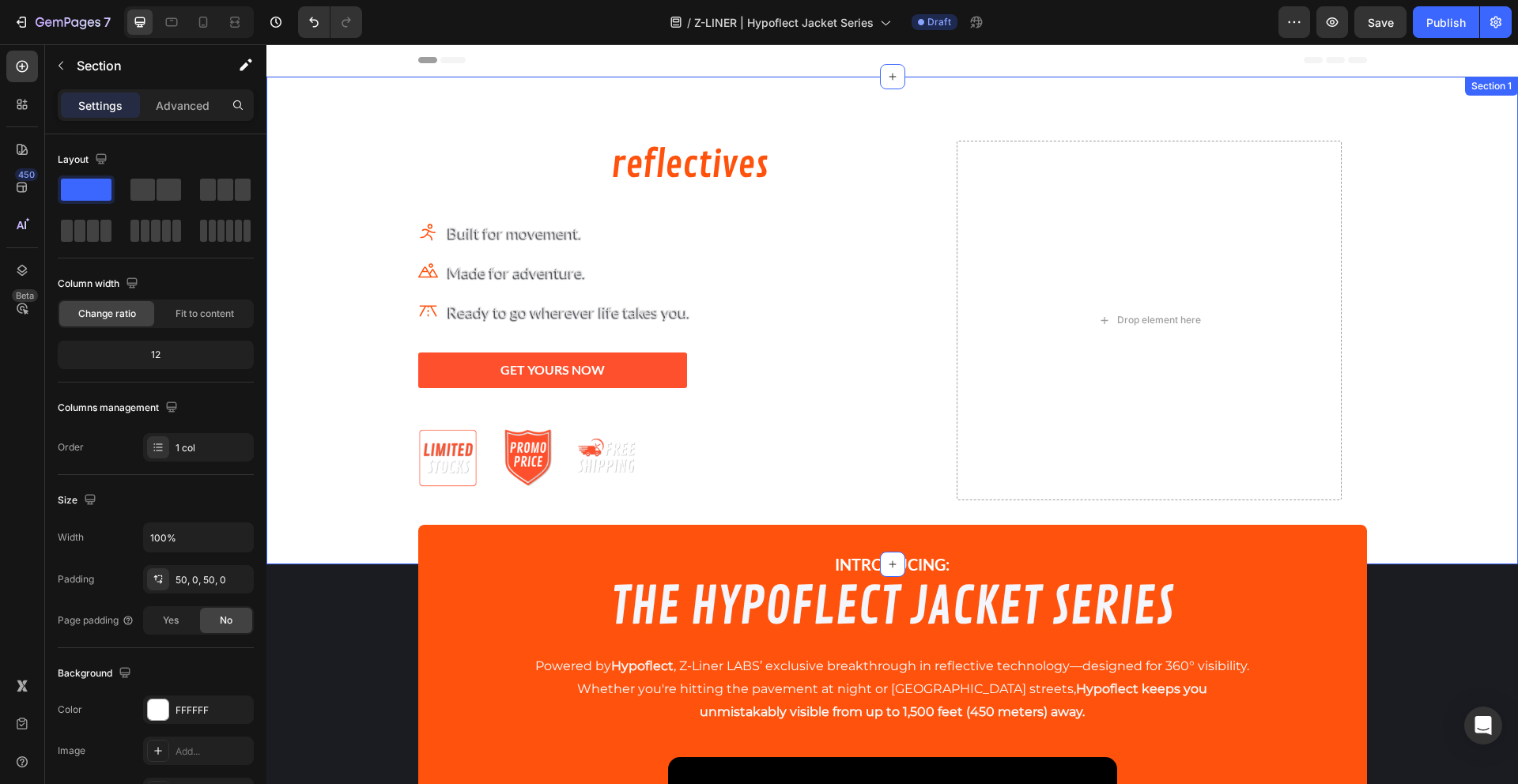
click at [392, 99] on div at bounding box center [892, 320] width 1251 height 488
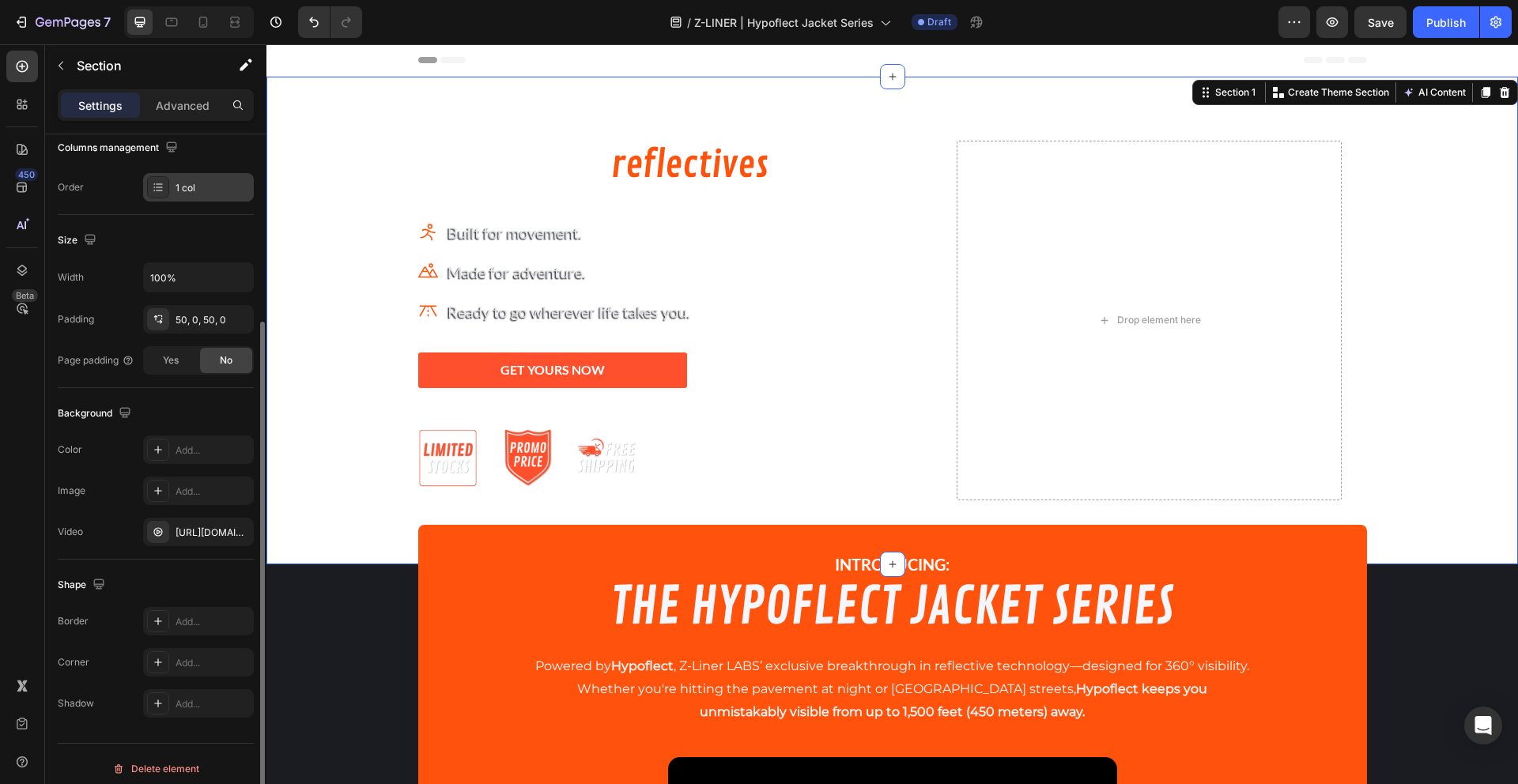
scroll to position [270, 0]
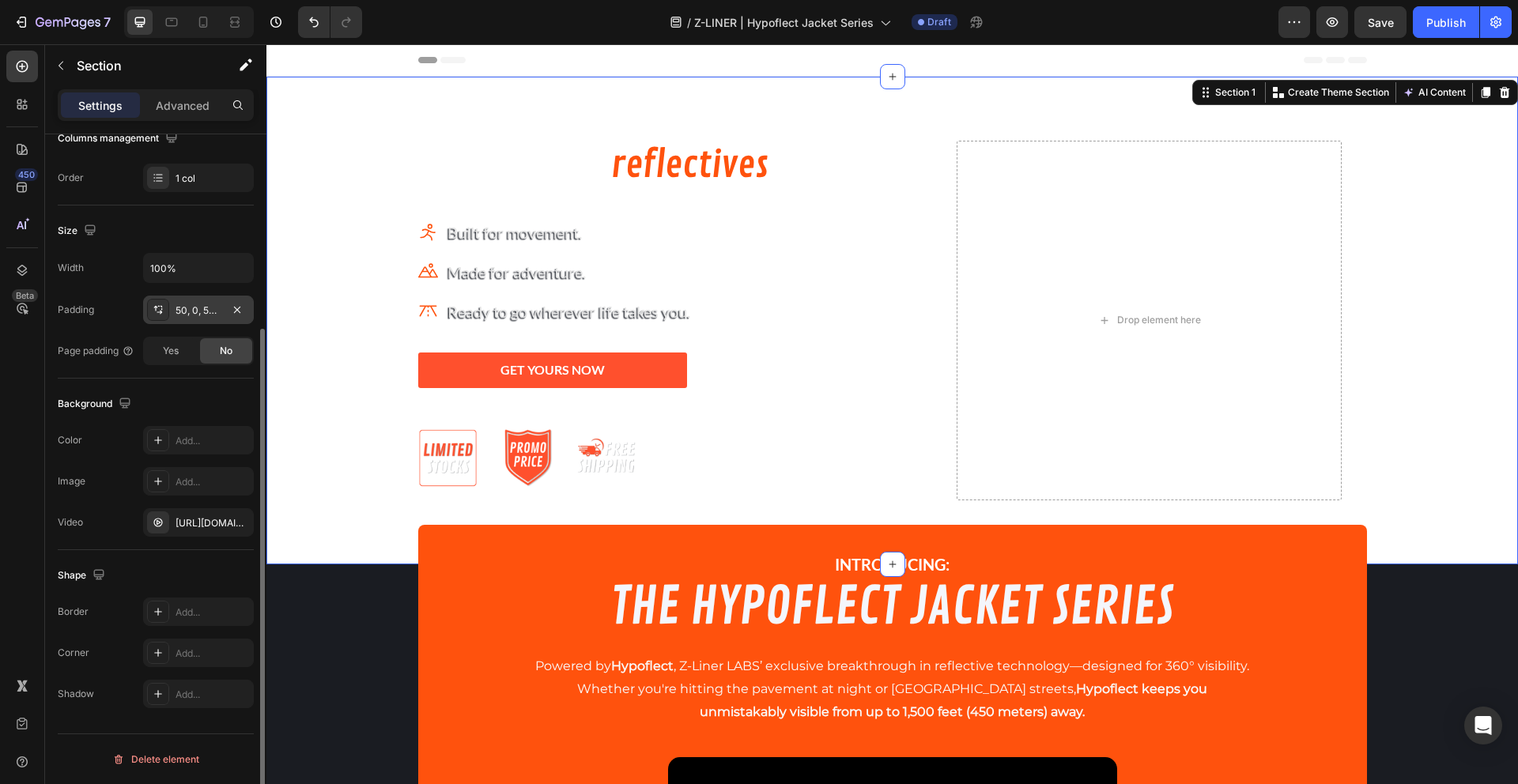
click at [201, 299] on div "50, 0, 50, 0" at bounding box center [198, 309] width 110 height 29
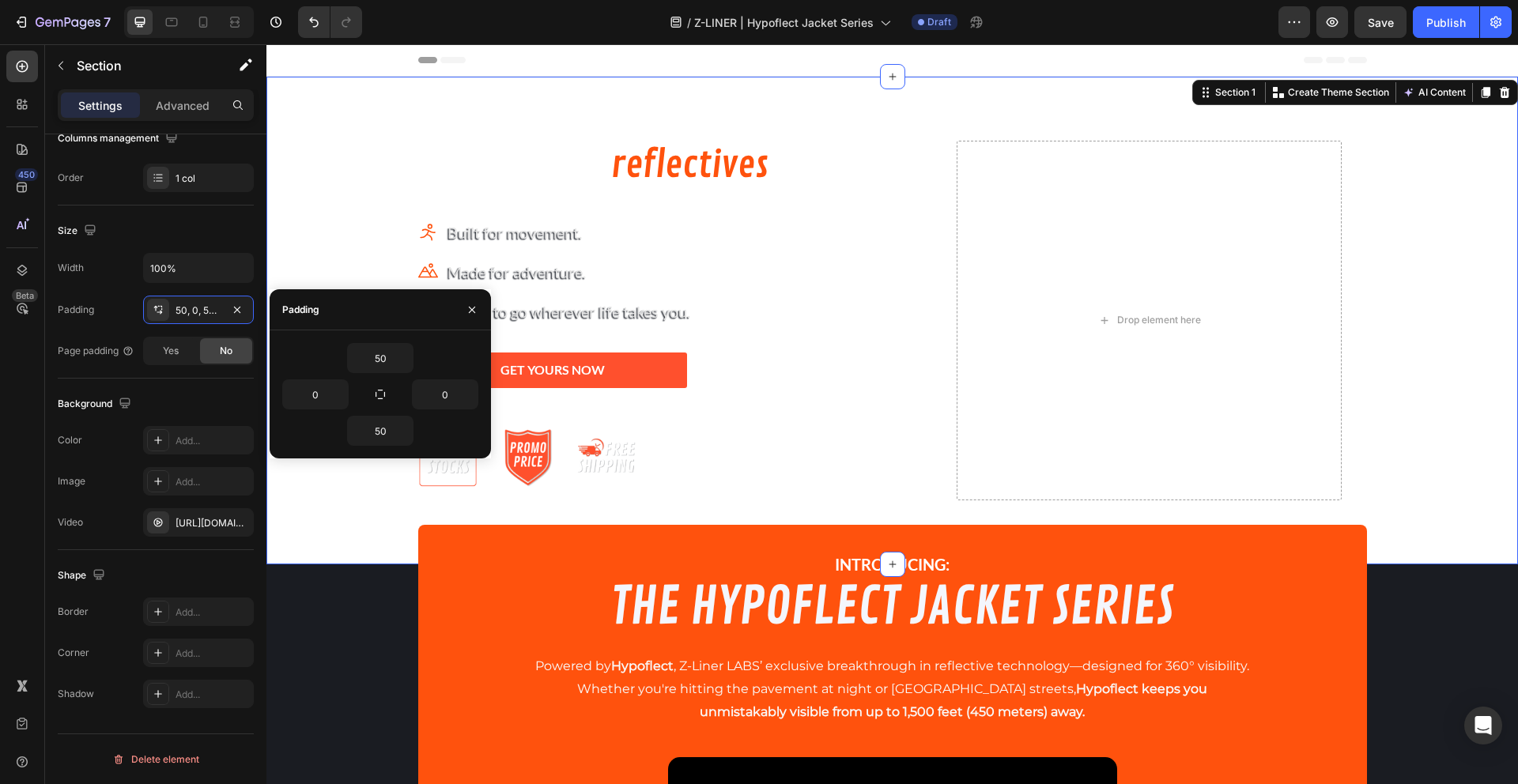
click at [168, 124] on div "Settings Advanced" at bounding box center [155, 111] width 221 height 45
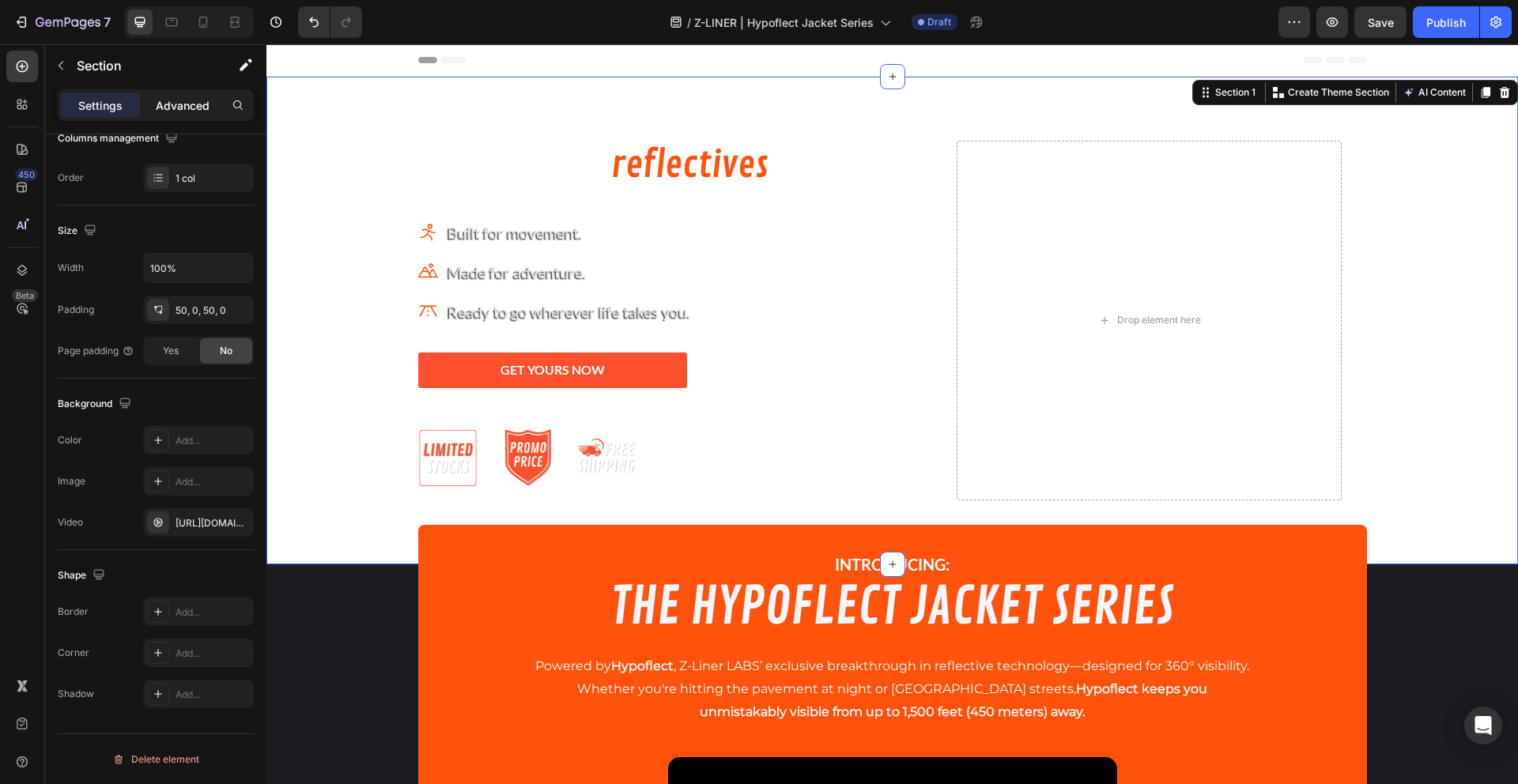
click at [171, 115] on div "Advanced" at bounding box center [182, 104] width 79 height 25
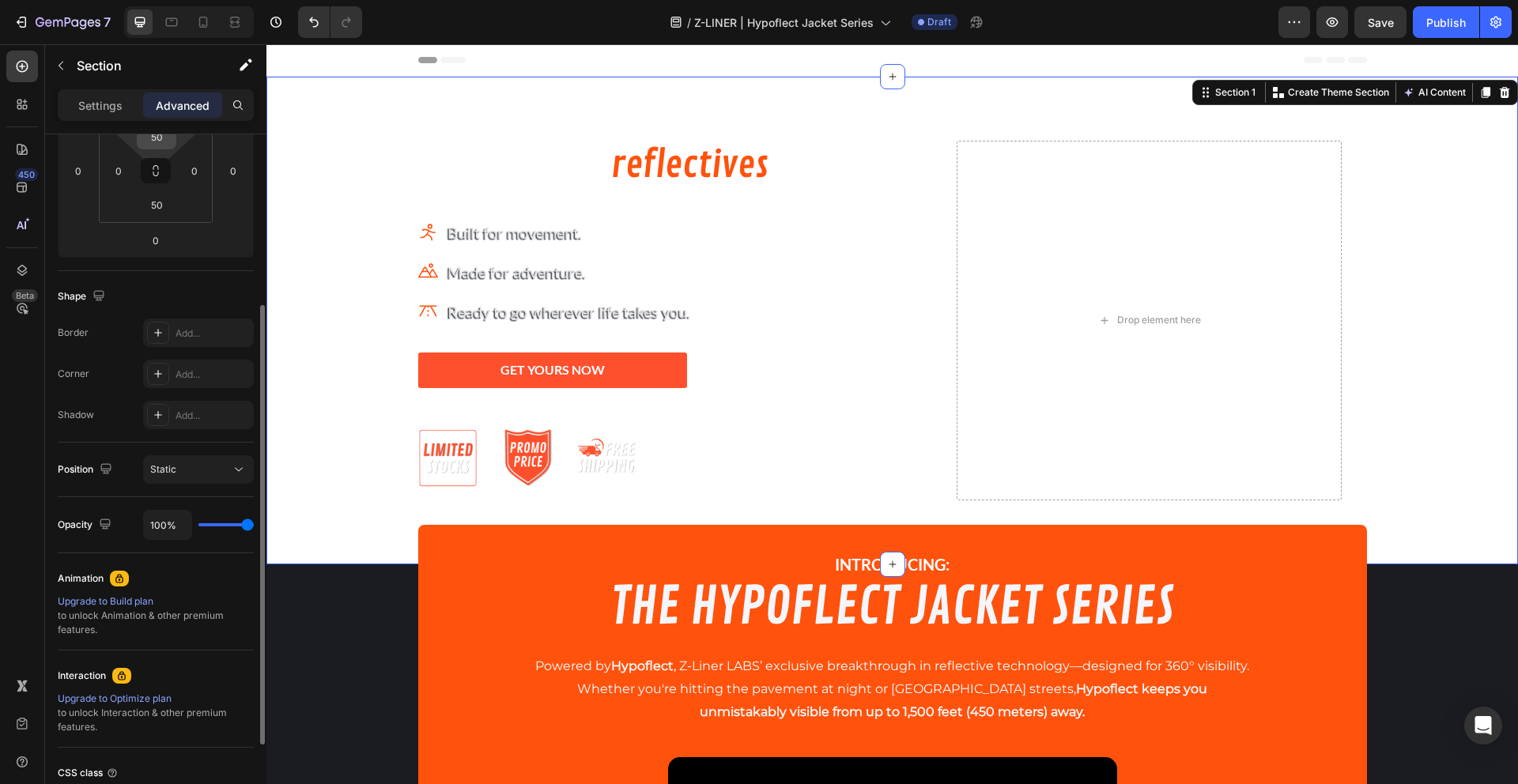
click at [147, 144] on input "50" at bounding box center [156, 136] width 32 height 24
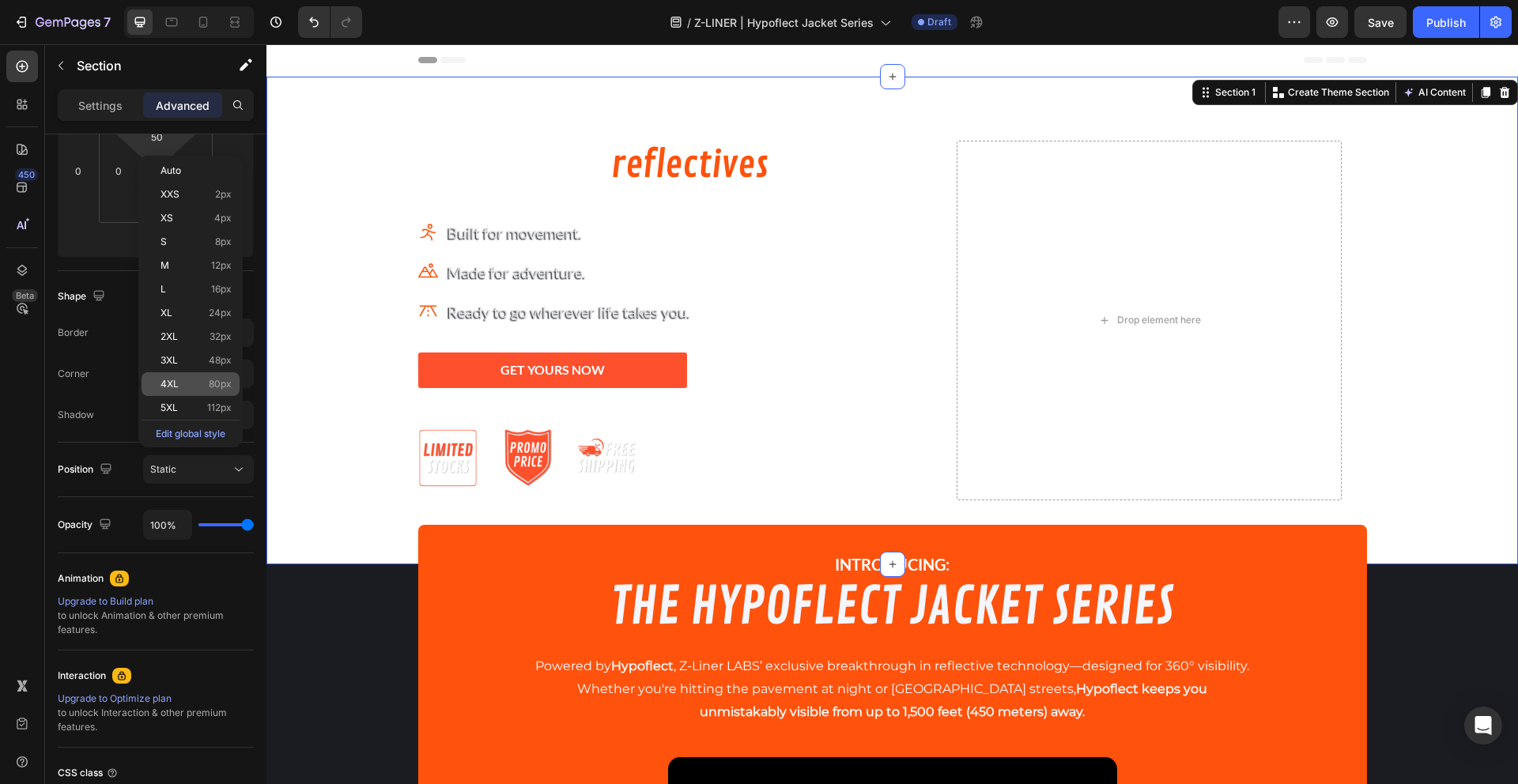
click at [154, 379] on div "4XL 80px" at bounding box center [190, 384] width 98 height 24
type input "80"
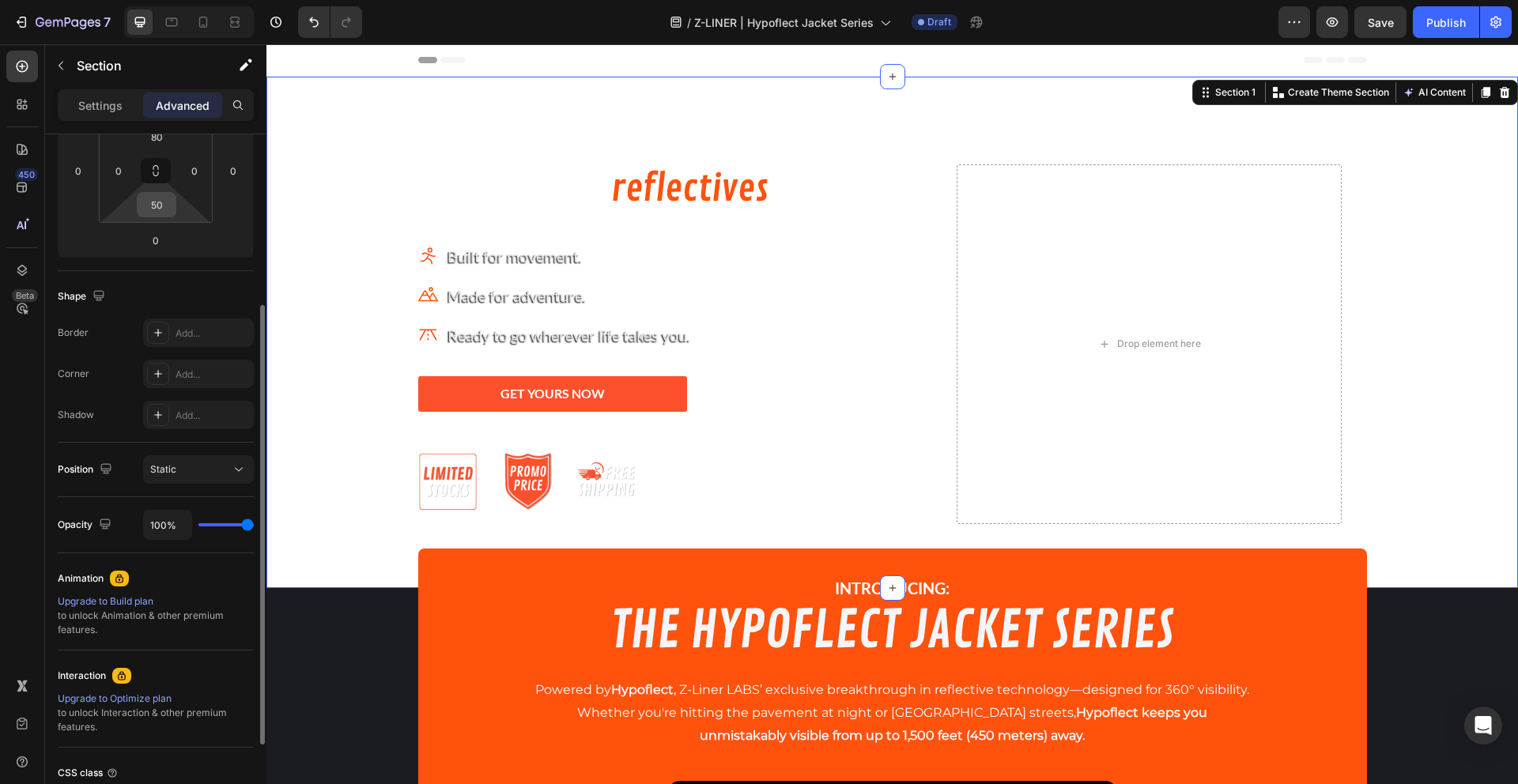
click at [157, 198] on input "50" at bounding box center [156, 205] width 32 height 24
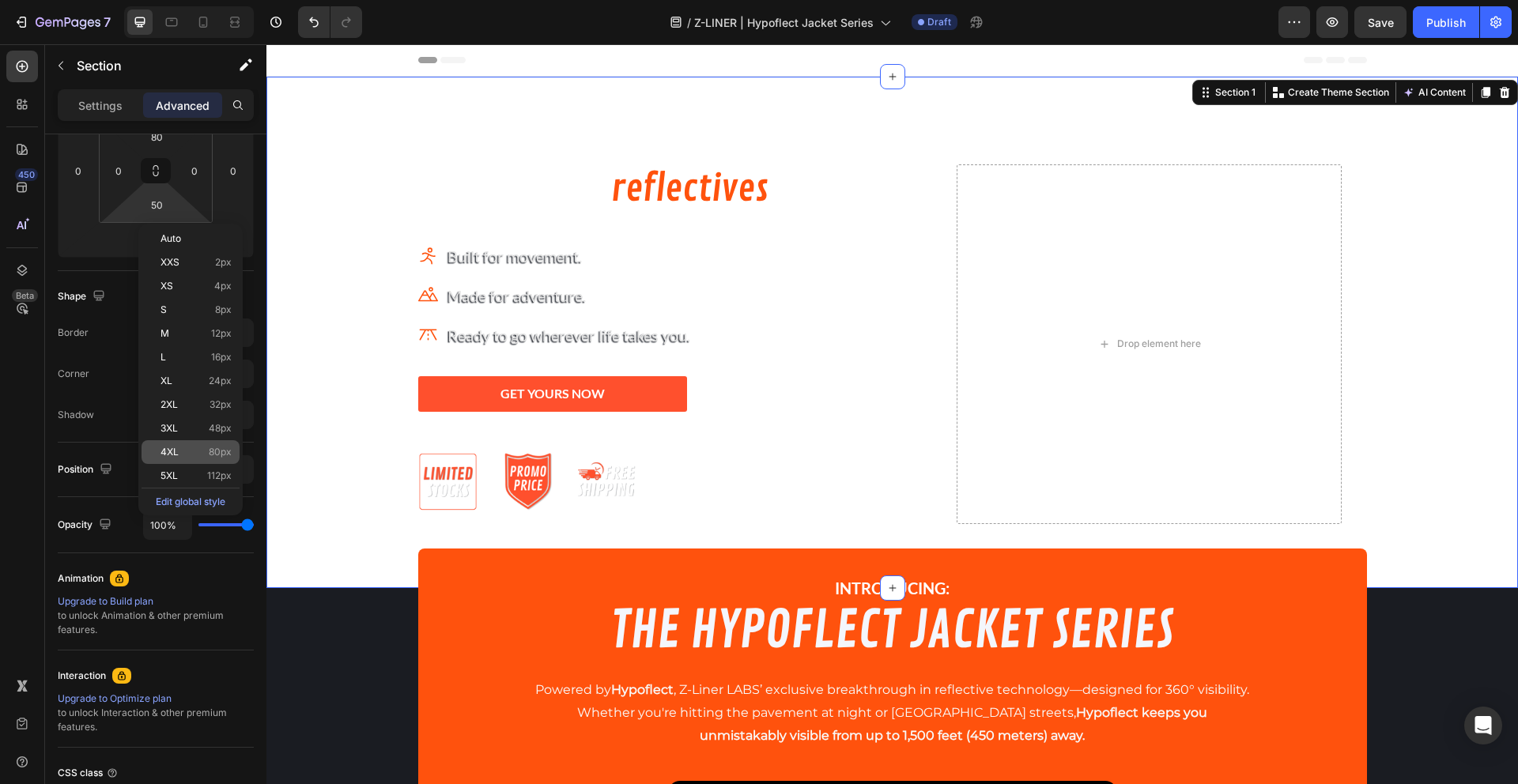
click at [212, 443] on div "4XL 80px" at bounding box center [190, 452] width 98 height 24
type input "80"
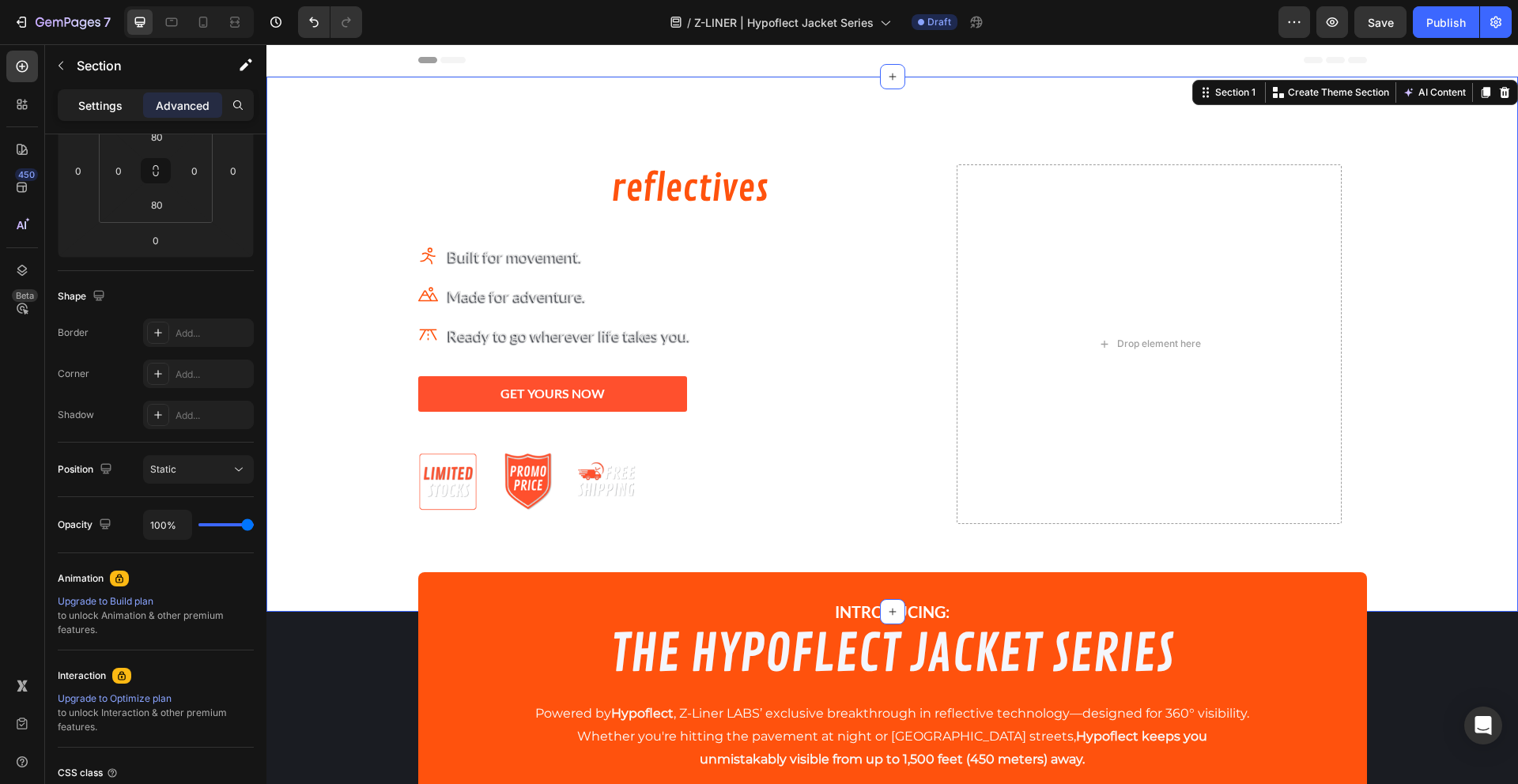
click at [92, 102] on p "Settings" at bounding box center [101, 105] width 44 height 17
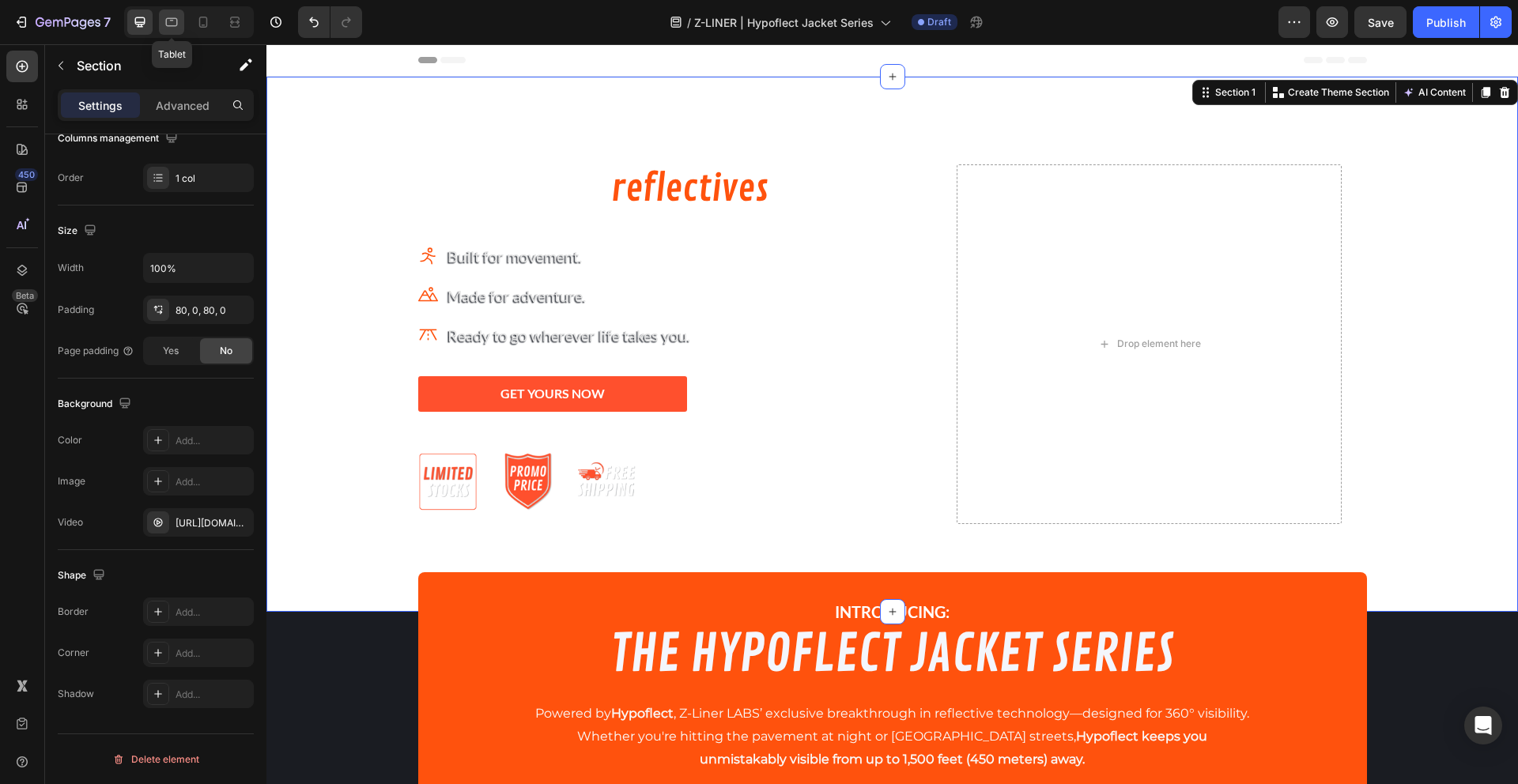
click at [171, 26] on icon at bounding box center [172, 22] width 12 height 9
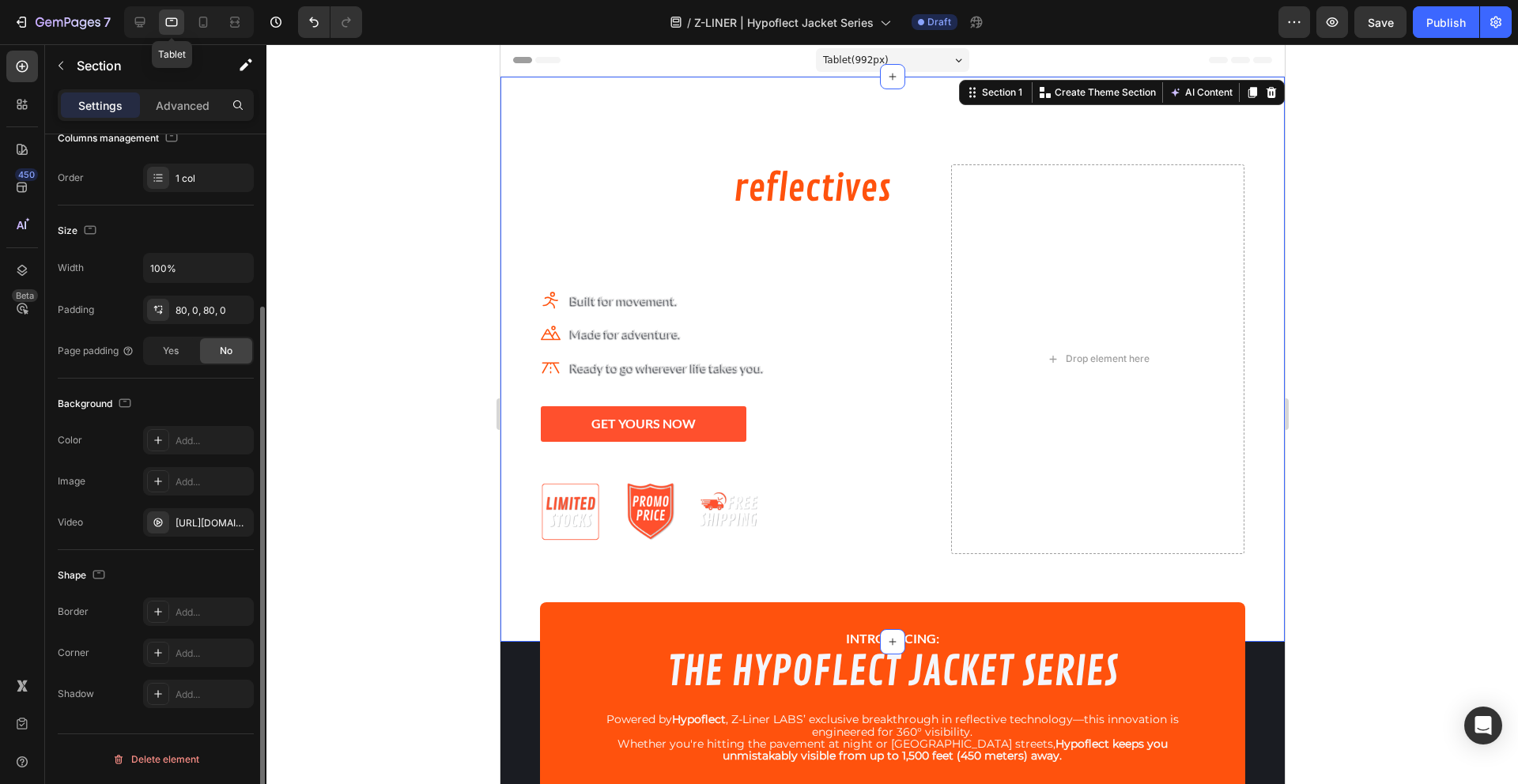
scroll to position [229, 0]
click at [185, 107] on p "Advanced" at bounding box center [182, 105] width 54 height 17
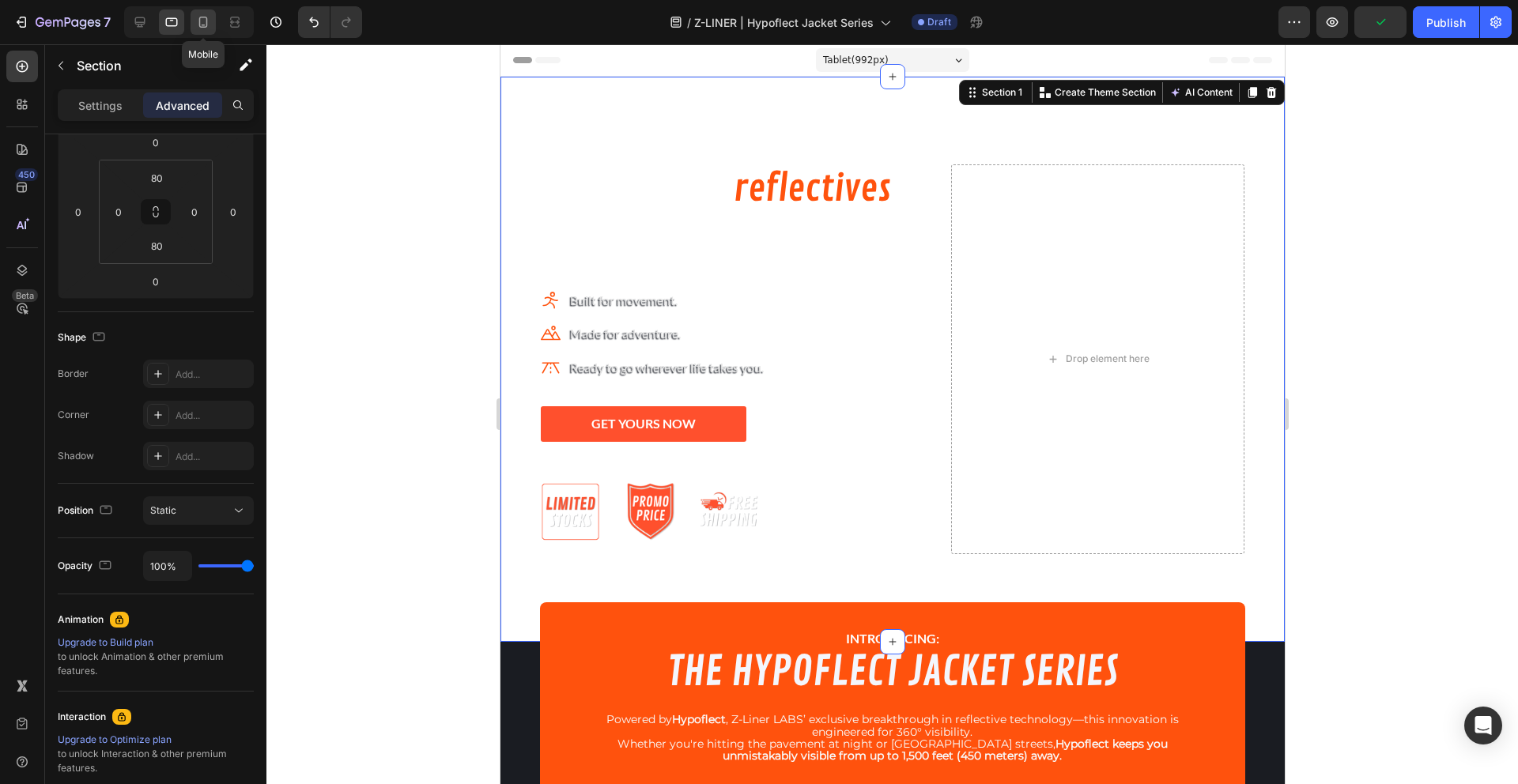
click at [212, 30] on div at bounding box center [202, 22] width 25 height 25
type input "63"
type input "13"
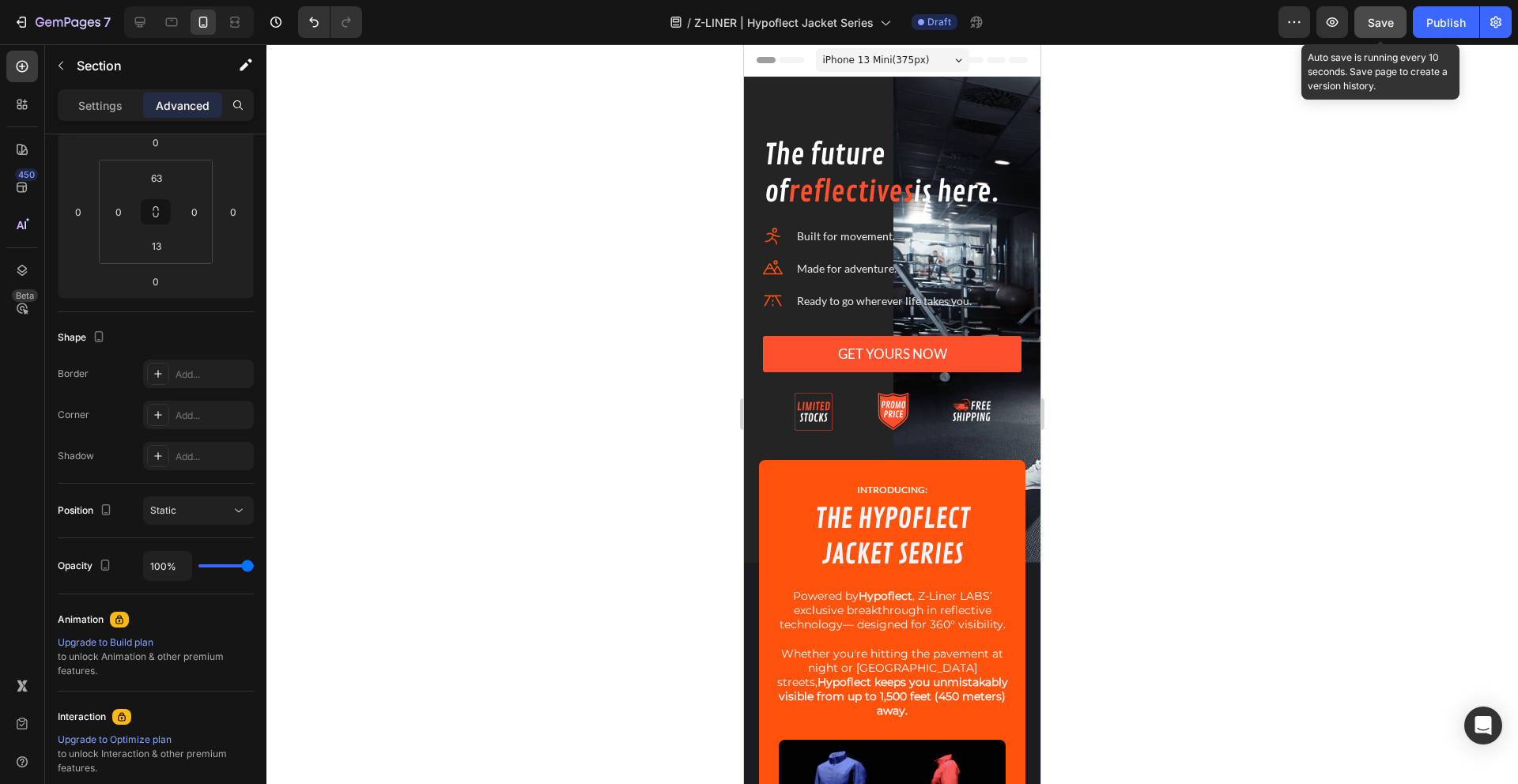
click at [1372, 16] on span "Save" at bounding box center [1381, 23] width 26 height 14
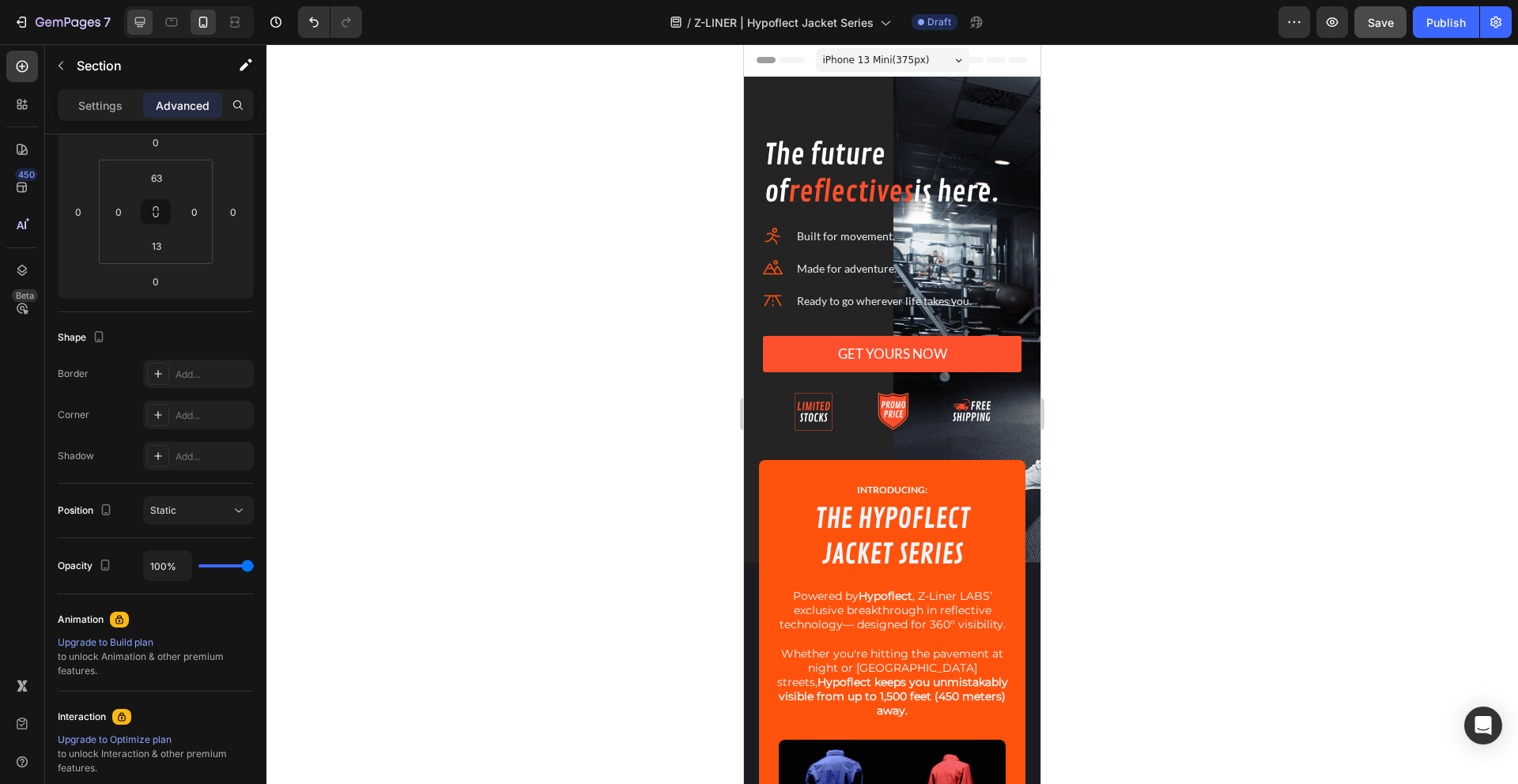
click at [148, 25] on div at bounding box center [139, 22] width 25 height 25
type input "80"
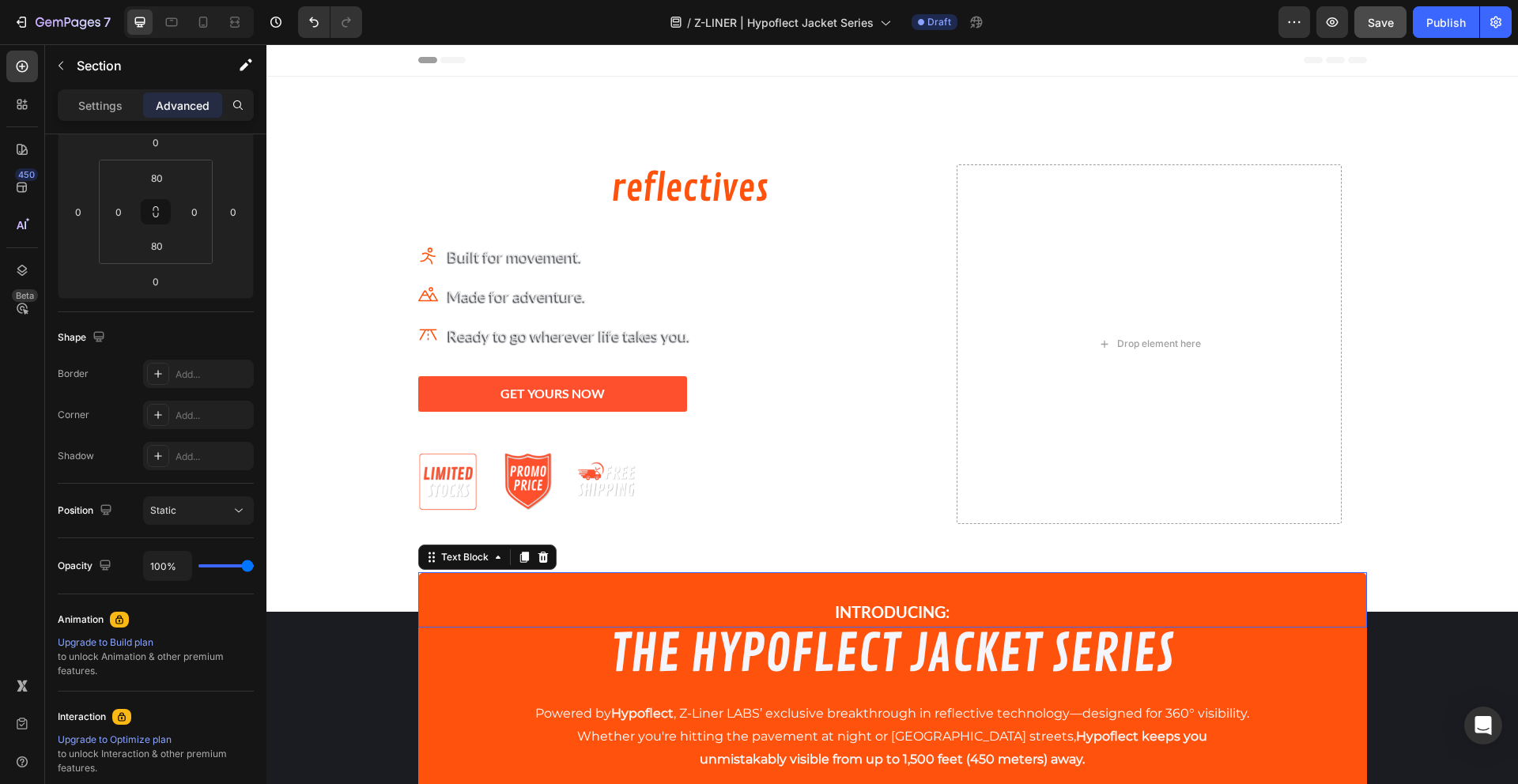
click at [435, 579] on div "INTRODUCING: Text Block 0" at bounding box center [892, 600] width 949 height 56
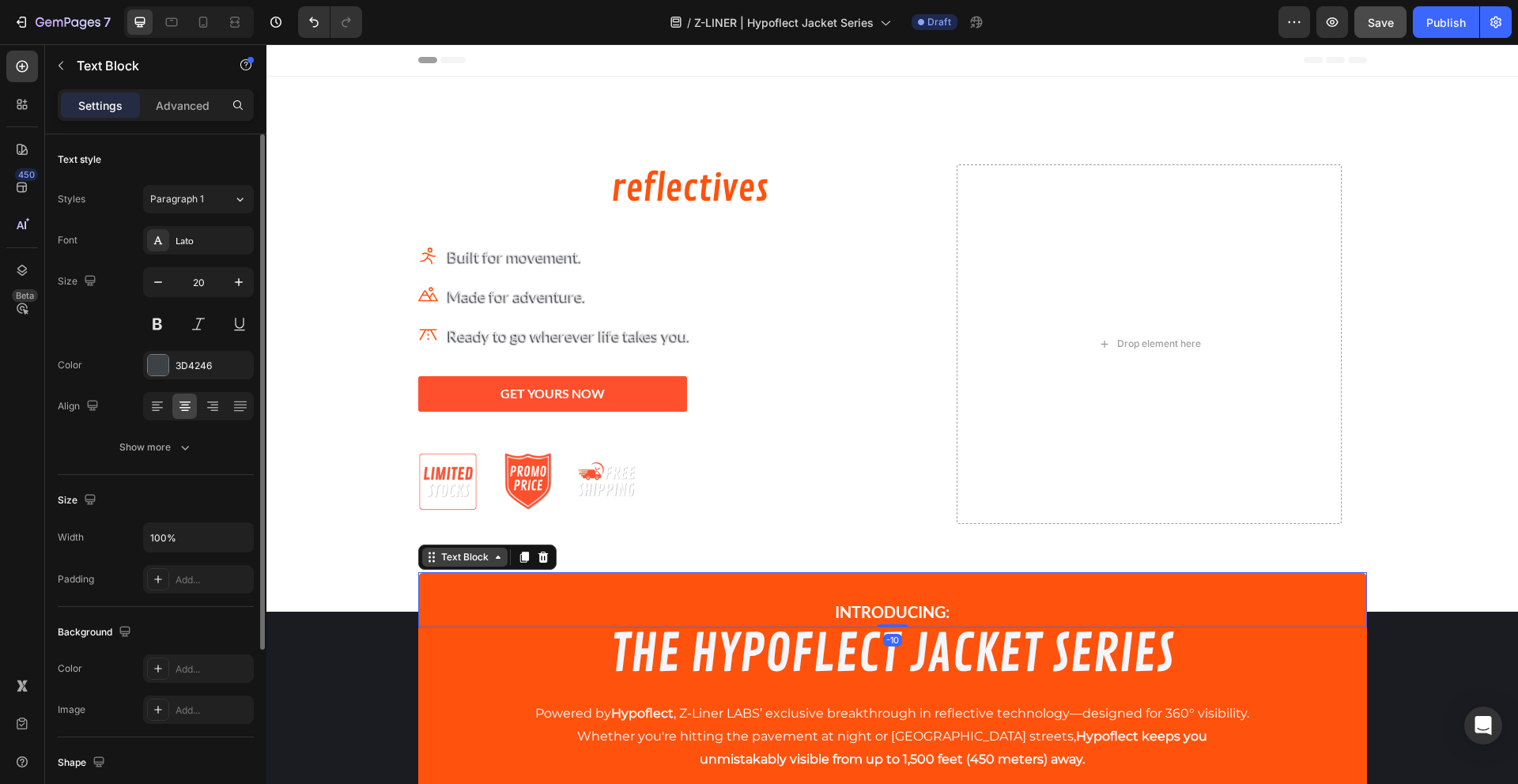
click at [438, 560] on div "Text Block" at bounding box center [465, 557] width 54 height 14
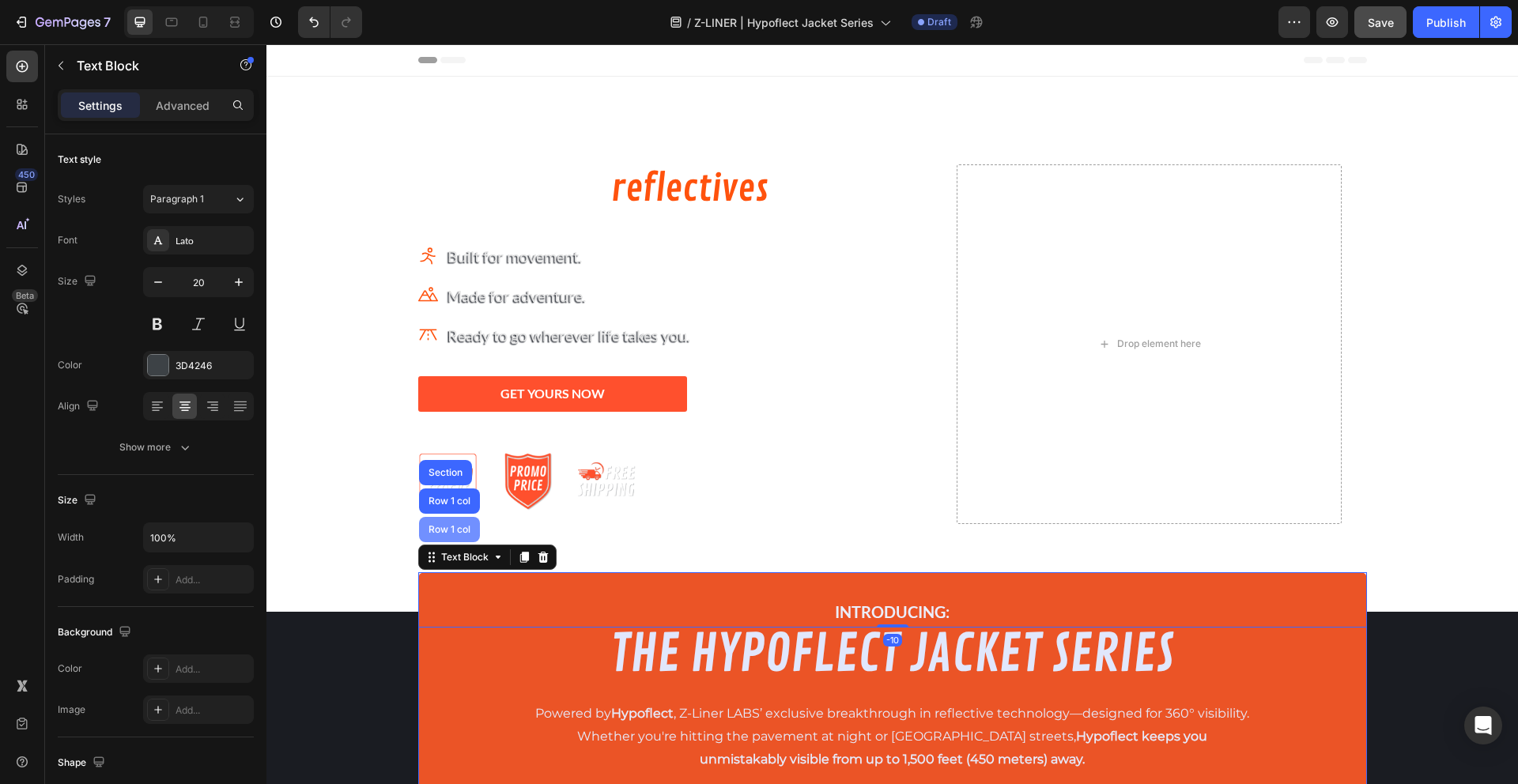
click at [442, 531] on div "Row 1 col" at bounding box center [449, 529] width 48 height 10
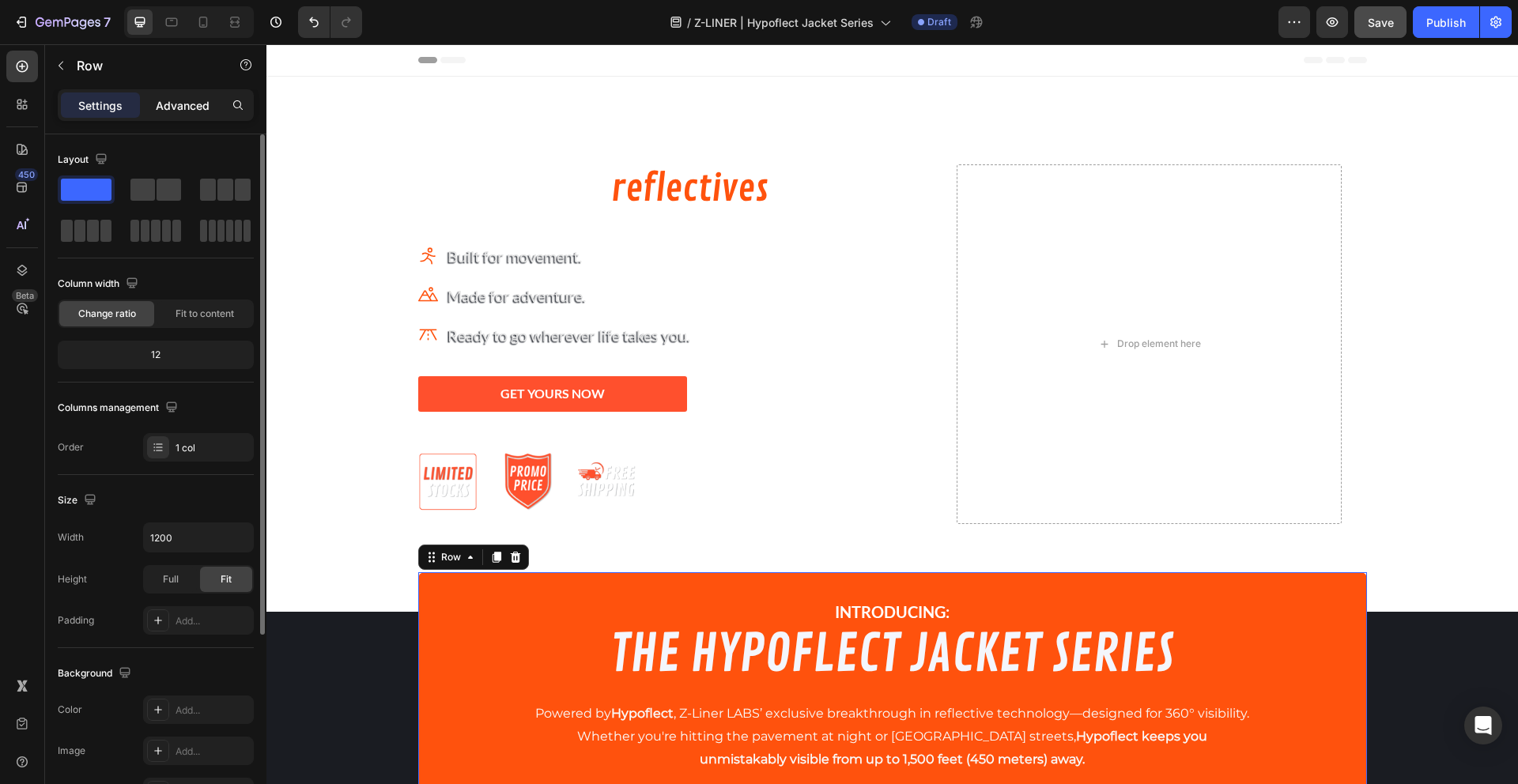
click at [165, 107] on p "Advanced" at bounding box center [182, 105] width 54 height 17
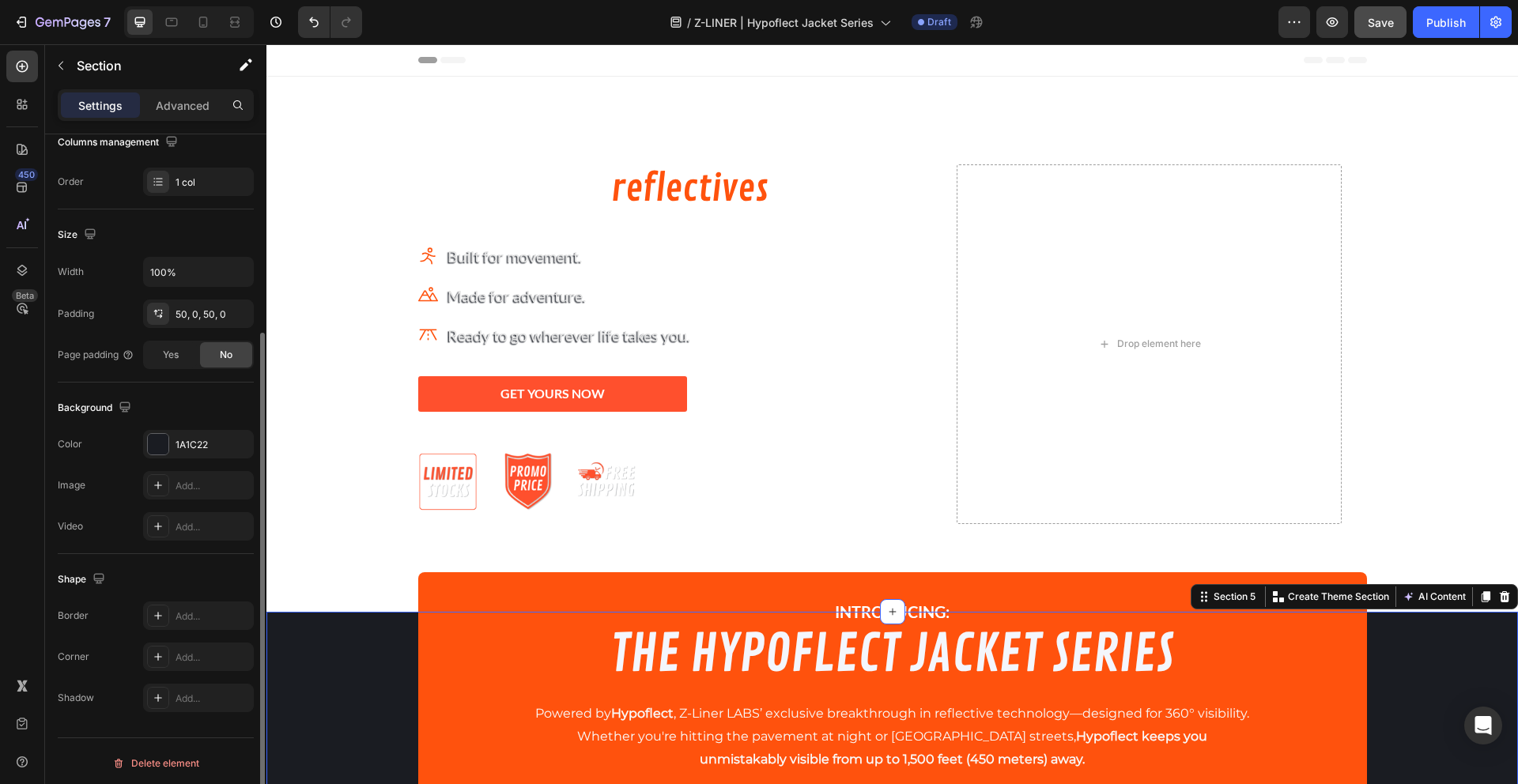
scroll to position [270, 0]
click at [182, 109] on p "Advanced" at bounding box center [182, 105] width 54 height 17
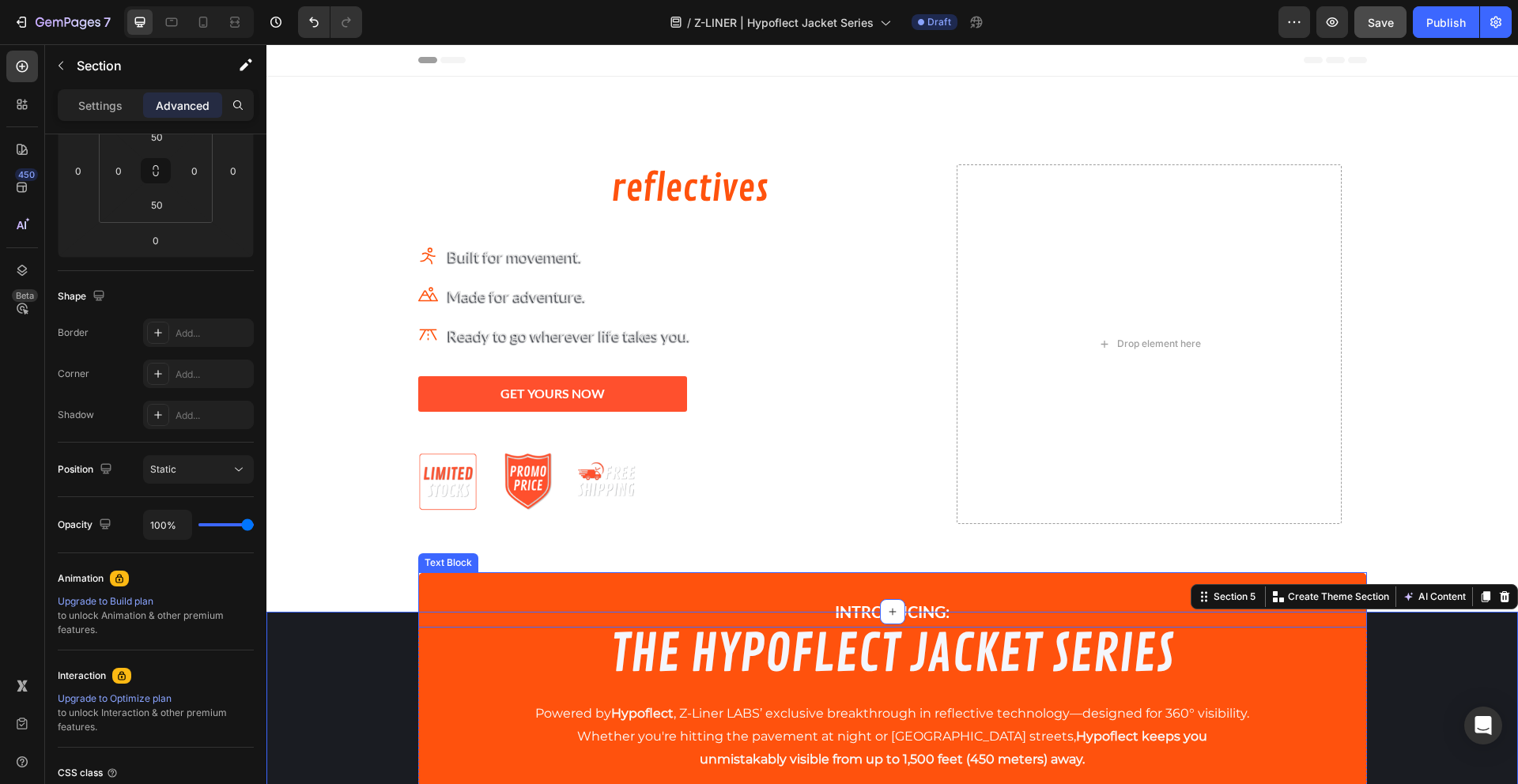
click at [478, 596] on div "INTRODUCING:" at bounding box center [892, 612] width 949 height 32
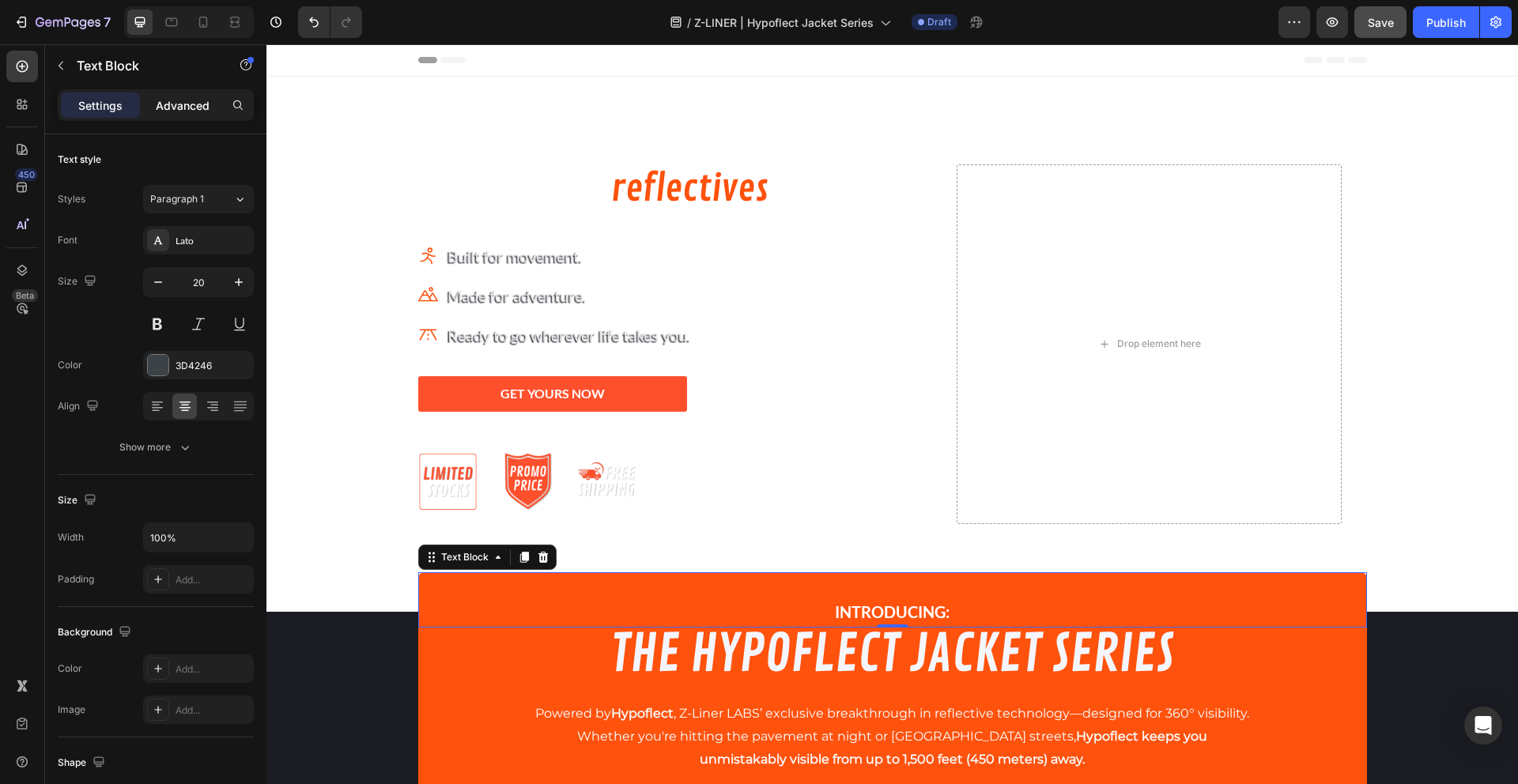
click at [190, 109] on p "Advanced" at bounding box center [182, 105] width 54 height 17
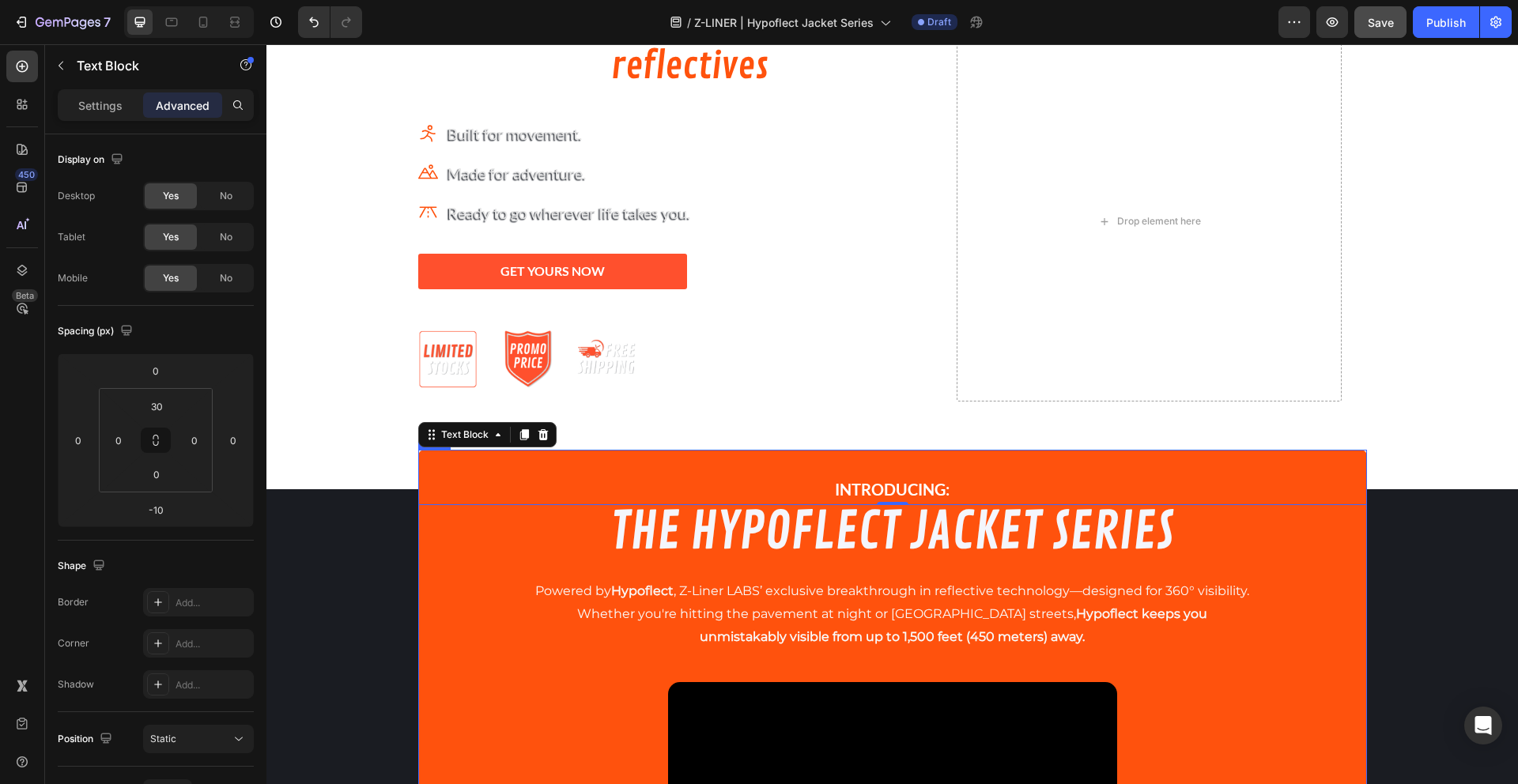
scroll to position [536, 0]
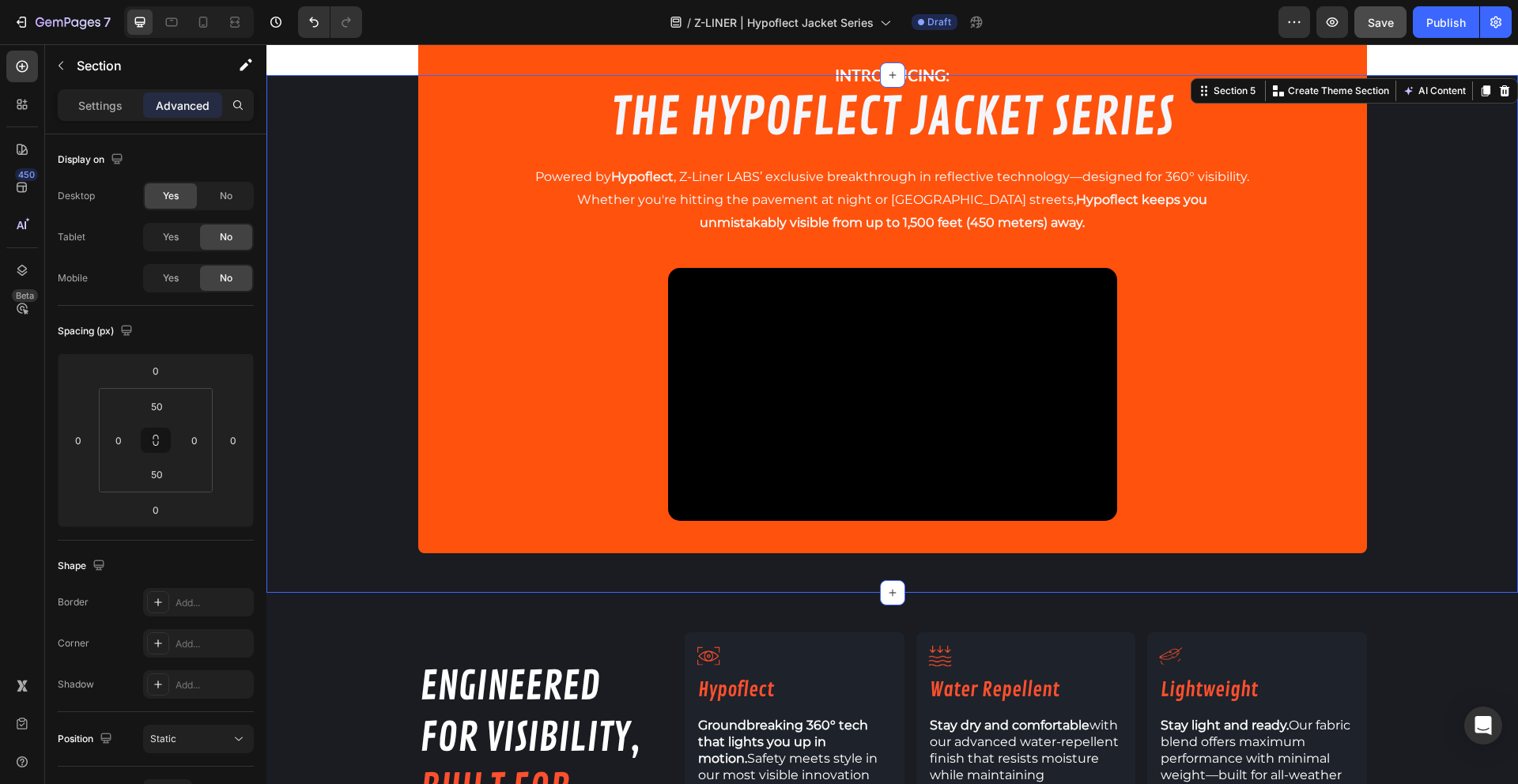
click at [355, 403] on div "INTRODUCING: Text Block THE HYPOFLECT JACKET SERIES Heading Powered by Hypoflec…" at bounding box center [892, 333] width 1251 height 439
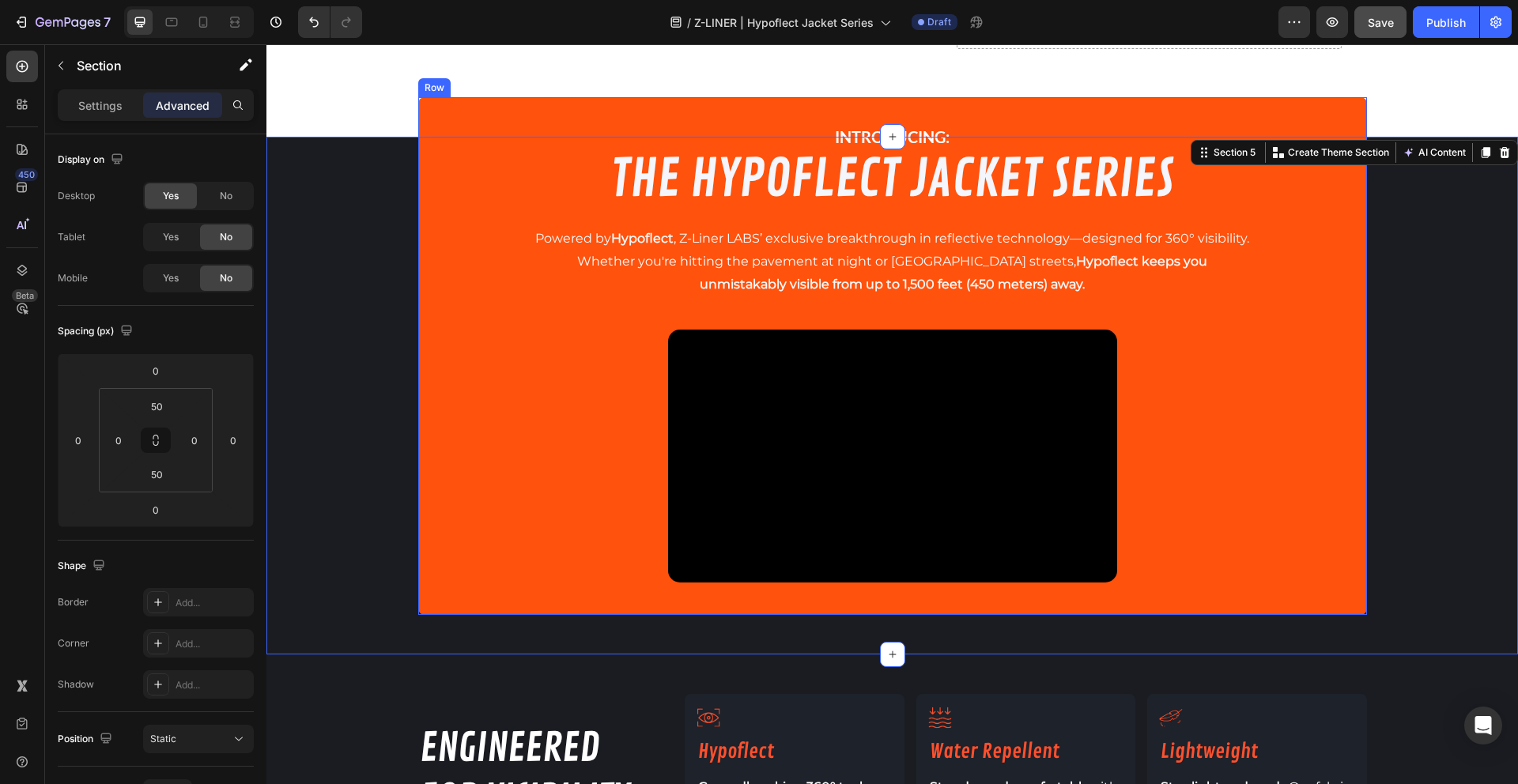
scroll to position [672, 0]
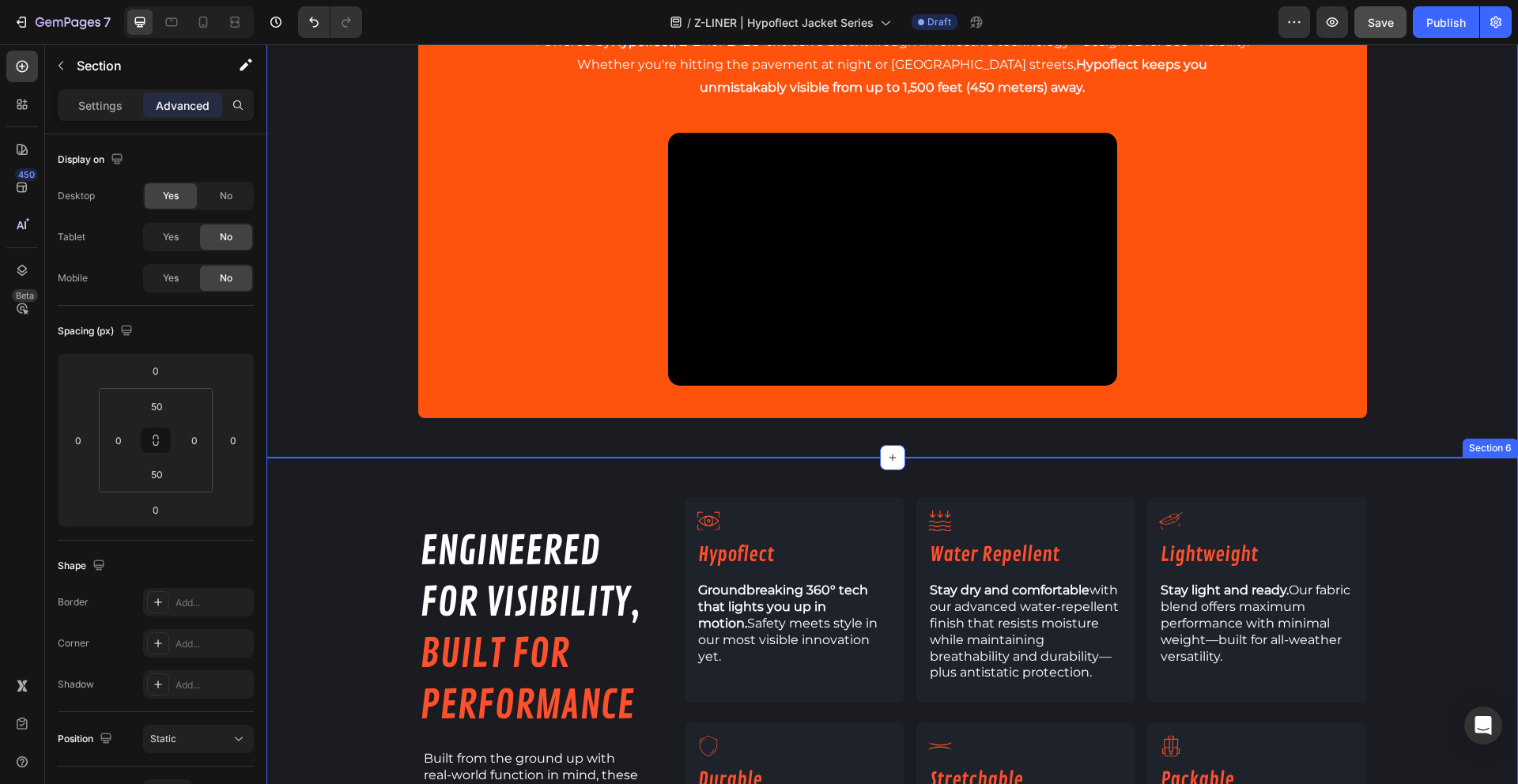
click at [352, 564] on div "engineered for visibility, built for performance Heading Built from the ground …" at bounding box center [892, 719] width 1251 height 444
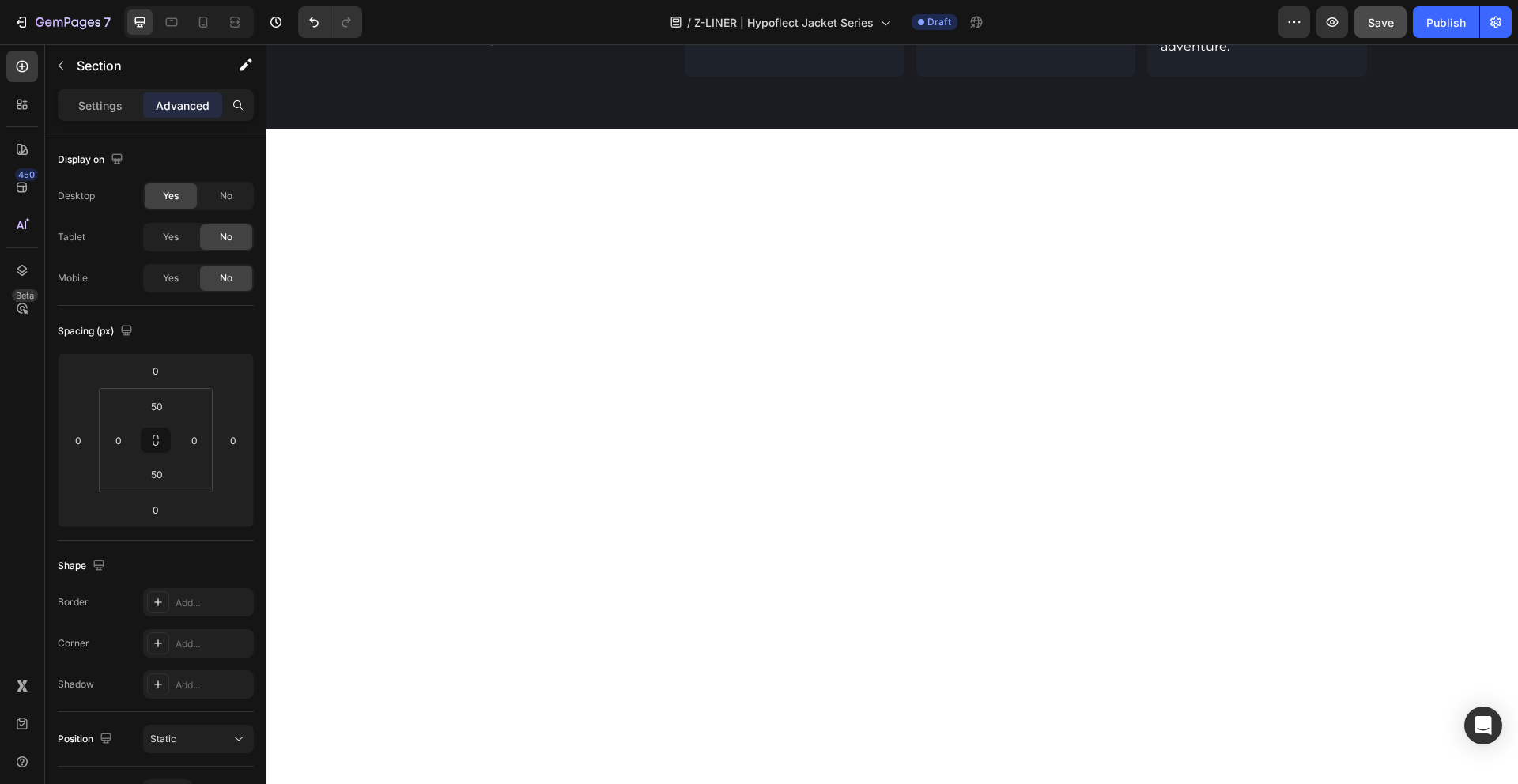
scroll to position [1627, 0]
